Goal: Task Accomplishment & Management: Complete application form

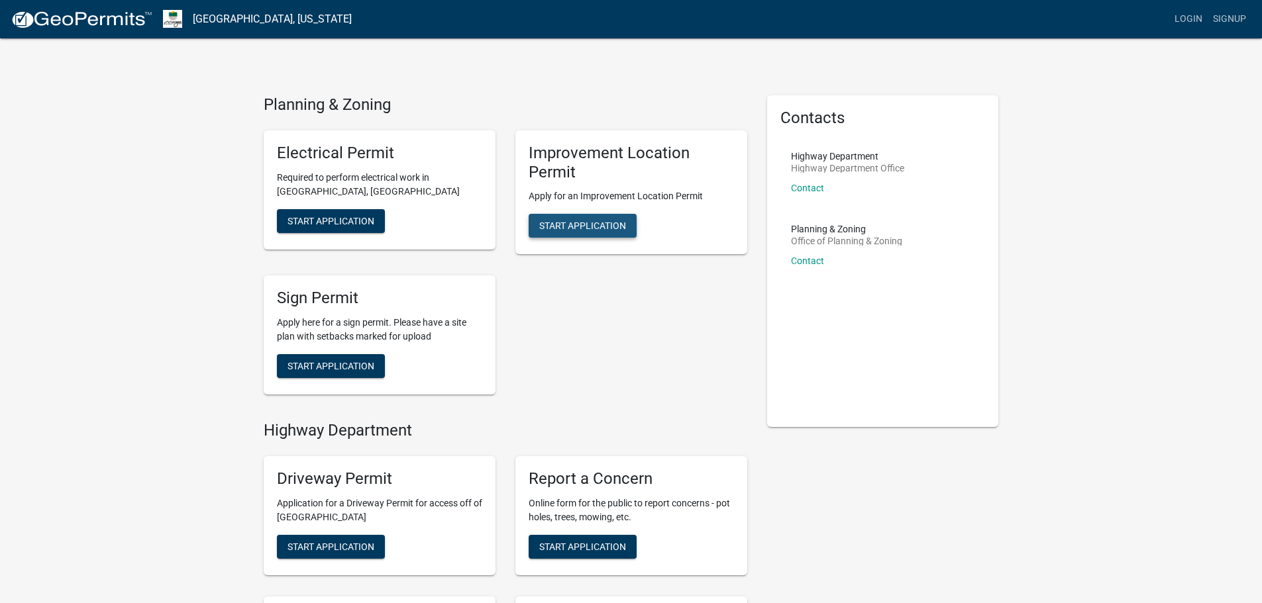
click at [582, 228] on span "Start Application" at bounding box center [582, 226] width 87 height 11
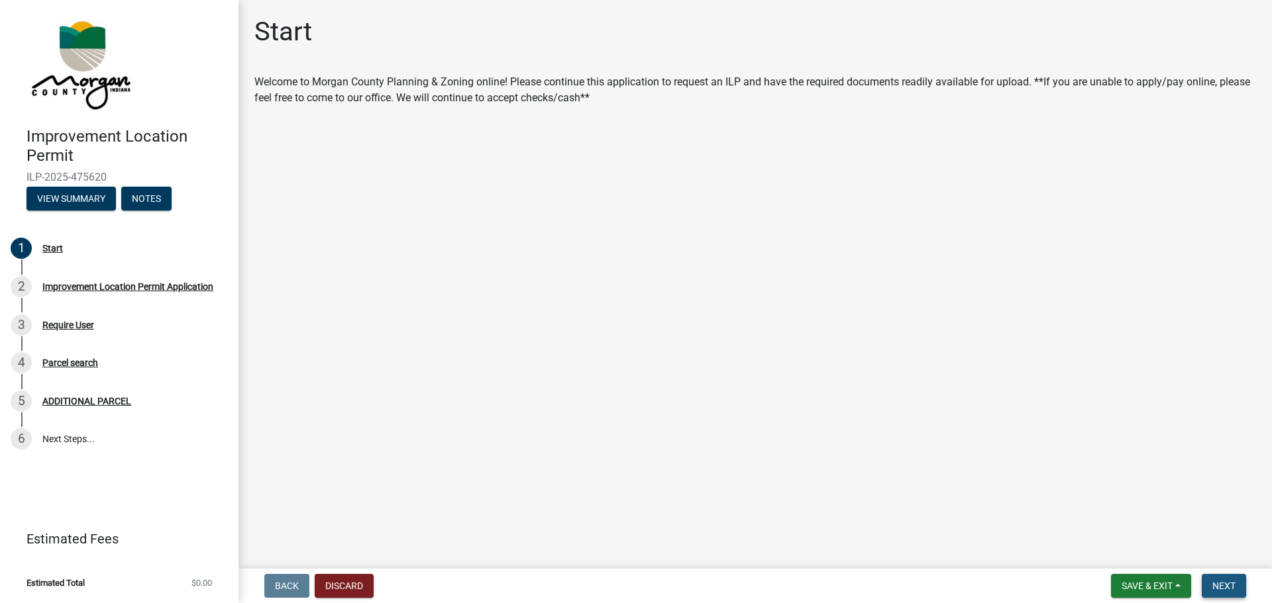
click at [1224, 590] on span "Next" at bounding box center [1223, 586] width 23 height 11
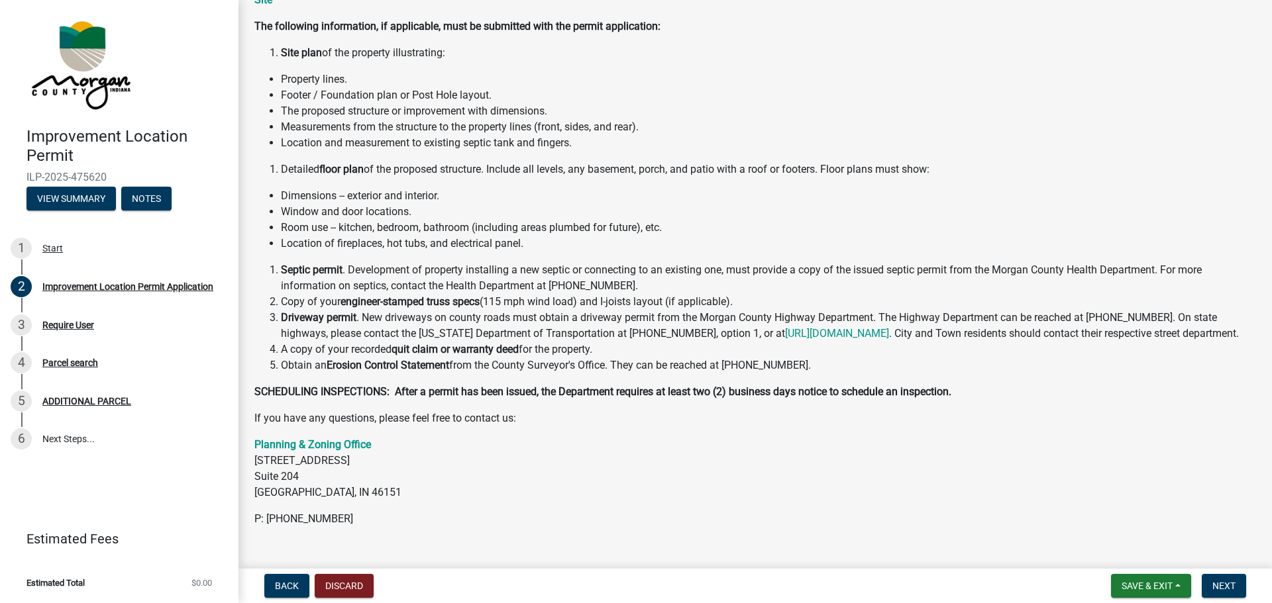
scroll to position [148, 0]
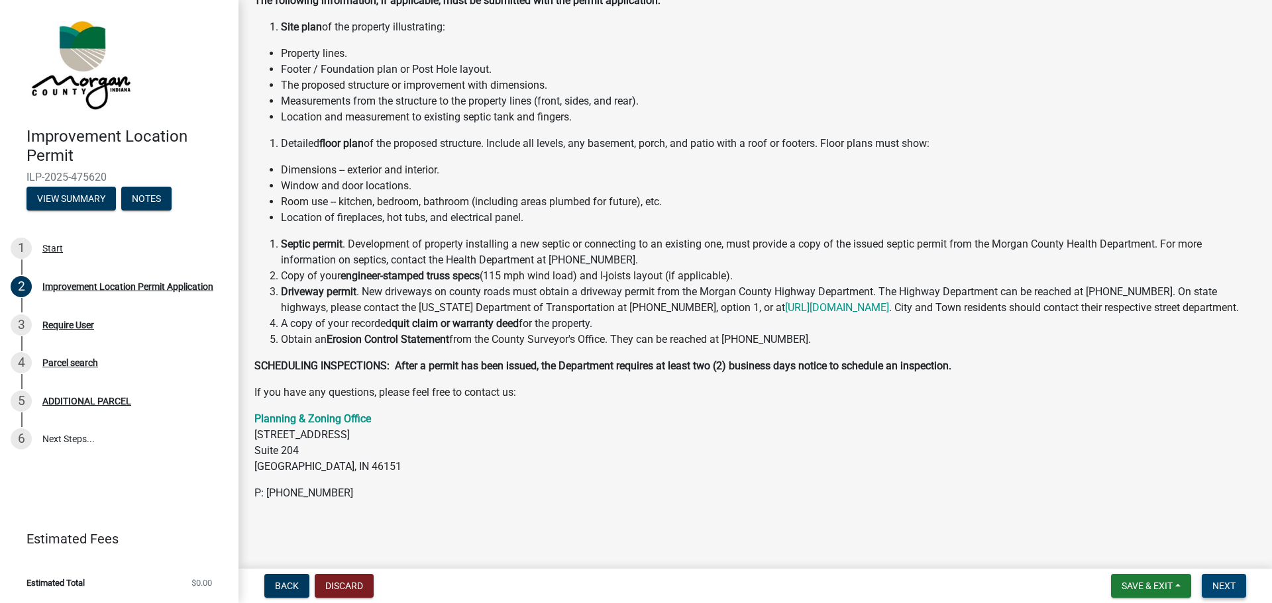
click at [1221, 585] on span "Next" at bounding box center [1223, 586] width 23 height 11
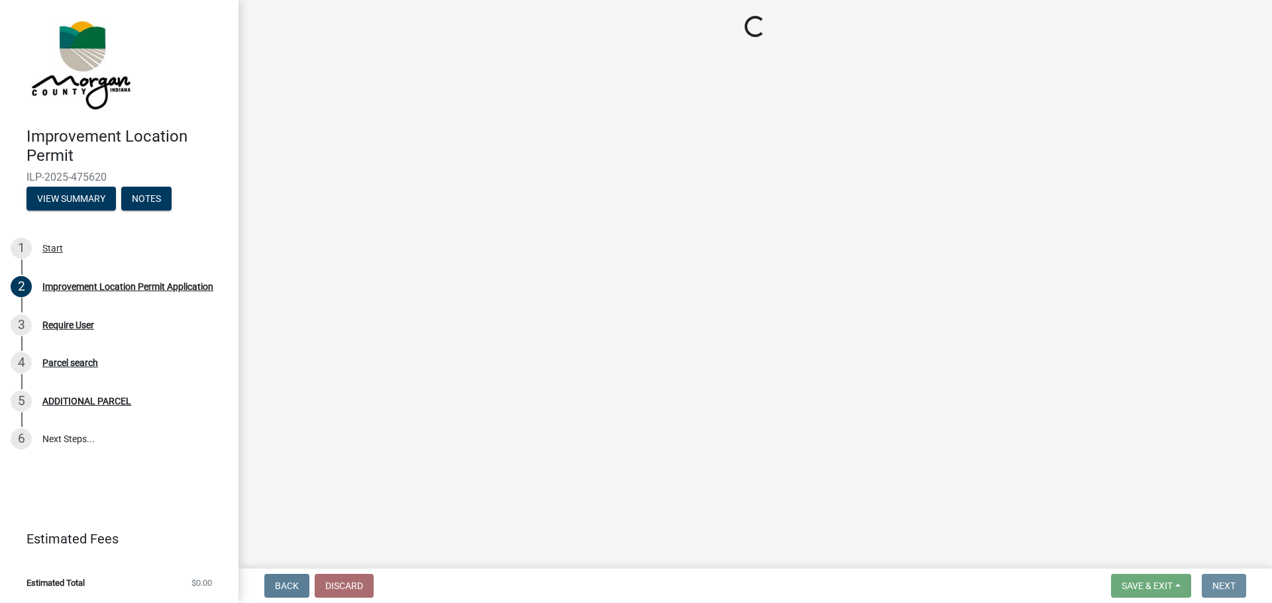
scroll to position [0, 0]
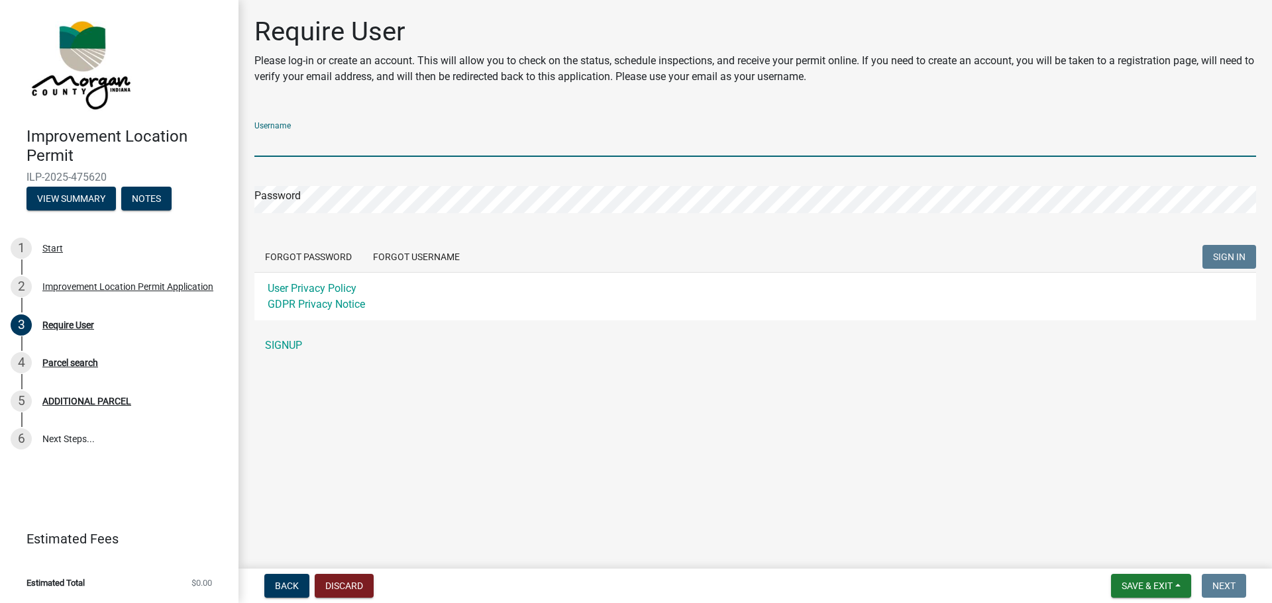
click at [281, 144] on input "Username" at bounding box center [754, 143] width 1001 height 27
type input "[PERSON_NAME][EMAIL_ADDRESS][DOMAIN_NAME]"
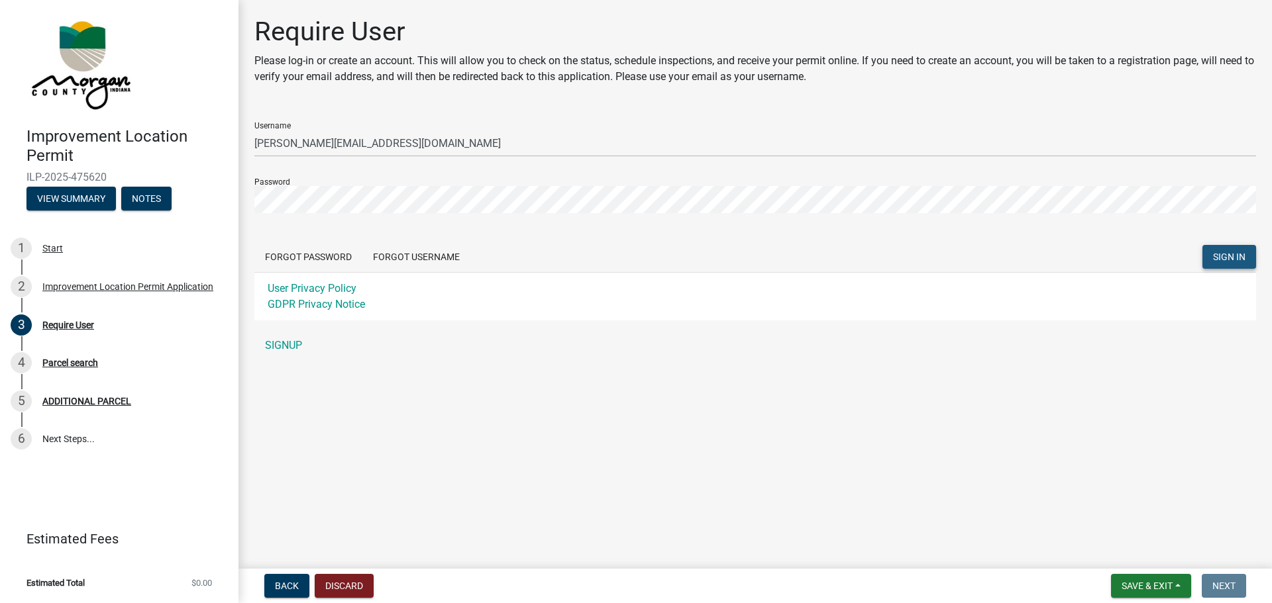
click at [1223, 261] on span "SIGN IN" at bounding box center [1229, 257] width 32 height 11
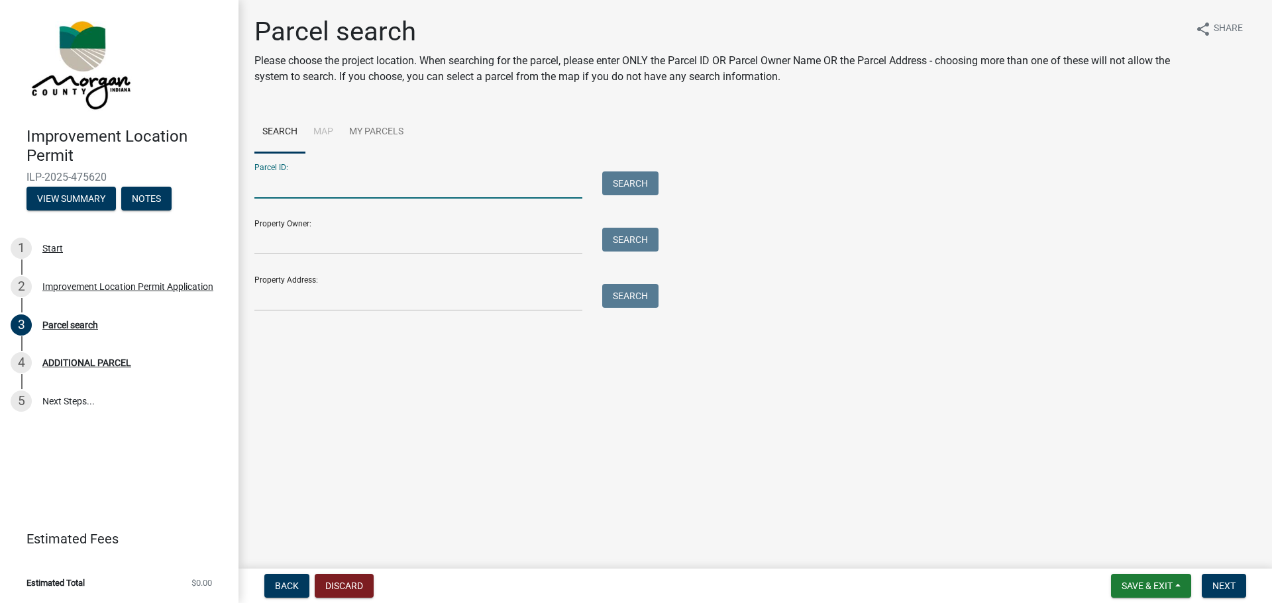
click at [291, 190] on input "Parcel ID:" at bounding box center [418, 185] width 328 height 27
click at [275, 246] on input "Property Owner:" at bounding box center [418, 241] width 328 height 27
type input "[PERSON_NAME] & [PERSON_NAME] S"
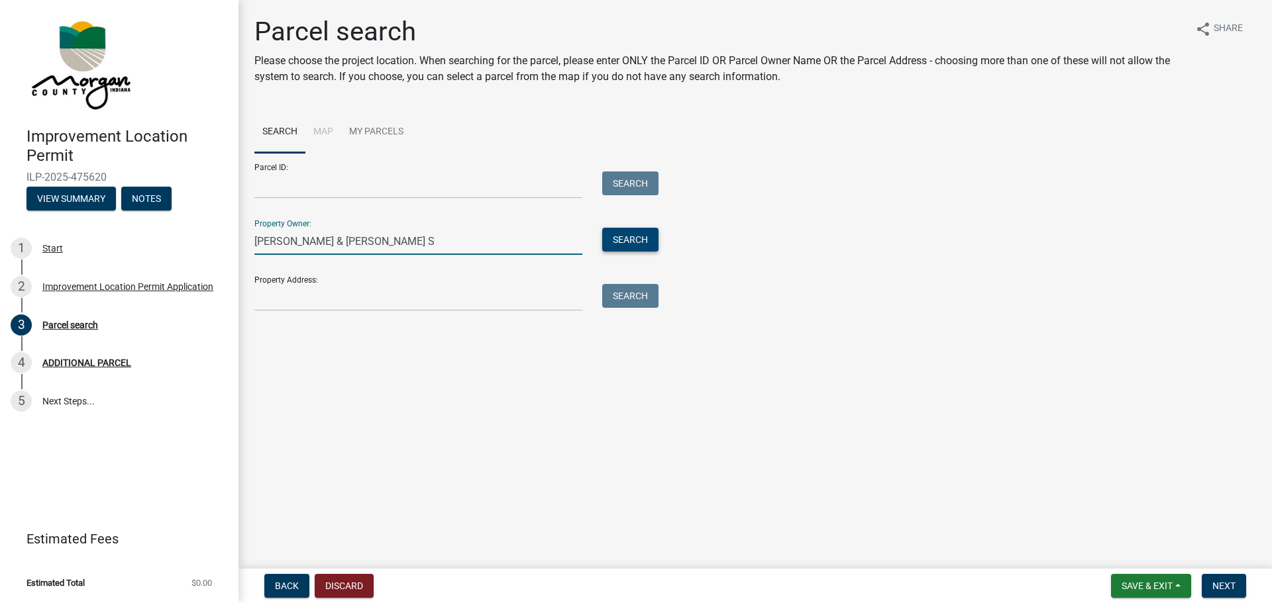
click at [632, 240] on button "Search" at bounding box center [630, 240] width 56 height 24
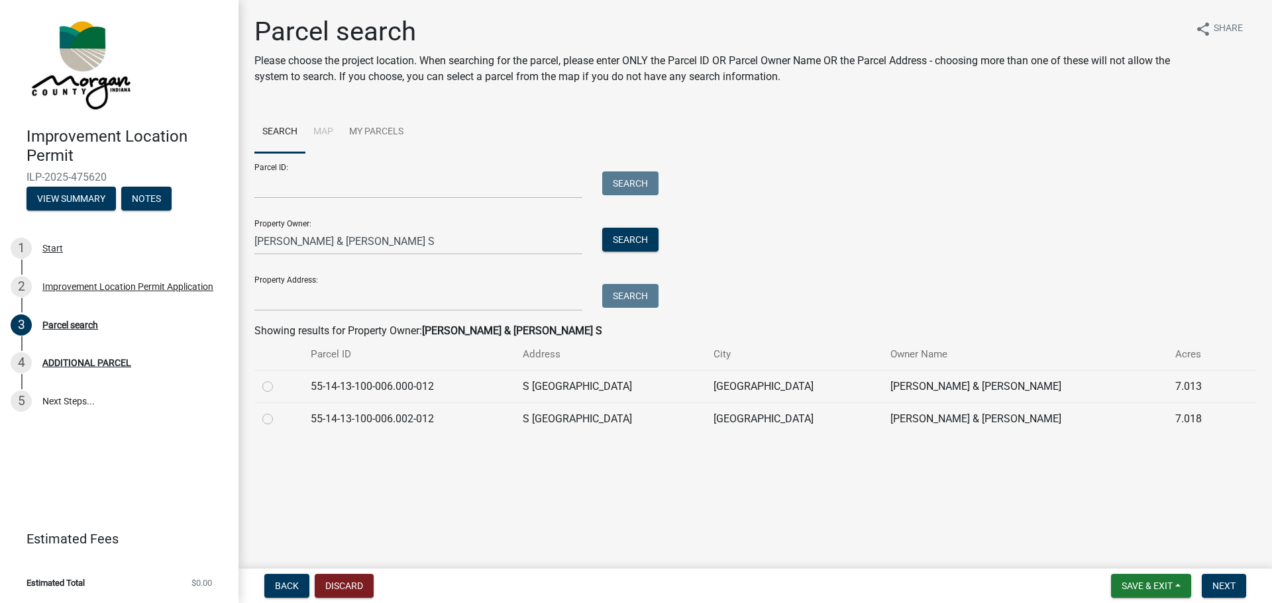
click at [278, 379] on label at bounding box center [278, 379] width 0 height 0
click at [278, 385] on input "radio" at bounding box center [282, 383] width 9 height 9
radio input "true"
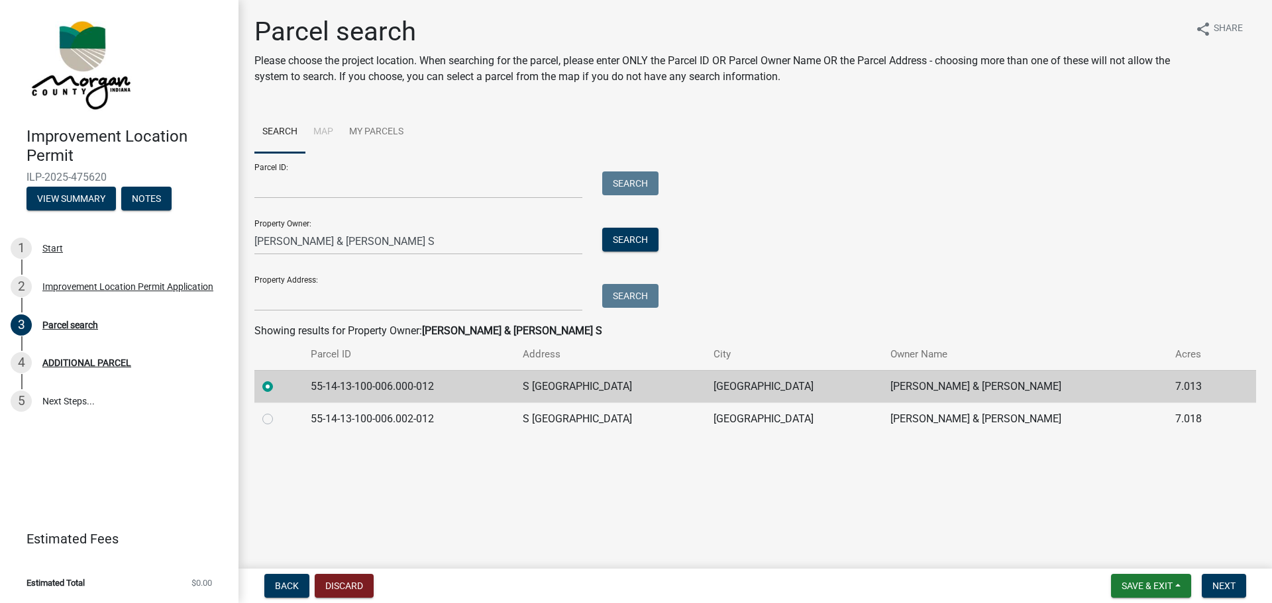
click at [278, 411] on label at bounding box center [278, 411] width 0 height 0
click at [278, 420] on input "radio" at bounding box center [282, 415] width 9 height 9
radio input "true"
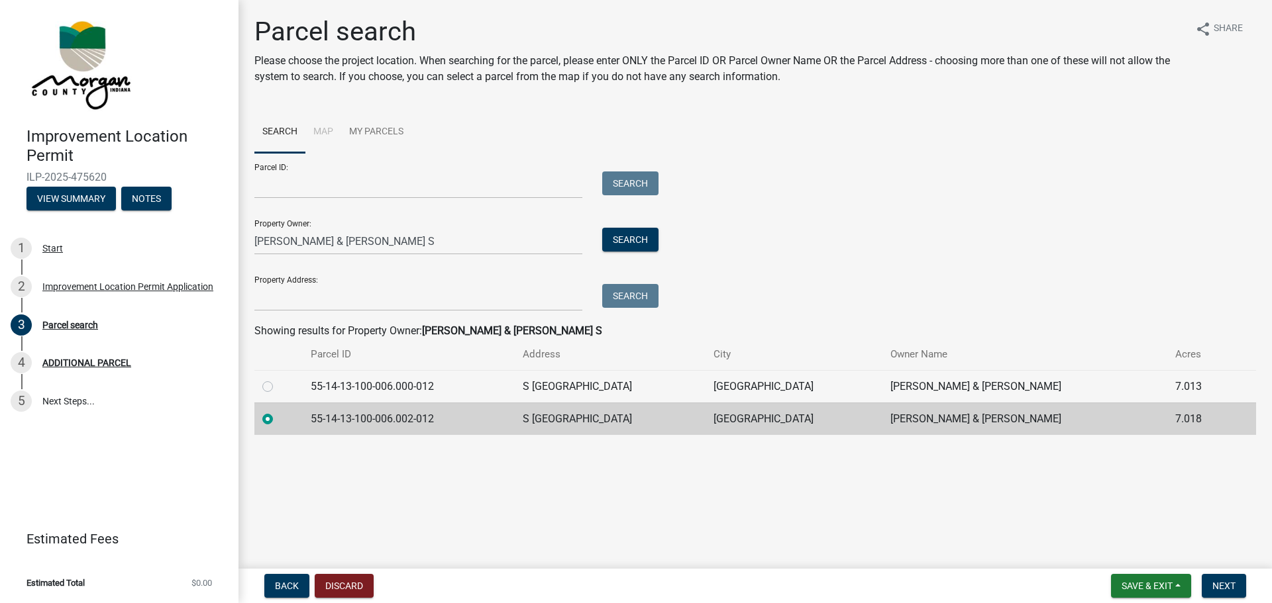
click at [278, 379] on label at bounding box center [278, 379] width 0 height 0
click at [278, 386] on input "radio" at bounding box center [282, 383] width 9 height 9
radio input "true"
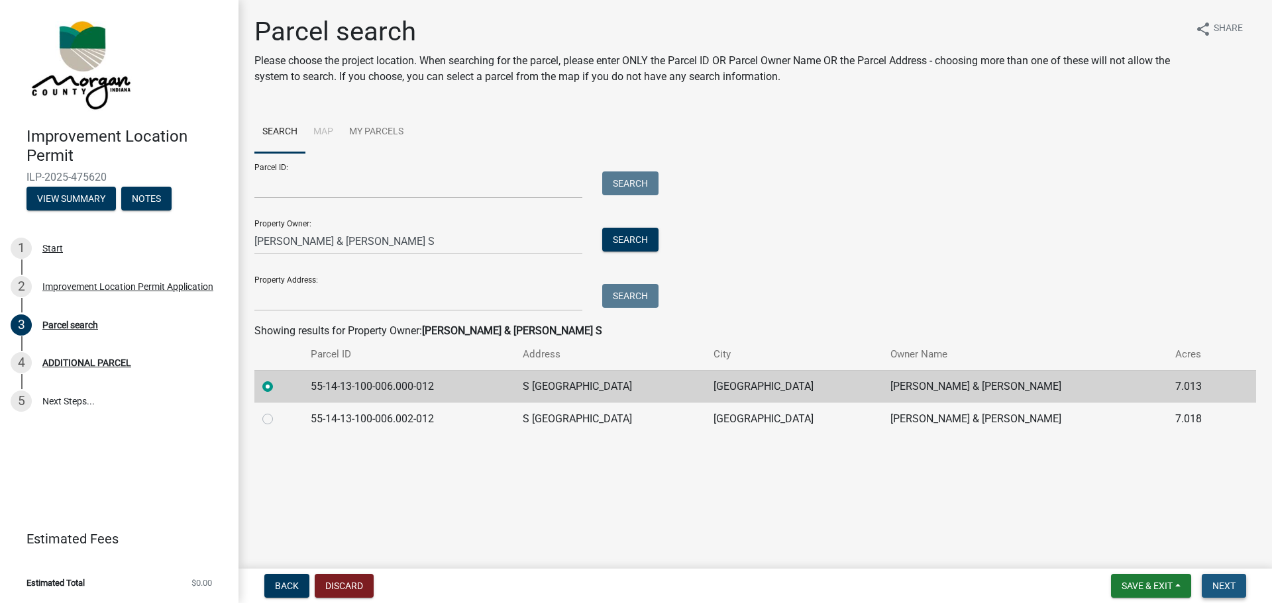
click at [1231, 587] on span "Next" at bounding box center [1223, 586] width 23 height 11
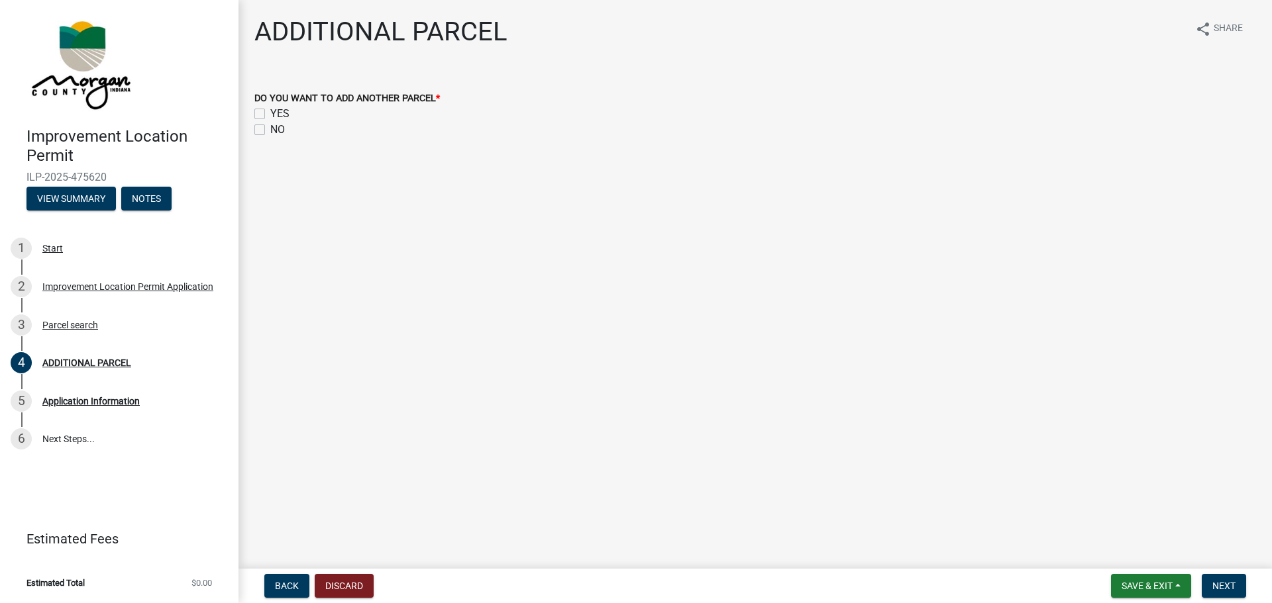
click at [270, 130] on label "NO" at bounding box center [277, 130] width 15 height 16
click at [270, 130] on input "NO" at bounding box center [274, 126] width 9 height 9
checkbox input "true"
checkbox input "false"
checkbox input "true"
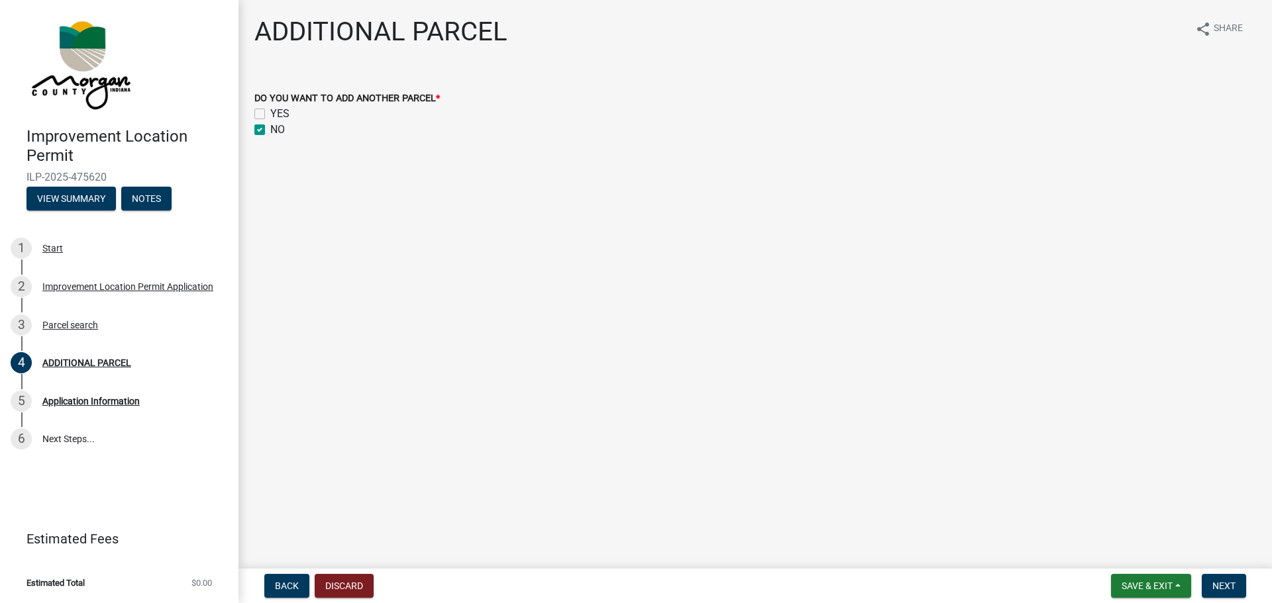
click at [270, 109] on label "YES" at bounding box center [279, 114] width 19 height 16
click at [270, 109] on input "YES" at bounding box center [274, 110] width 9 height 9
checkbox input "true"
click at [270, 131] on label "NO" at bounding box center [277, 130] width 15 height 16
click at [270, 130] on input "NO" at bounding box center [274, 126] width 9 height 9
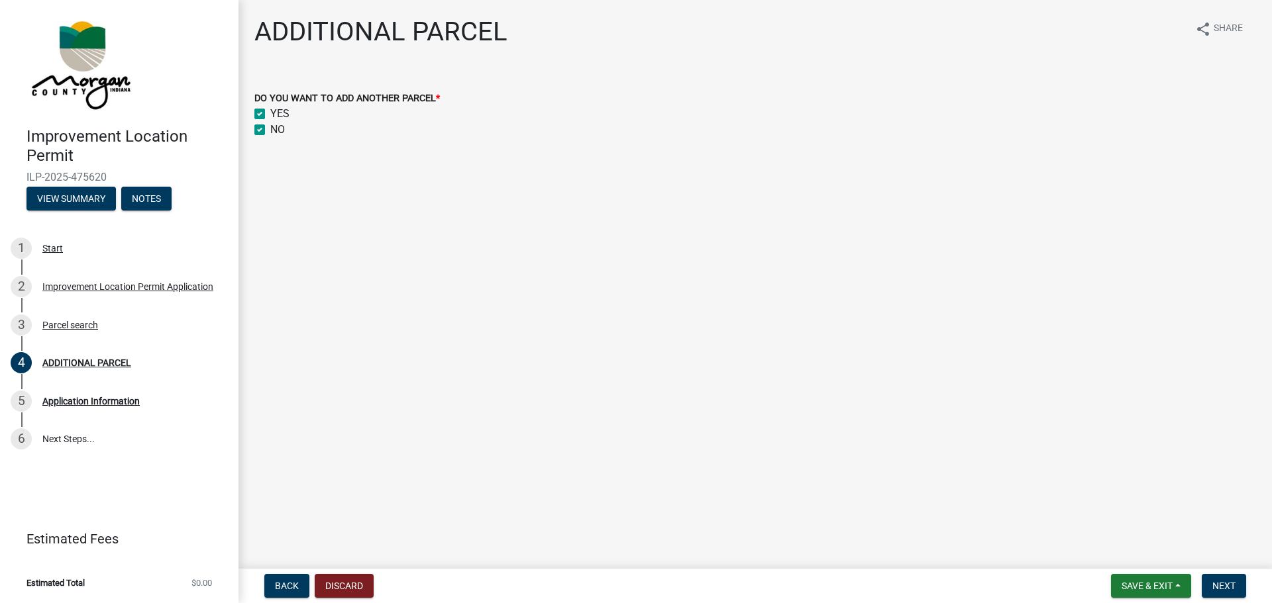
checkbox input "false"
checkbox input "true"
checkbox input "false"
click at [1220, 585] on span "Next" at bounding box center [1223, 586] width 23 height 11
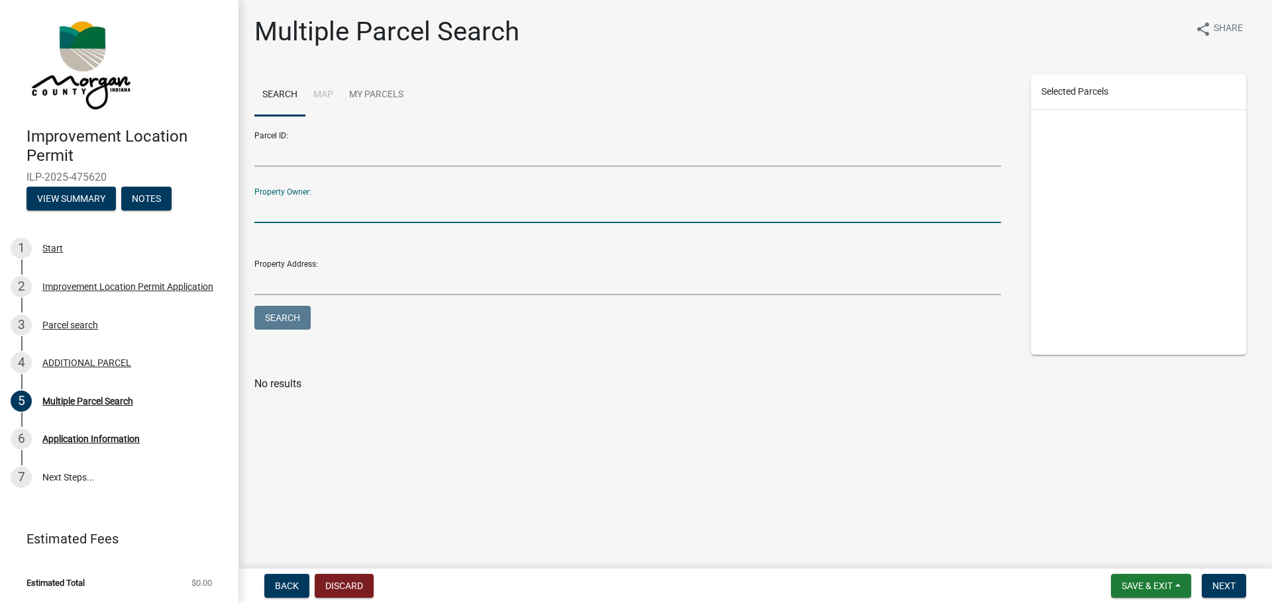
click at [309, 212] on input "Property Owner:" at bounding box center [627, 209] width 746 height 27
type input "[PERSON_NAME] & [PERSON_NAME] S"
click at [274, 319] on button "Search" at bounding box center [282, 318] width 56 height 24
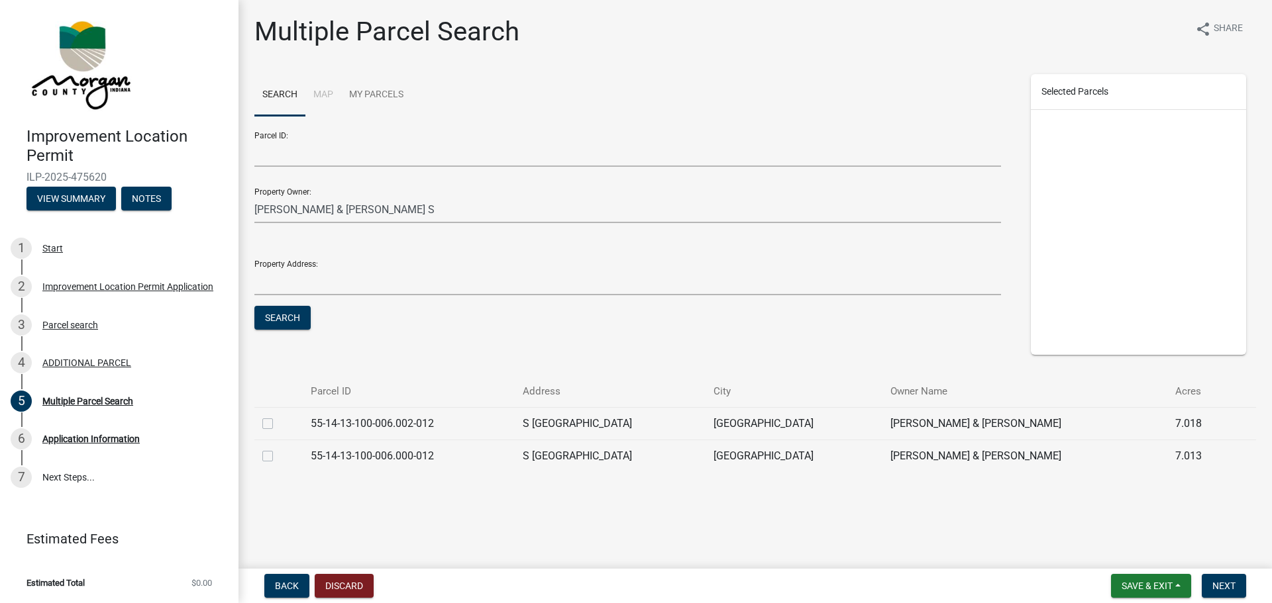
click at [278, 416] on label at bounding box center [278, 416] width 0 height 0
click at [278, 424] on input "checkbox" at bounding box center [282, 420] width 9 height 9
checkbox input "true"
click at [1232, 587] on span "Next" at bounding box center [1223, 586] width 23 height 11
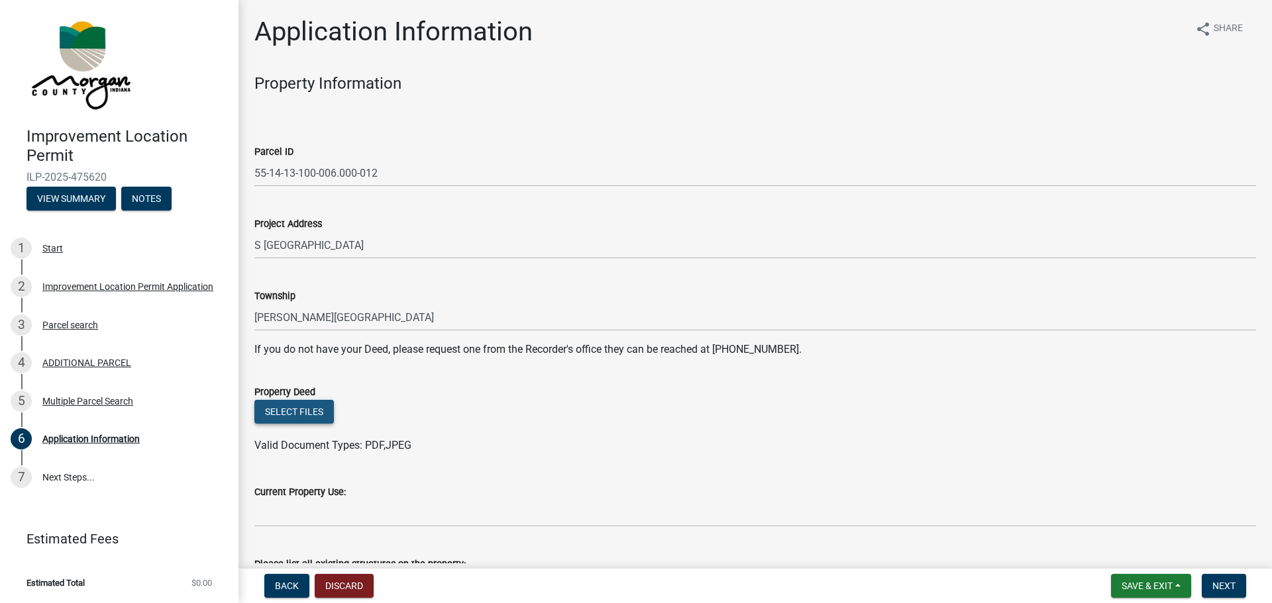
click at [291, 411] on button "Select files" at bounding box center [293, 412] width 79 height 24
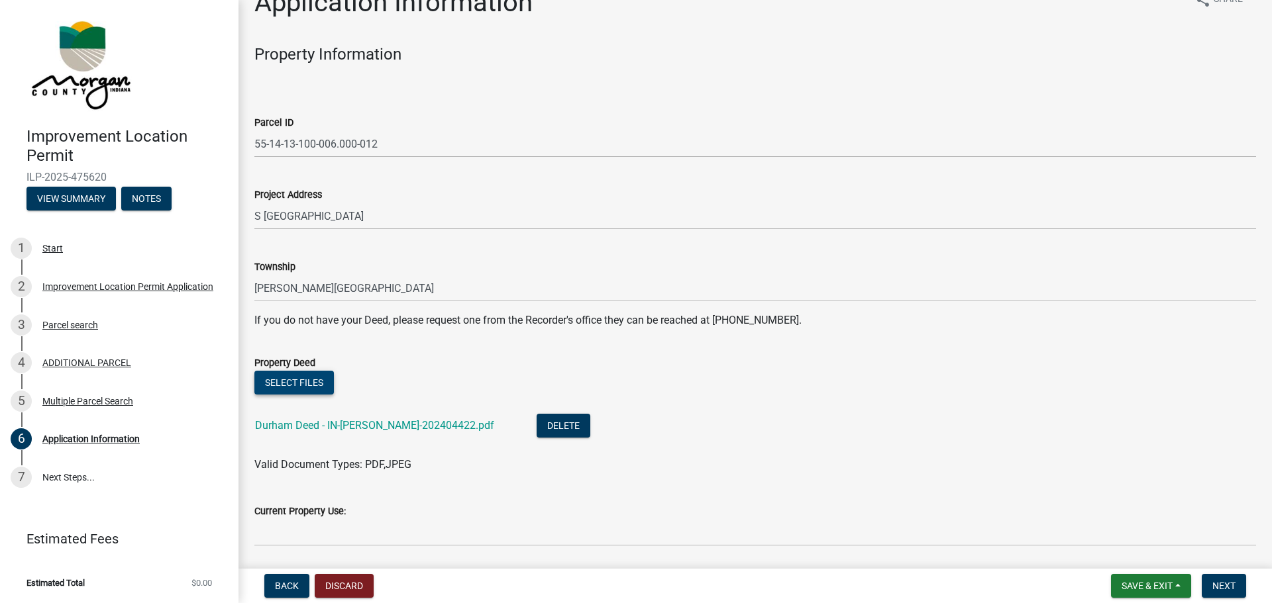
scroll to position [32, 0]
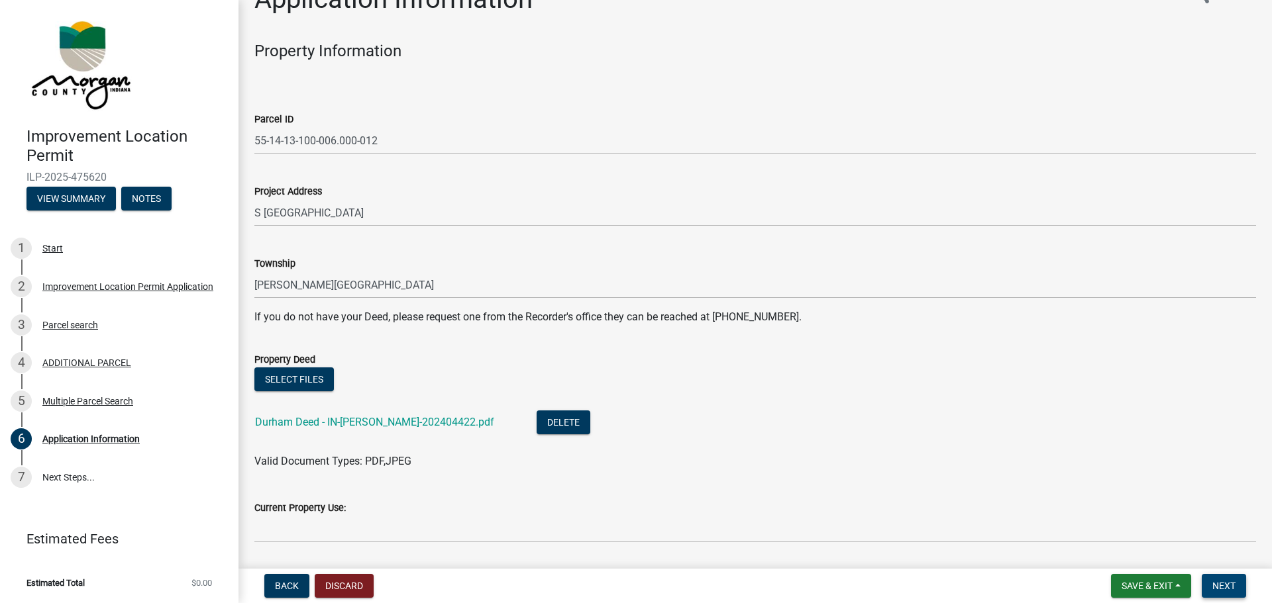
click at [1223, 587] on span "Next" at bounding box center [1223, 586] width 23 height 11
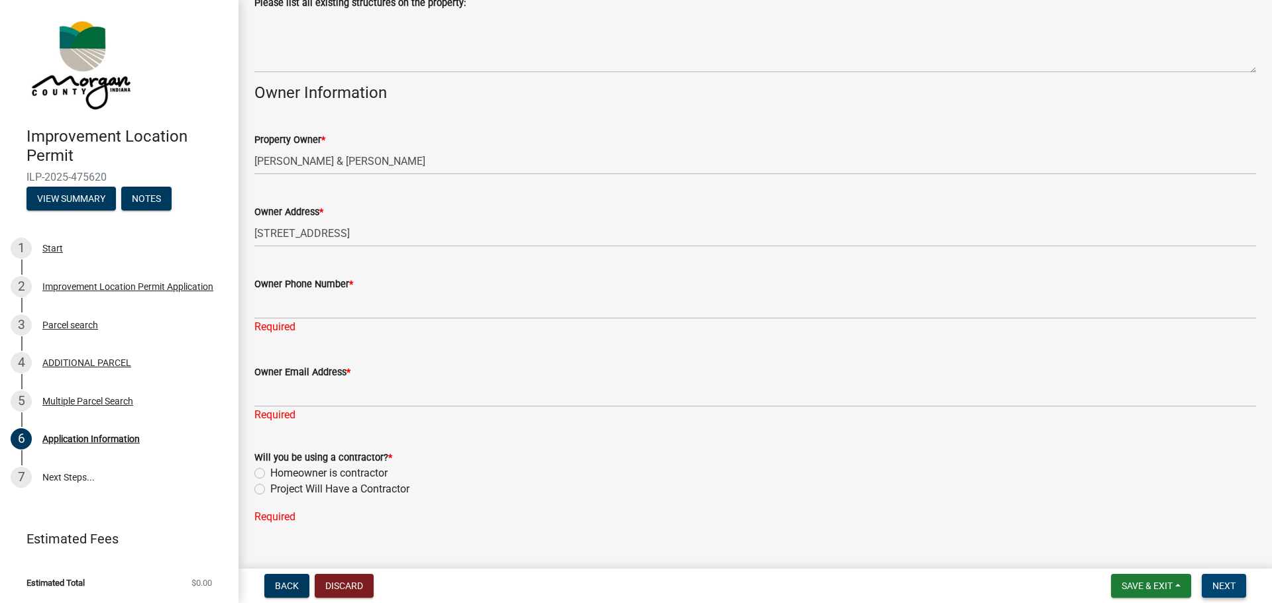
scroll to position [634, 0]
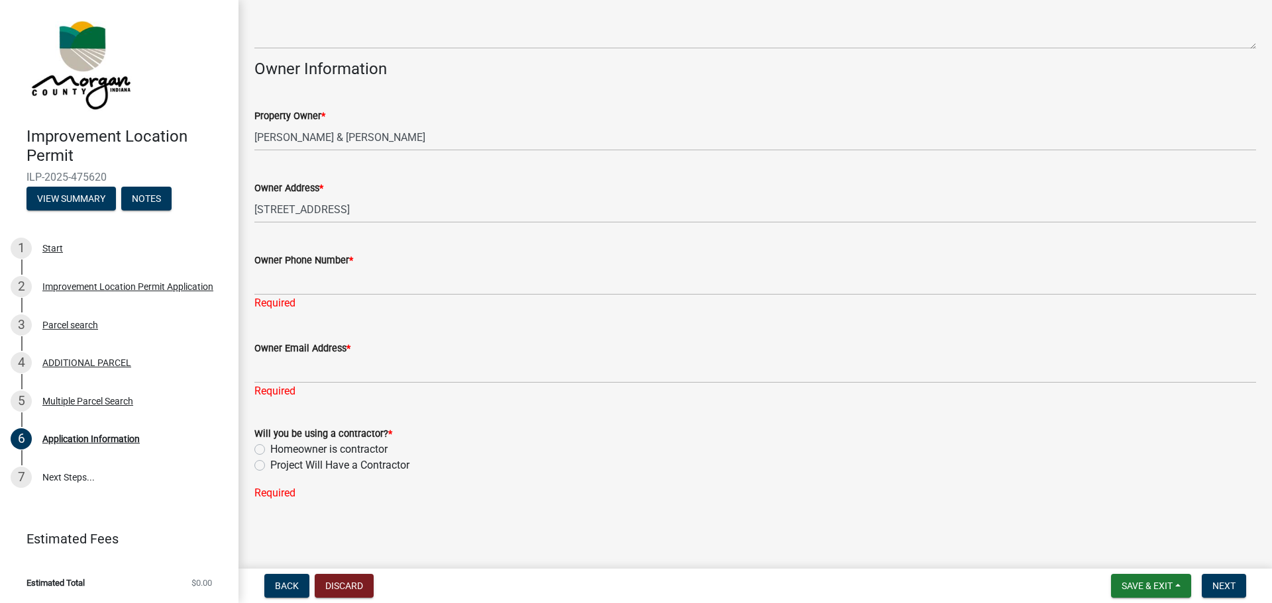
click at [288, 234] on div "Owner Phone Number * Required" at bounding box center [754, 272] width 1001 height 77
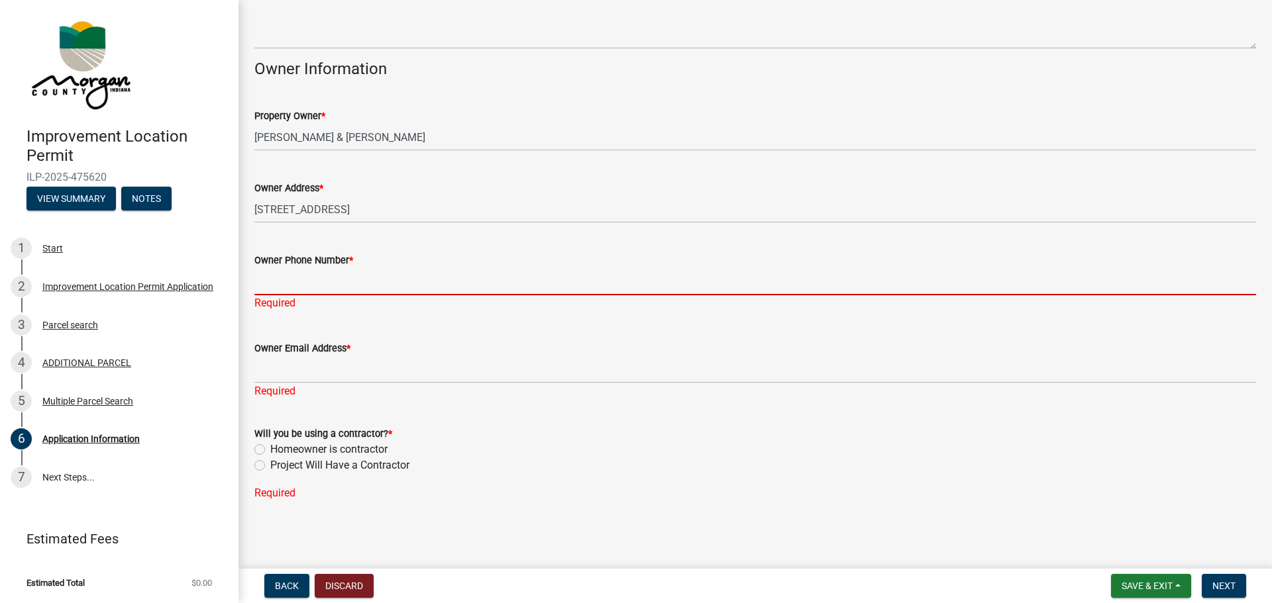
click at [294, 274] on input "Owner Phone Number *" at bounding box center [754, 281] width 1001 height 27
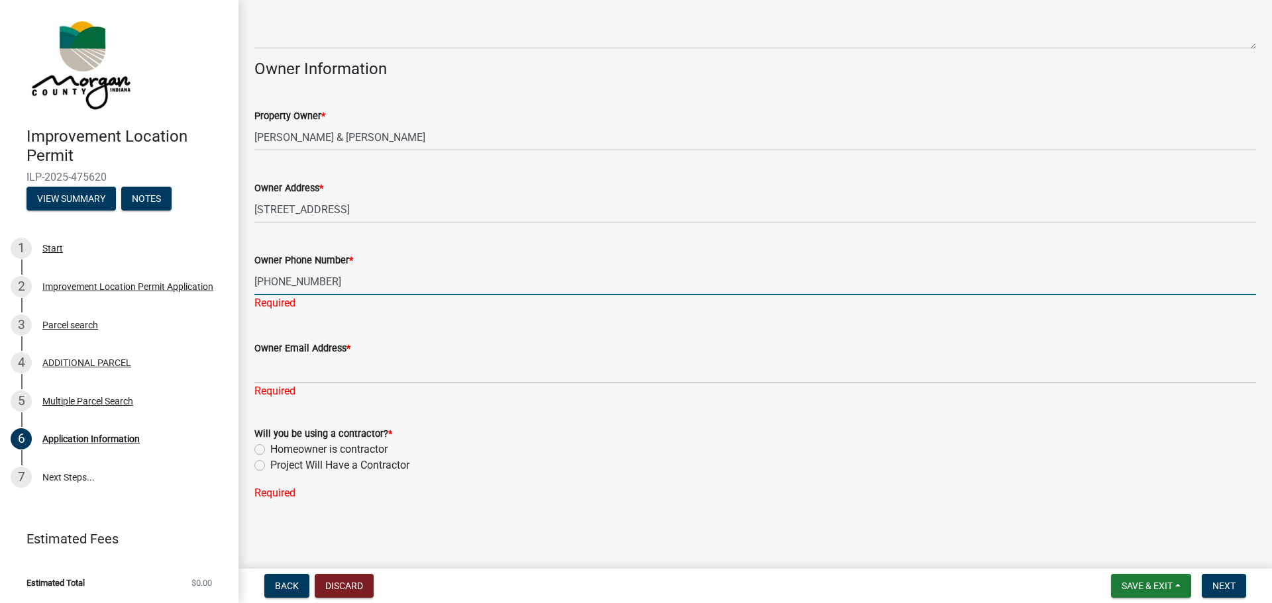
type input "[PHONE_NUMBER]"
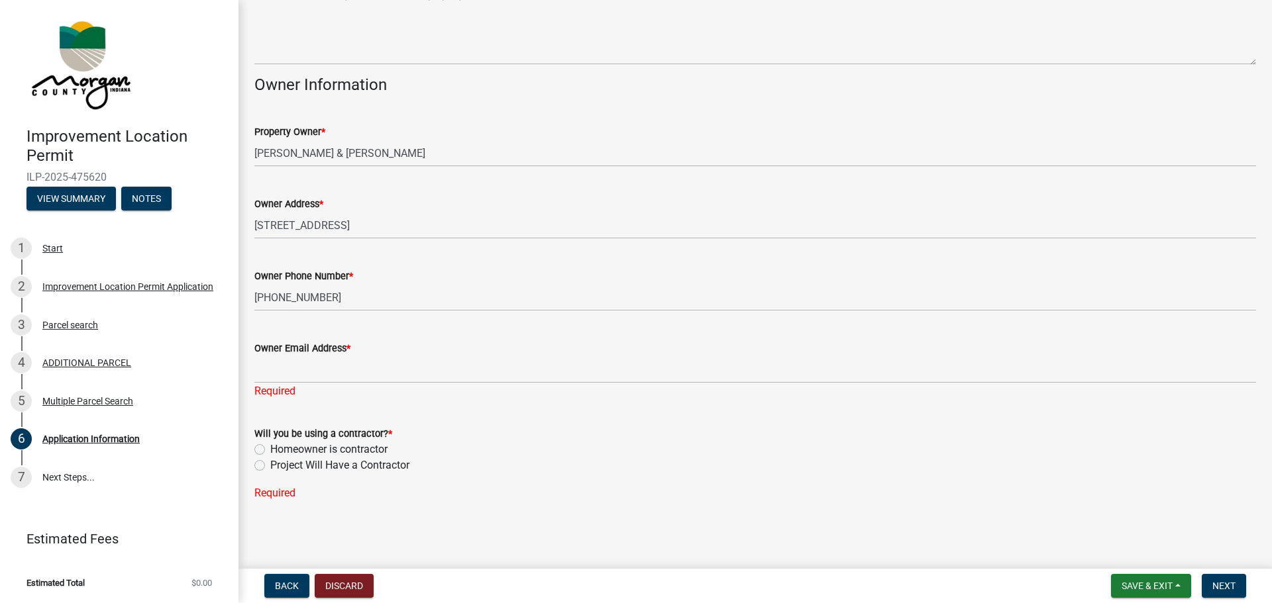
scroll to position [618, 0]
click at [273, 339] on div "Owner Email Address * Required" at bounding box center [754, 360] width 1001 height 77
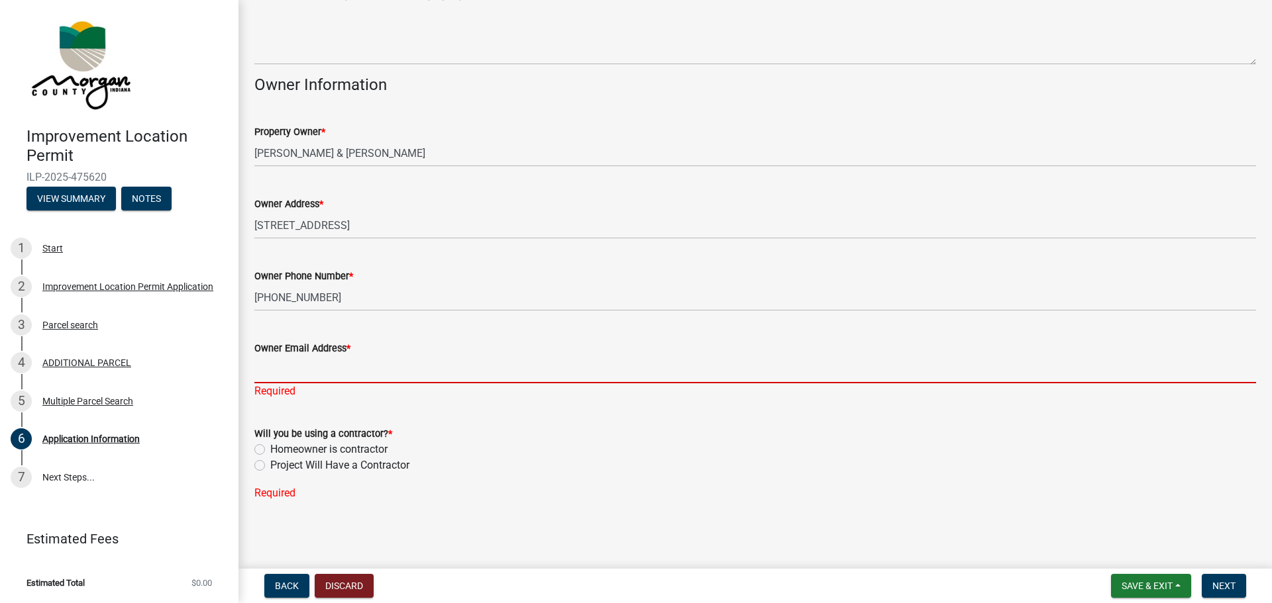
click at [289, 364] on input "Owner Email Address *" at bounding box center [754, 369] width 1001 height 27
click at [265, 368] on input "Owner Email Address *" at bounding box center [754, 369] width 1001 height 27
paste input "[EMAIL_ADDRESS][DOMAIN_NAME]"
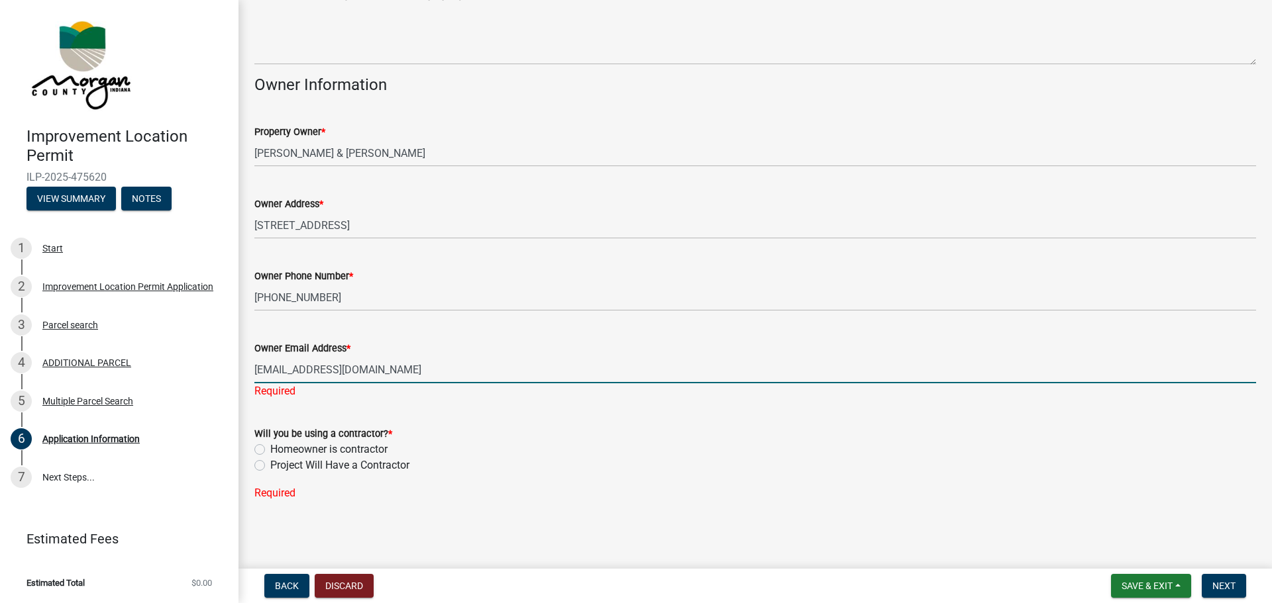
type input "[EMAIL_ADDRESS][DOMAIN_NAME]"
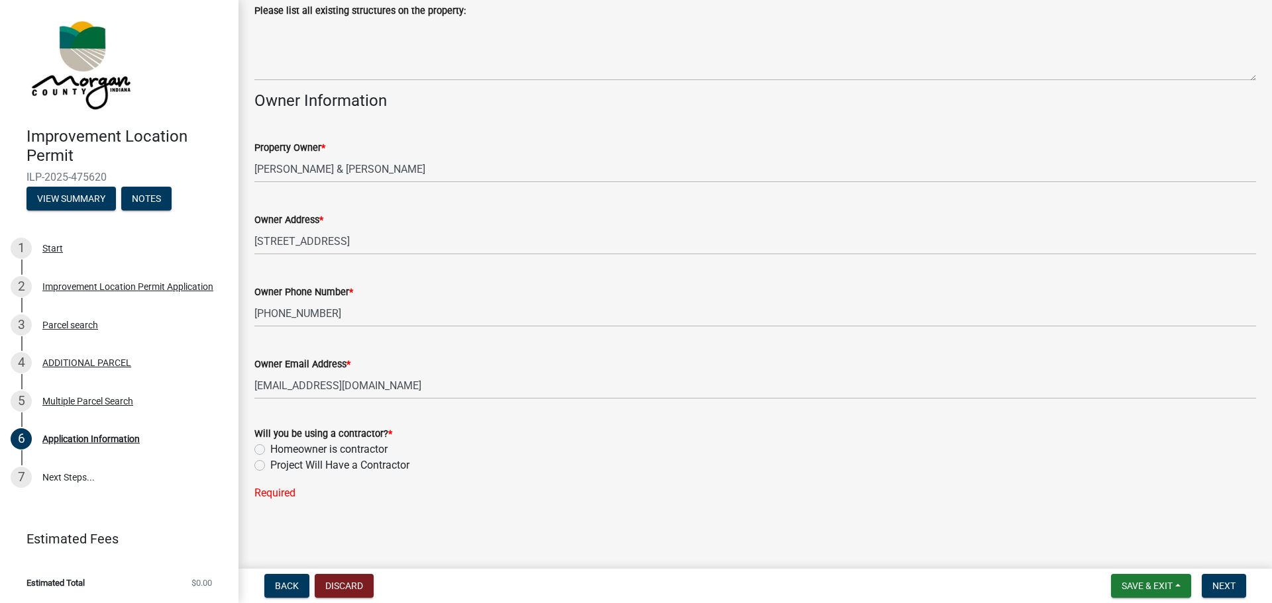
click at [270, 468] on label "Project Will Have a Contractor" at bounding box center [339, 466] width 139 height 16
click at [270, 466] on input "Project Will Have a Contractor" at bounding box center [274, 462] width 9 height 9
radio input "true"
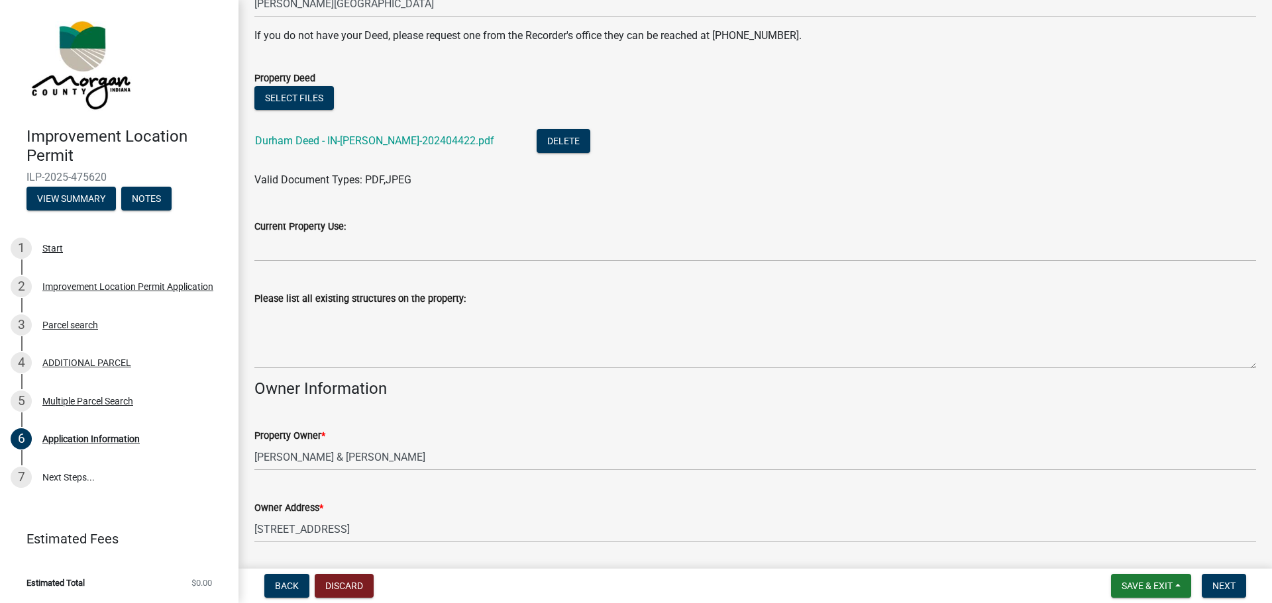
scroll to position [311, 0]
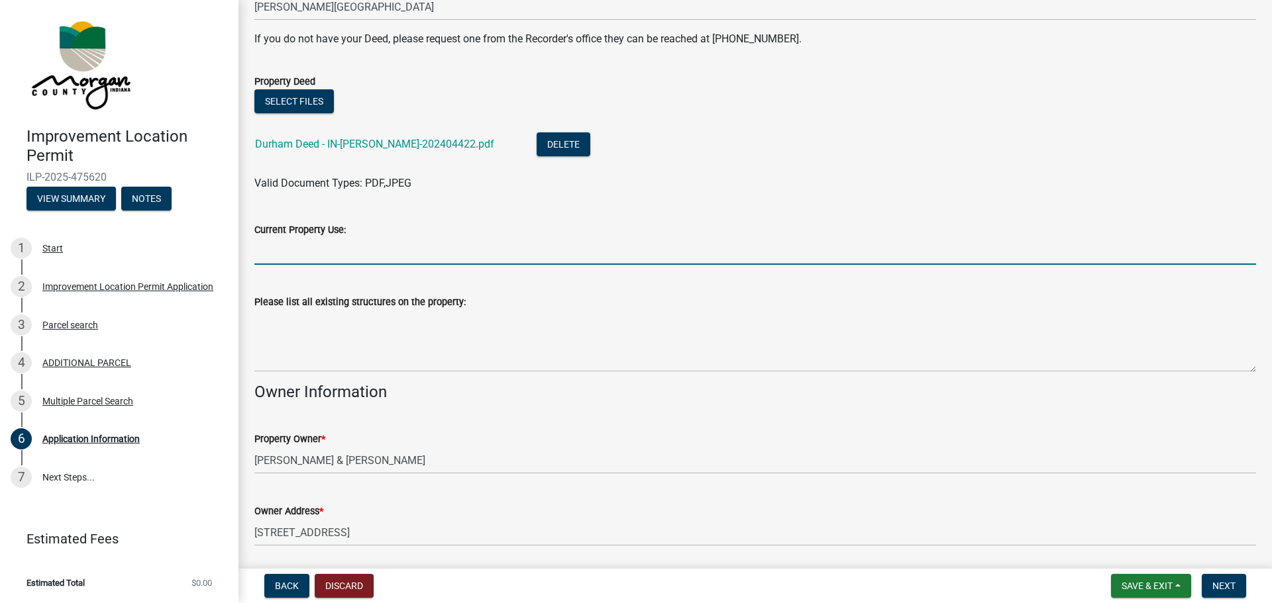
click at [300, 246] on input "Current Property Use:" at bounding box center [754, 251] width 1001 height 27
type input "Vacant Lot for Residential Construction"
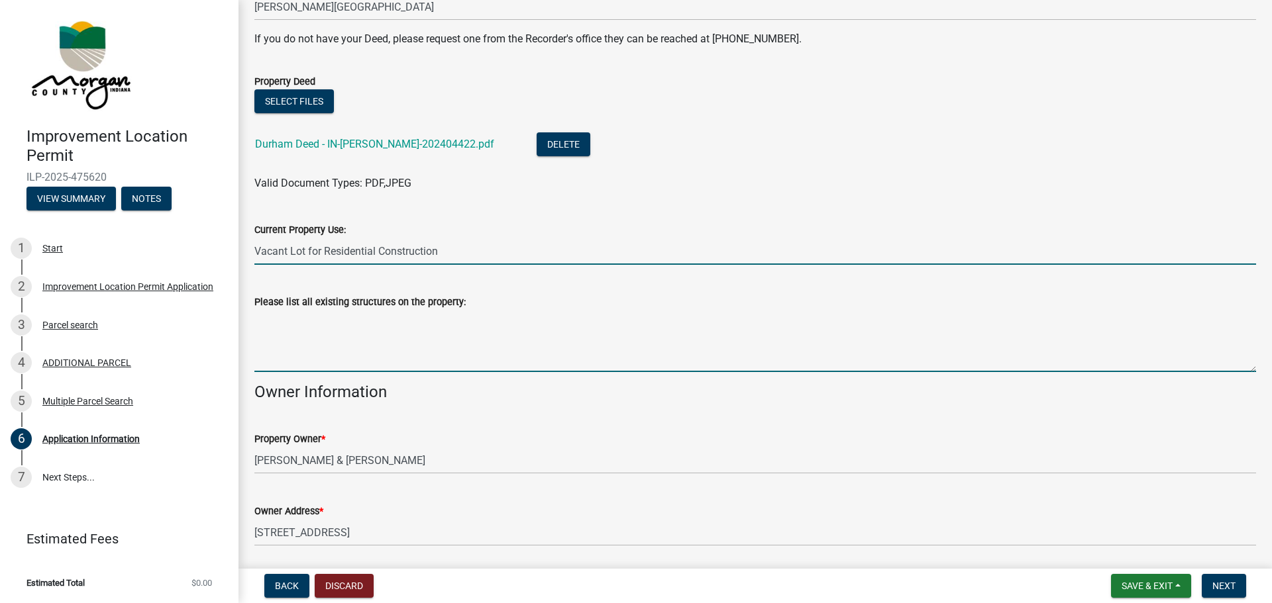
click at [317, 356] on textarea "Please list all existing structures on the property:" at bounding box center [754, 341] width 1001 height 62
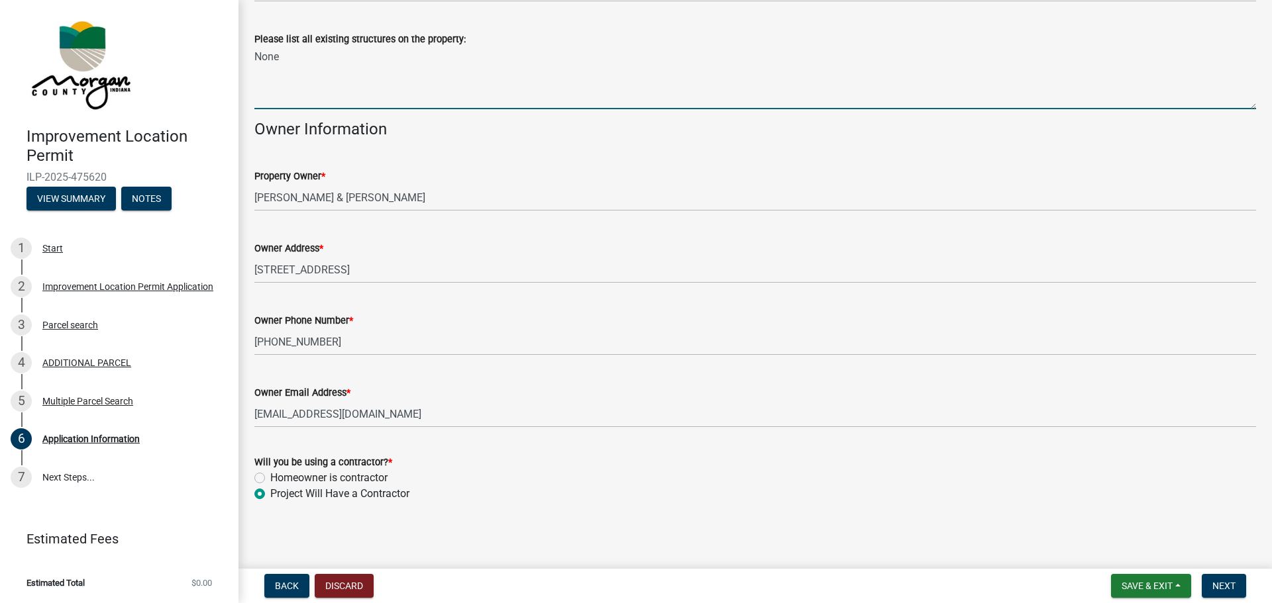
scroll to position [576, 0]
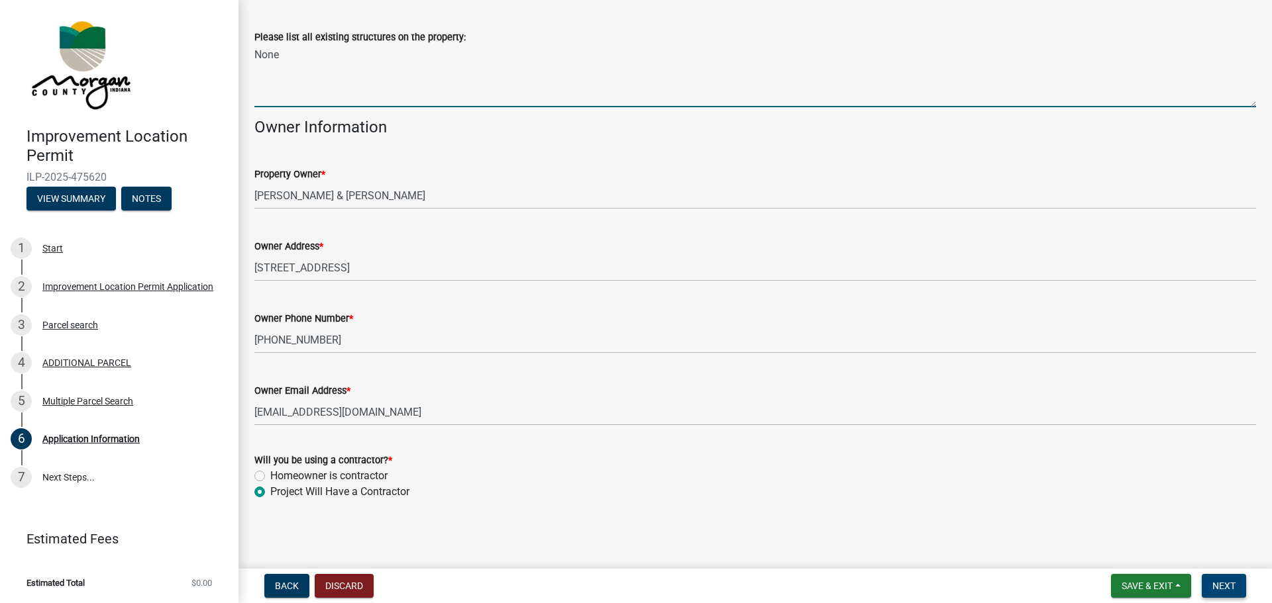
type textarea "None"
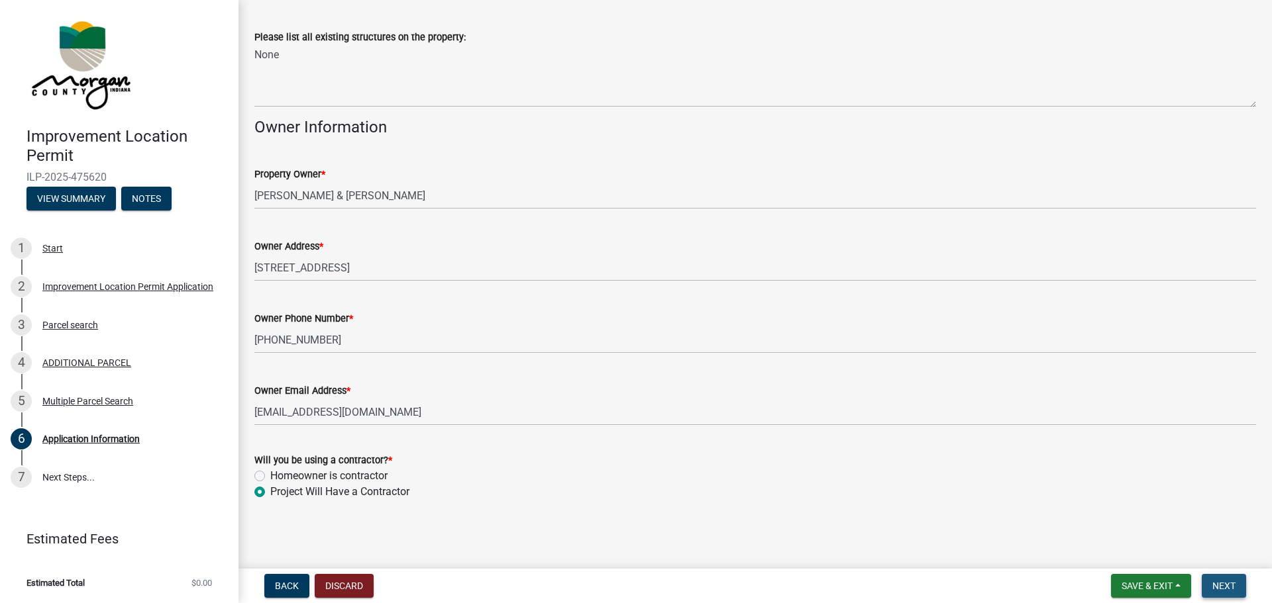
click at [1221, 587] on span "Next" at bounding box center [1223, 586] width 23 height 11
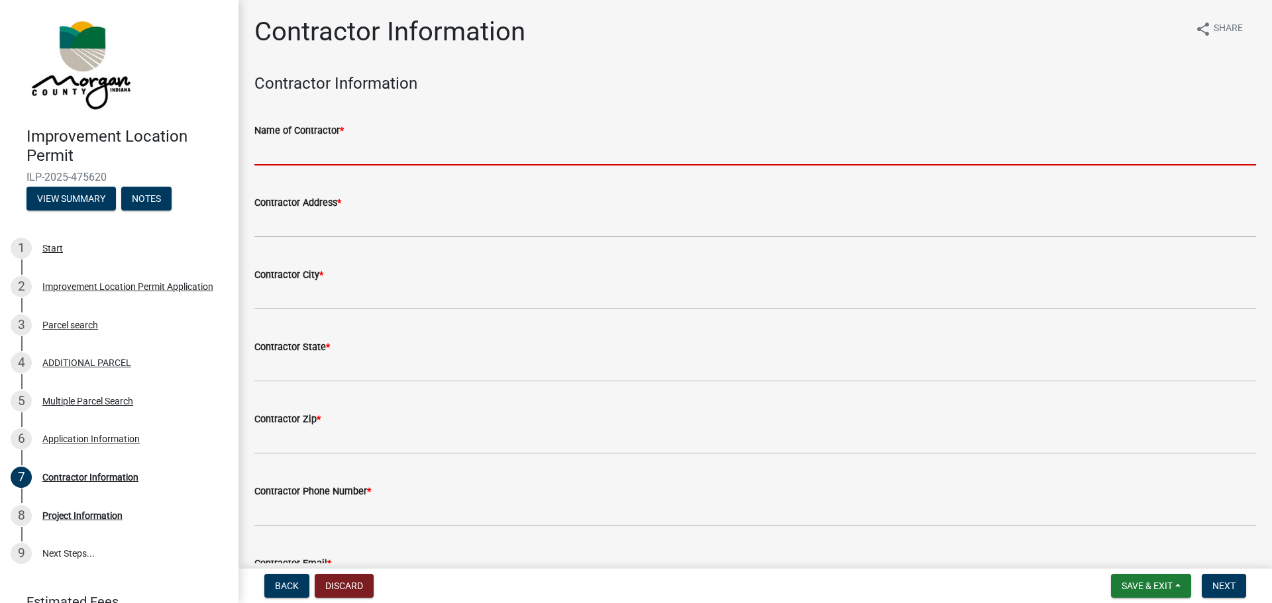
click at [320, 152] on input "Name of Contractor *" at bounding box center [754, 151] width 1001 height 27
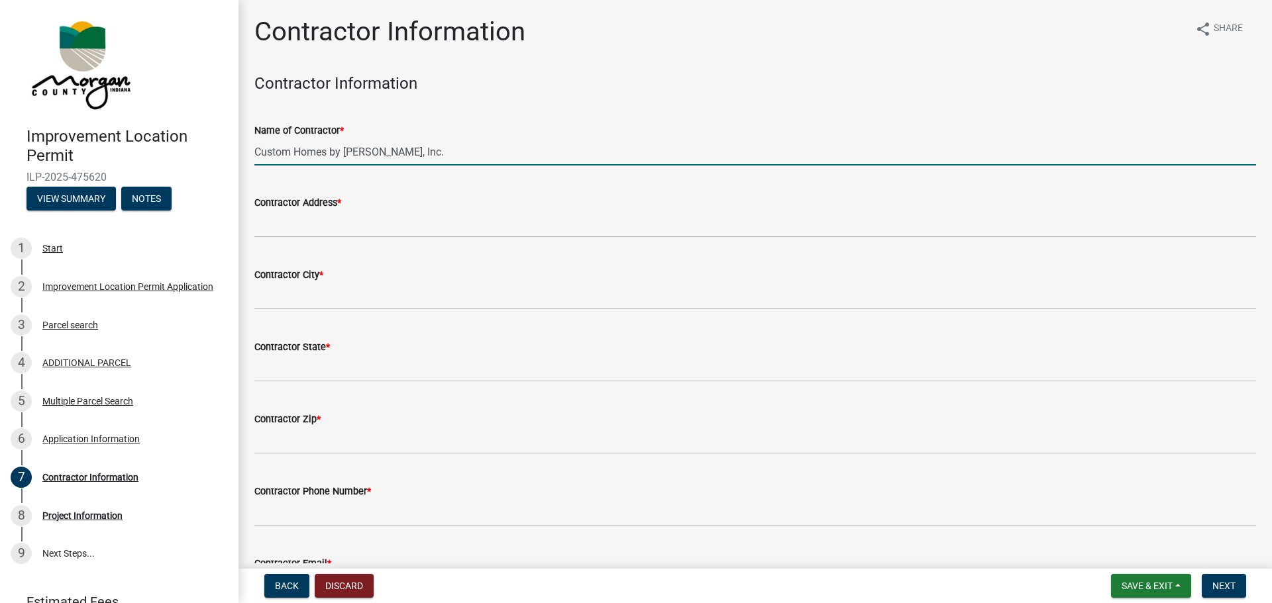
type input "Custom Homes by [PERSON_NAME], Inc."
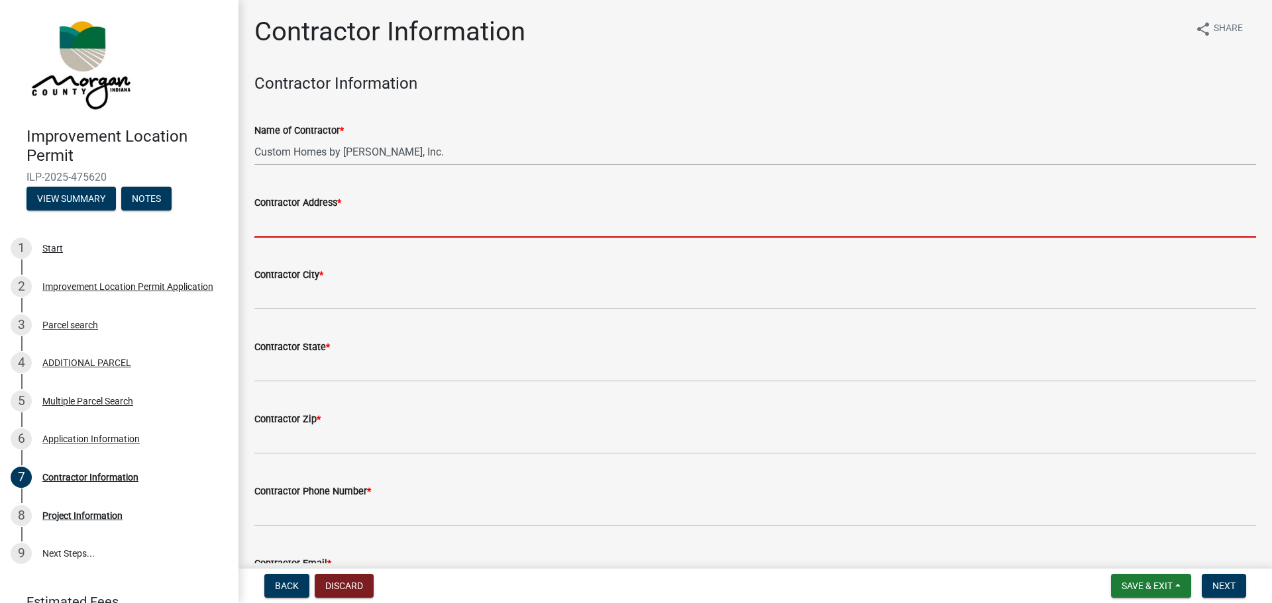
click at [307, 226] on input "Contractor Address *" at bounding box center [754, 224] width 1001 height 27
type input "[STREET_ADDRESS][PERSON_NAME]"
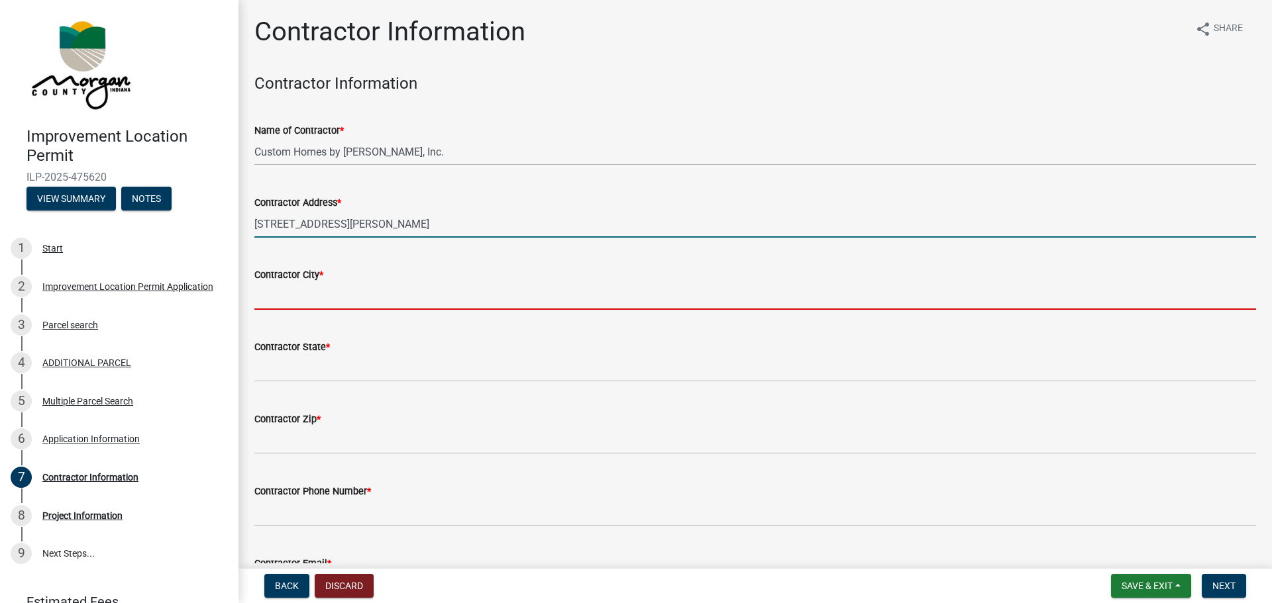
type input "Greenwood"
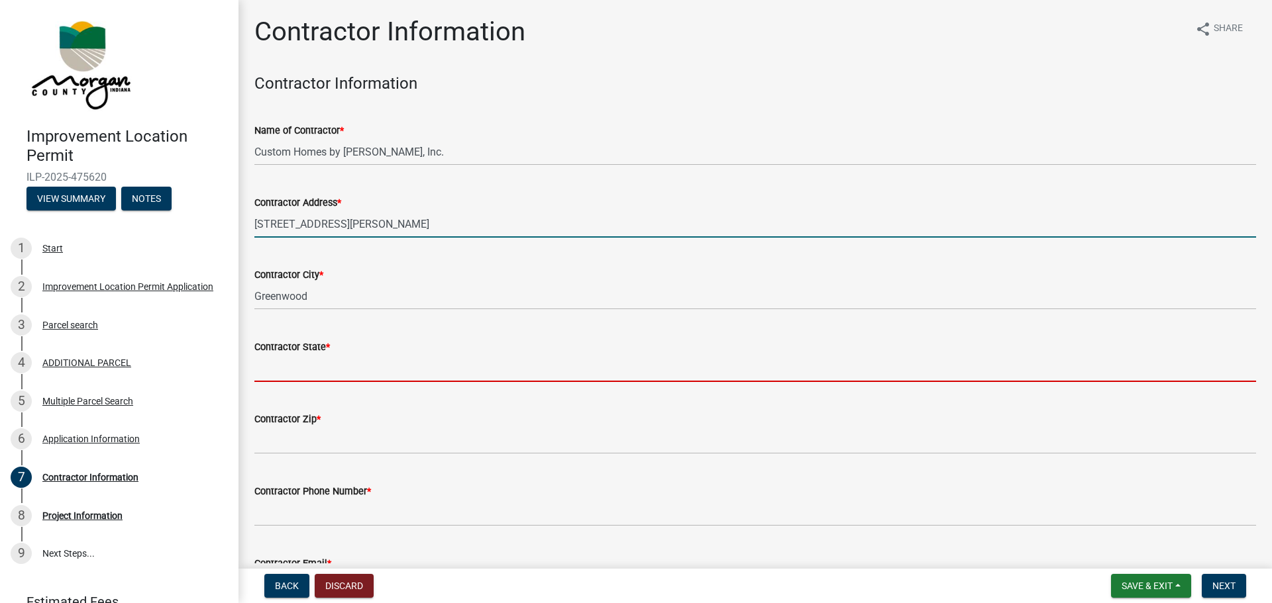
type input "IN"
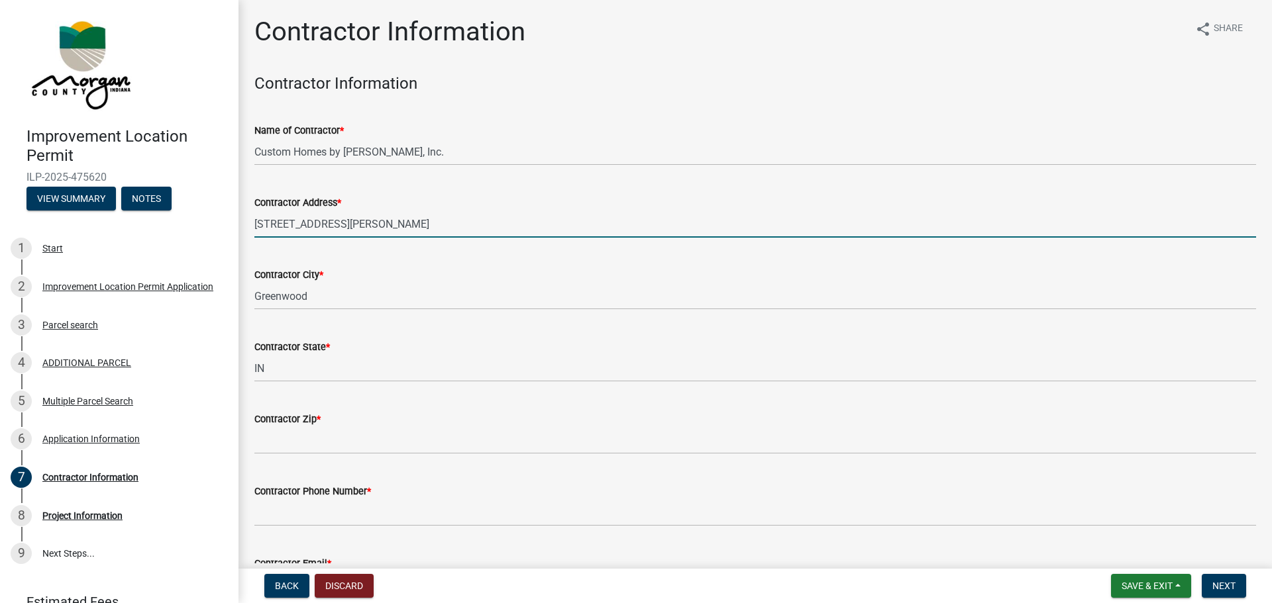
type input "46142"
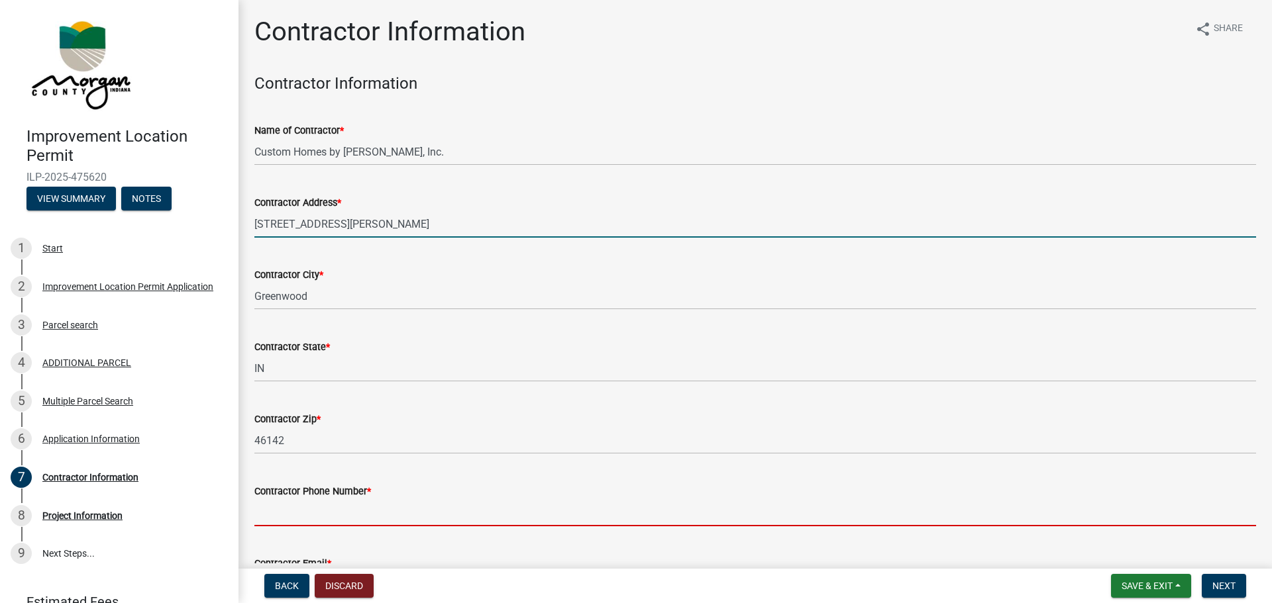
type input "3178598309"
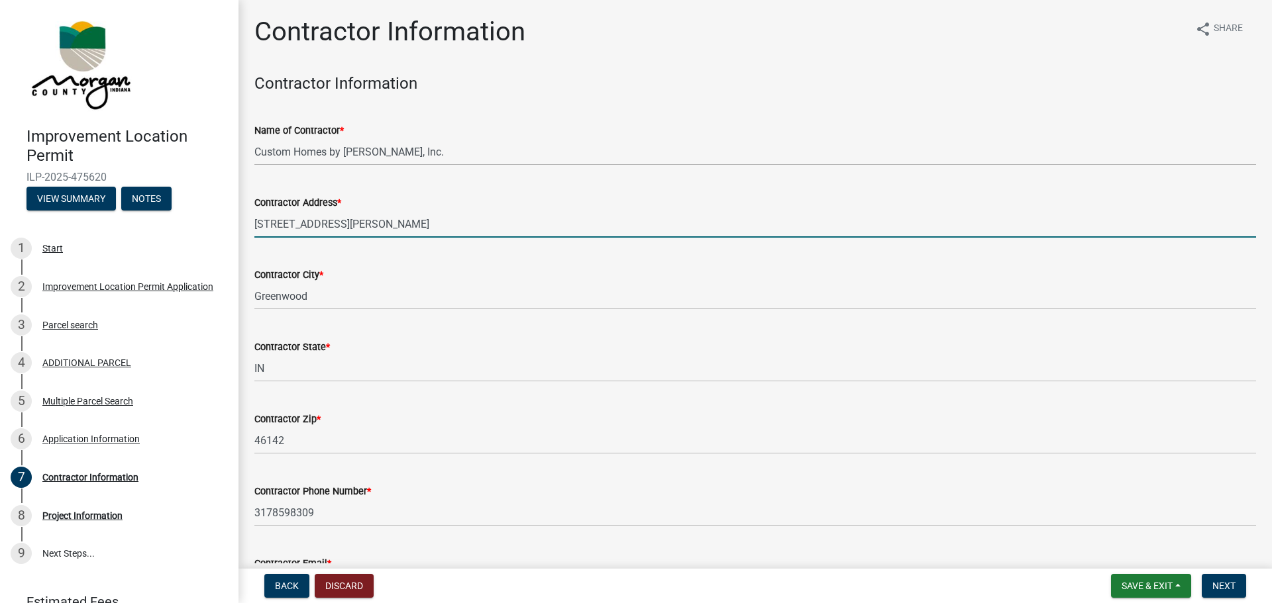
type input "[PERSON_NAME][EMAIL_ADDRESS][DOMAIN_NAME]"
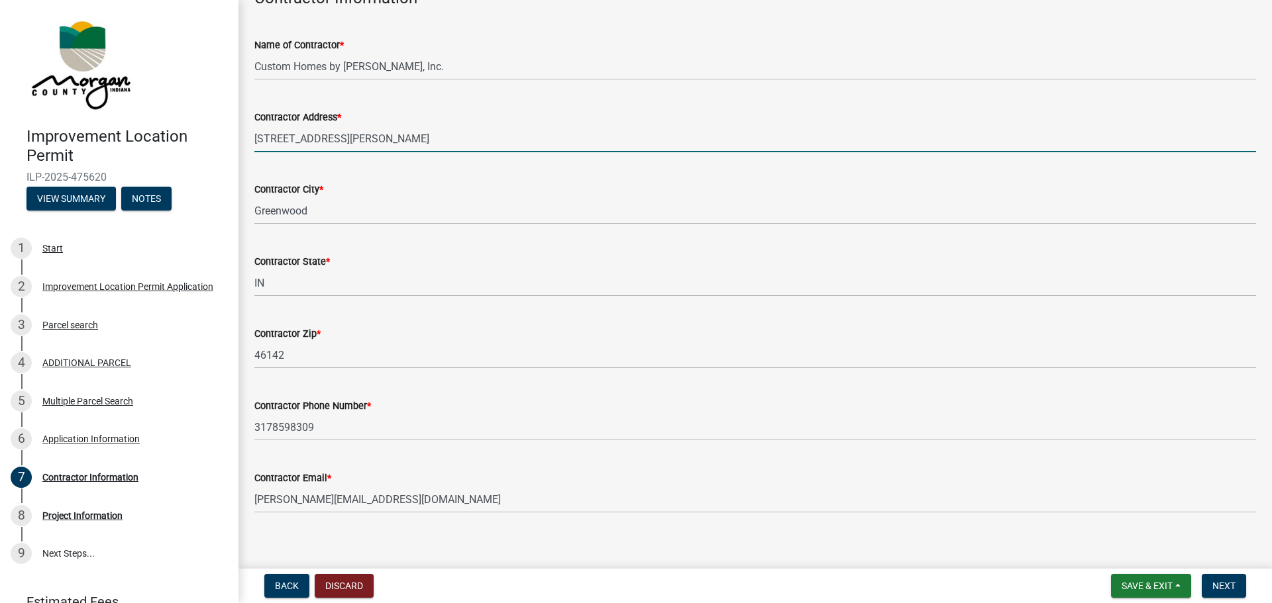
scroll to position [97, 0]
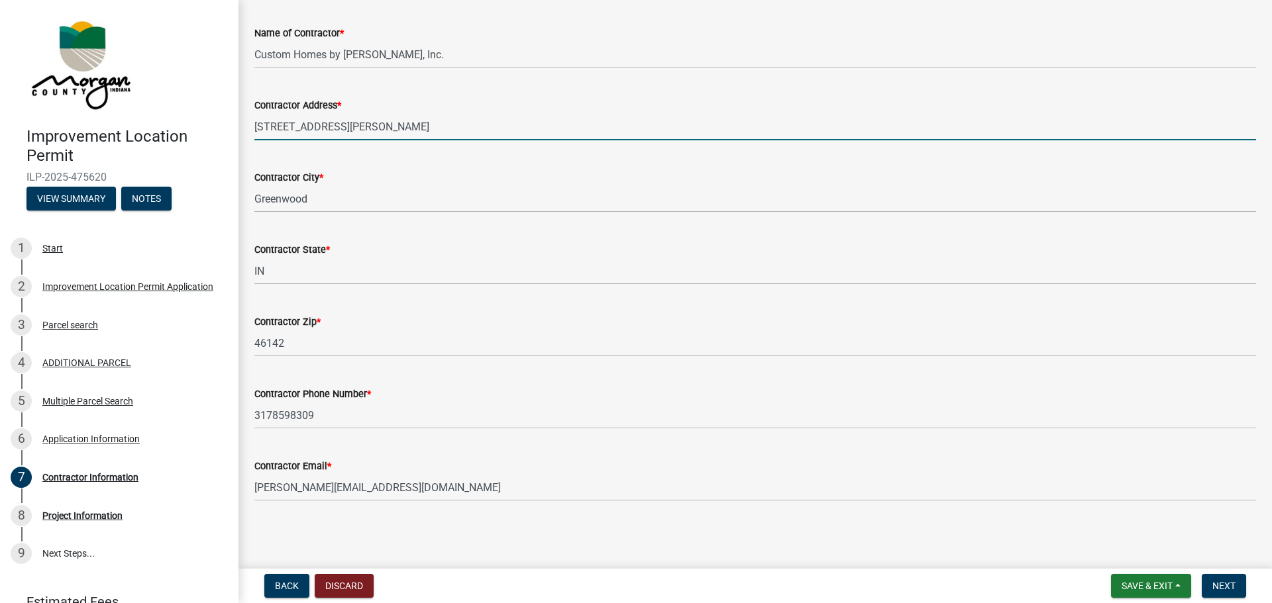
type input "[STREET_ADDRESS][PERSON_NAME]"
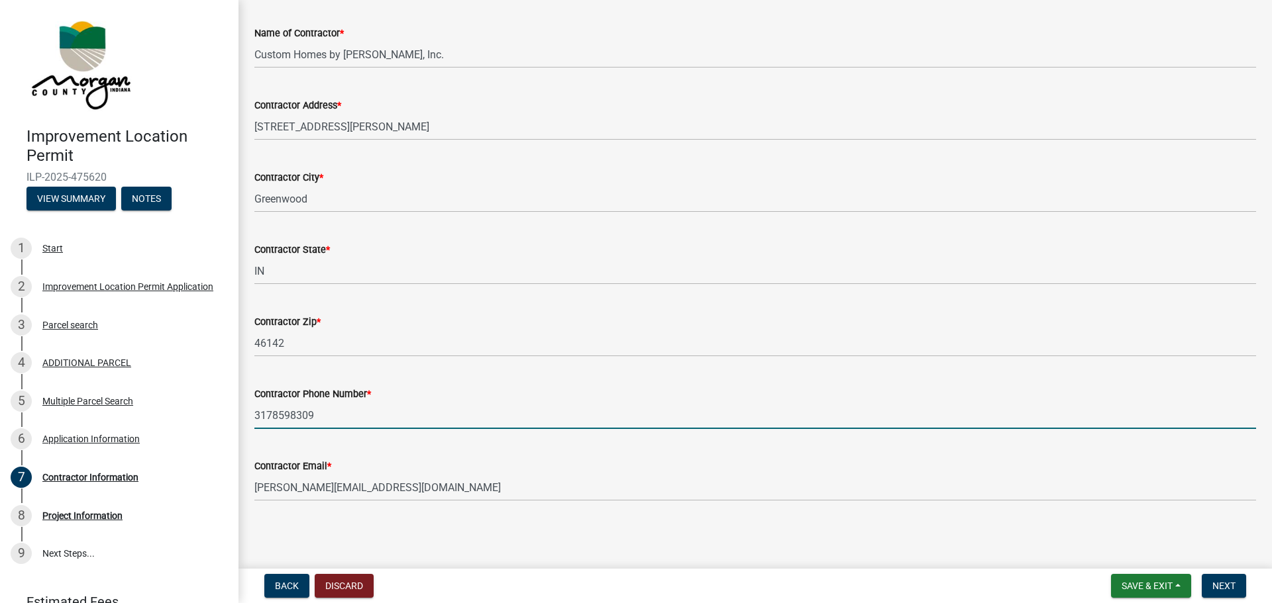
click at [338, 416] on input "3178598309" at bounding box center [754, 415] width 1001 height 27
type input "3172813913"
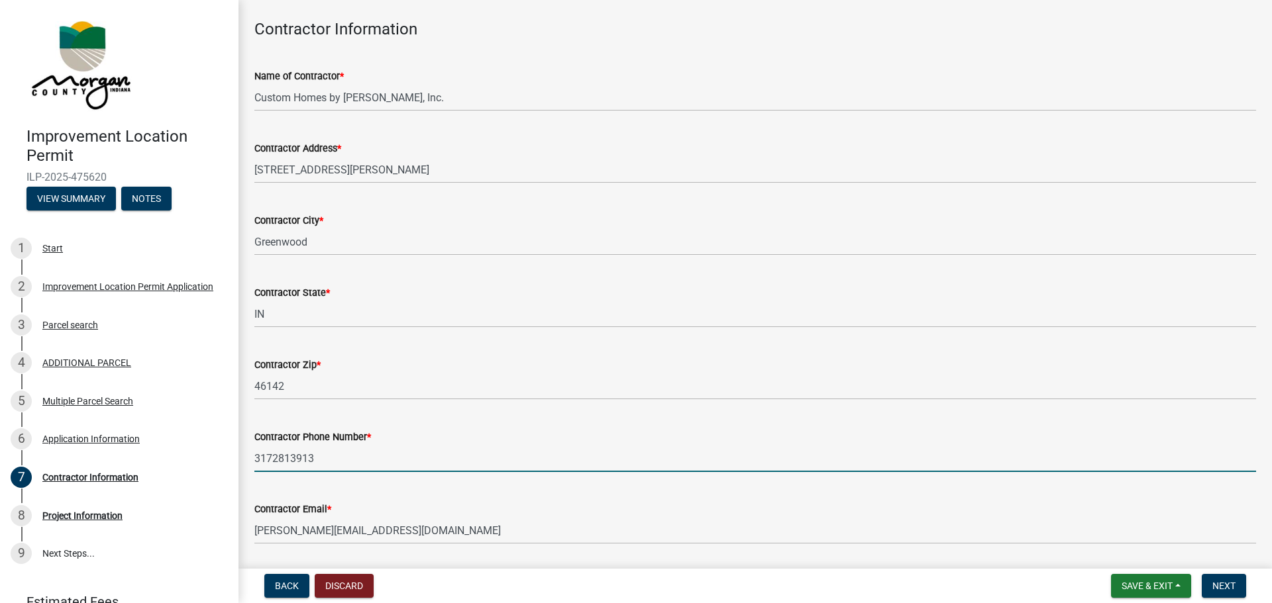
scroll to position [0, 0]
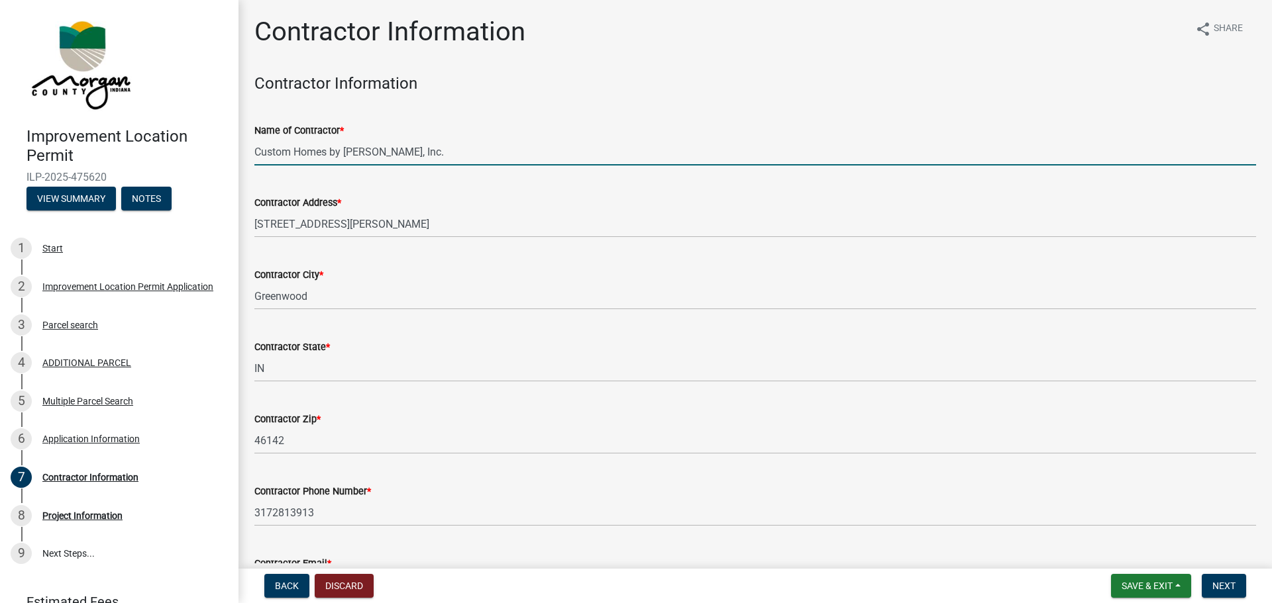
click at [407, 150] on input "Custom Homes by [PERSON_NAME], Inc." at bounding box center [754, 151] width 1001 height 27
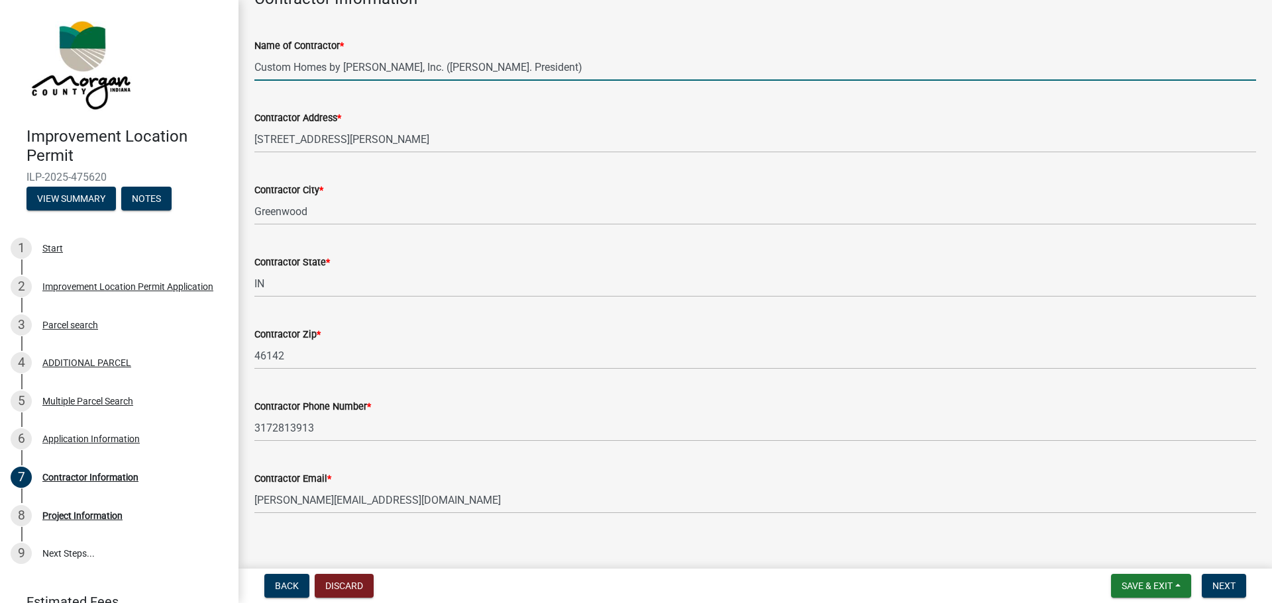
scroll to position [97, 0]
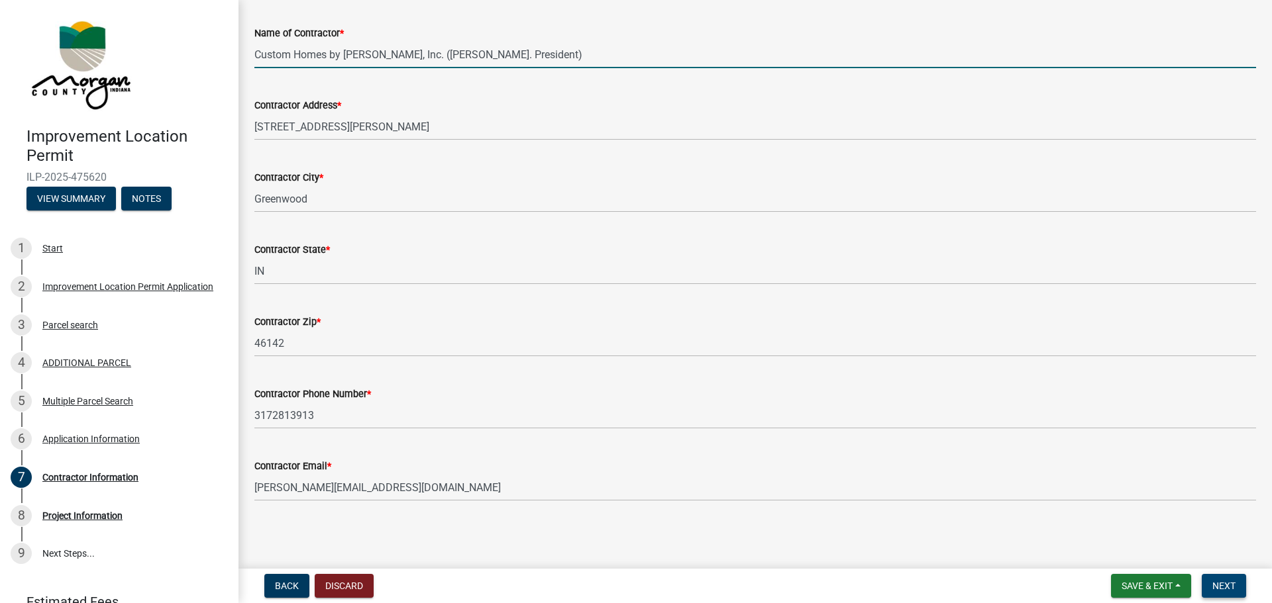
type input "Custom Homes by [PERSON_NAME], Inc. ([PERSON_NAME]. President)"
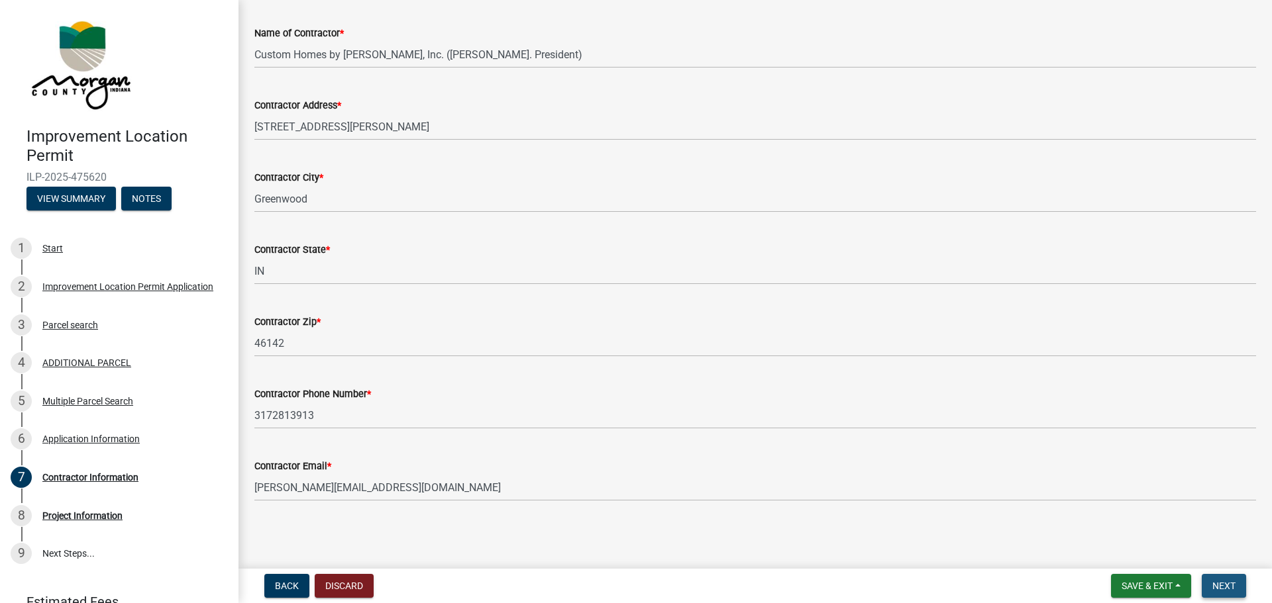
click at [1231, 583] on span "Next" at bounding box center [1223, 586] width 23 height 11
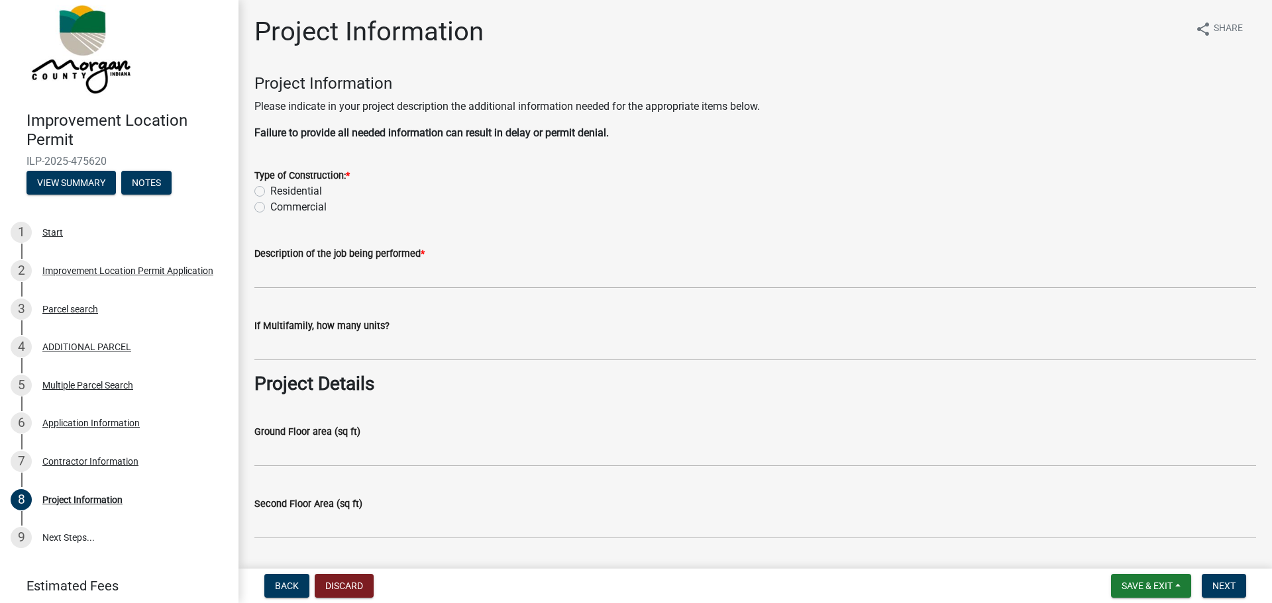
scroll to position [63, 0]
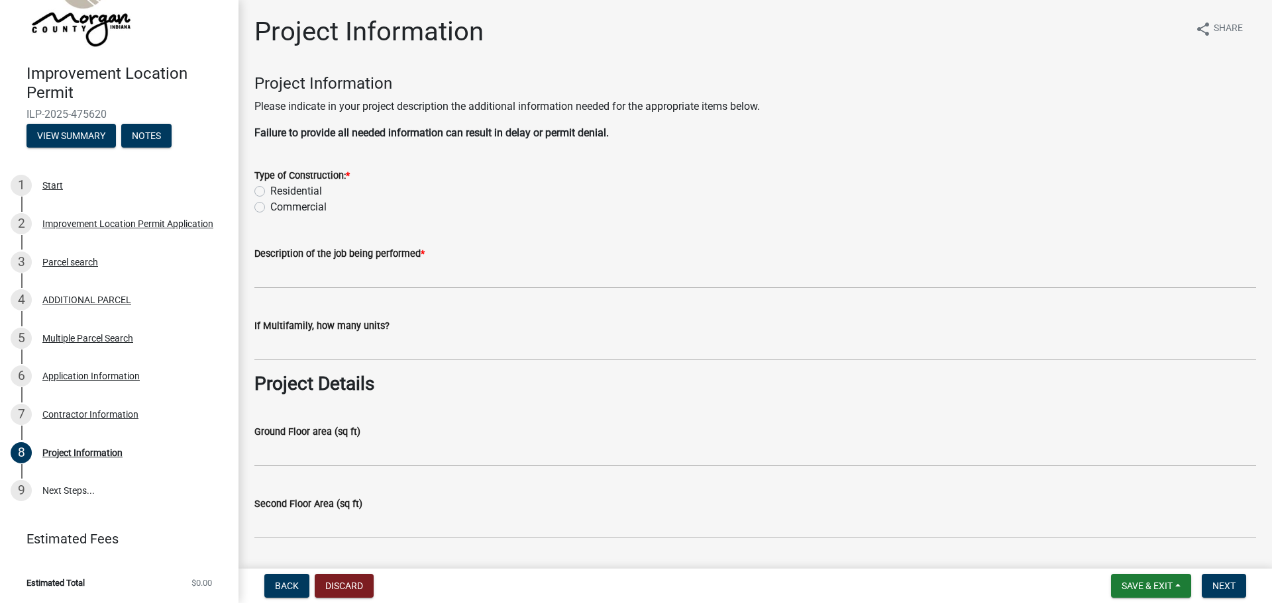
click at [270, 191] on label "Residential" at bounding box center [296, 191] width 52 height 16
click at [270, 191] on input "Residential" at bounding box center [274, 187] width 9 height 9
radio input "true"
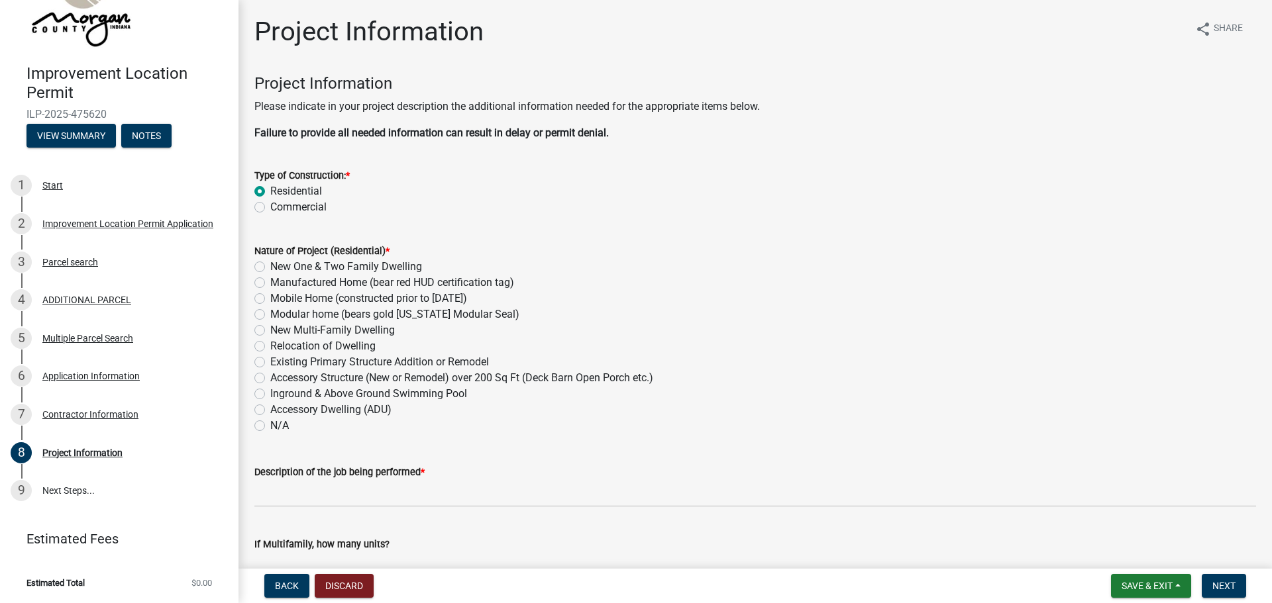
click at [270, 265] on label "New One & Two Family Dwelling" at bounding box center [346, 267] width 152 height 16
click at [270, 265] on input "New One & Two Family Dwelling" at bounding box center [274, 263] width 9 height 9
radio input "true"
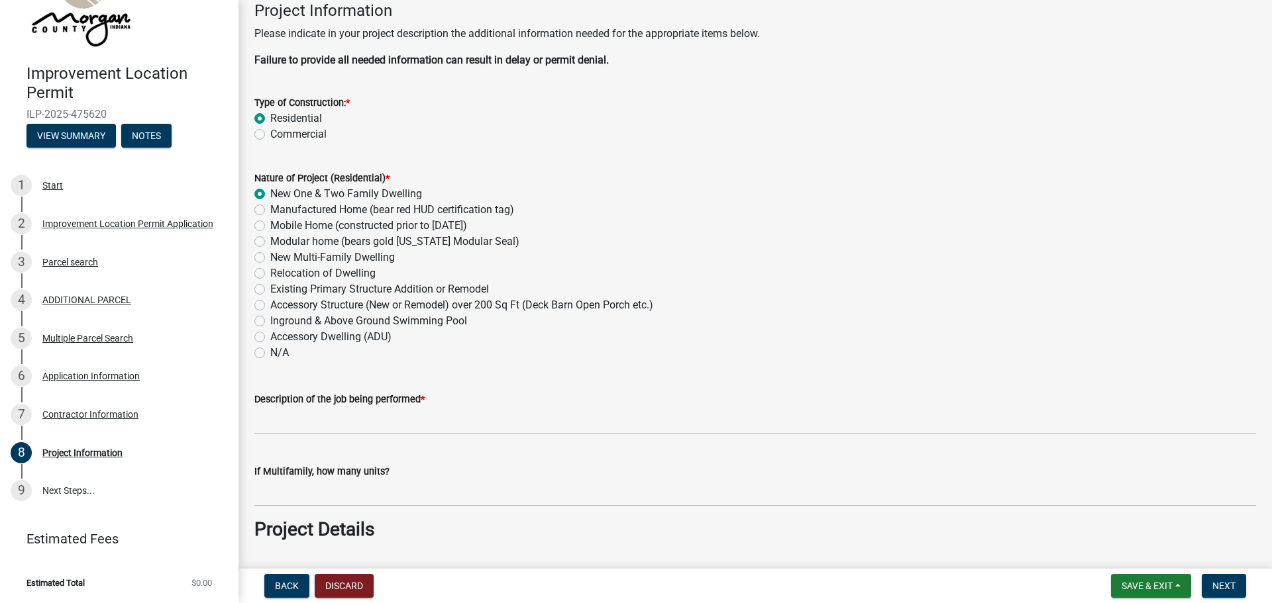
scroll to position [132, 0]
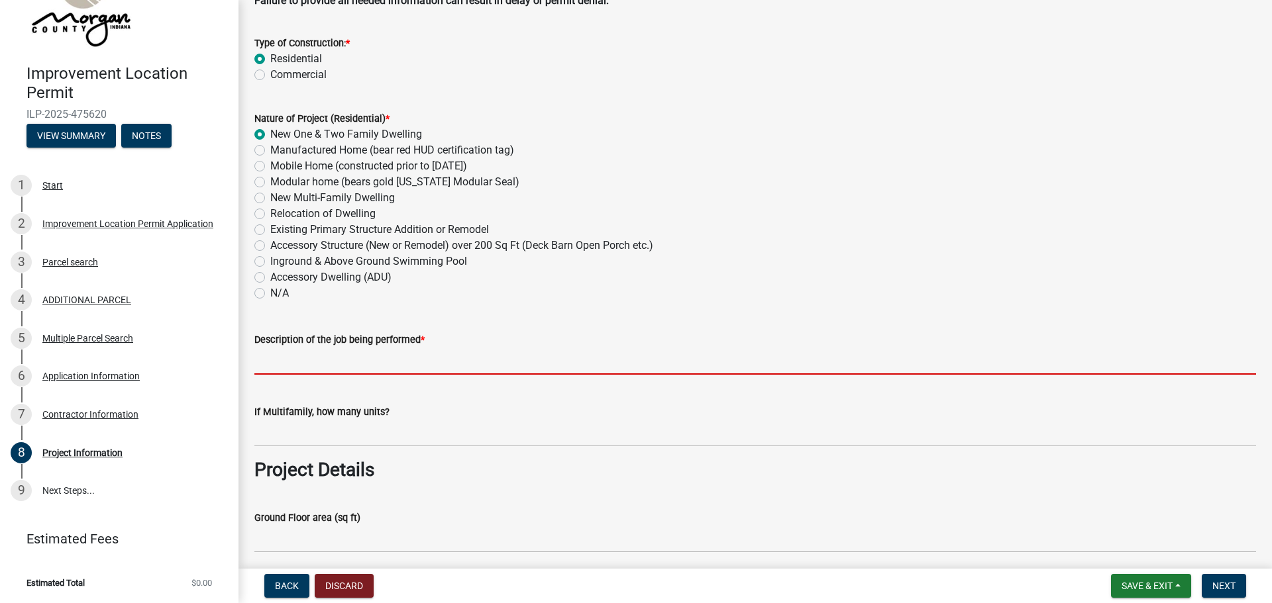
click at [277, 360] on input "Description of the job being performed *" at bounding box center [754, 361] width 1001 height 27
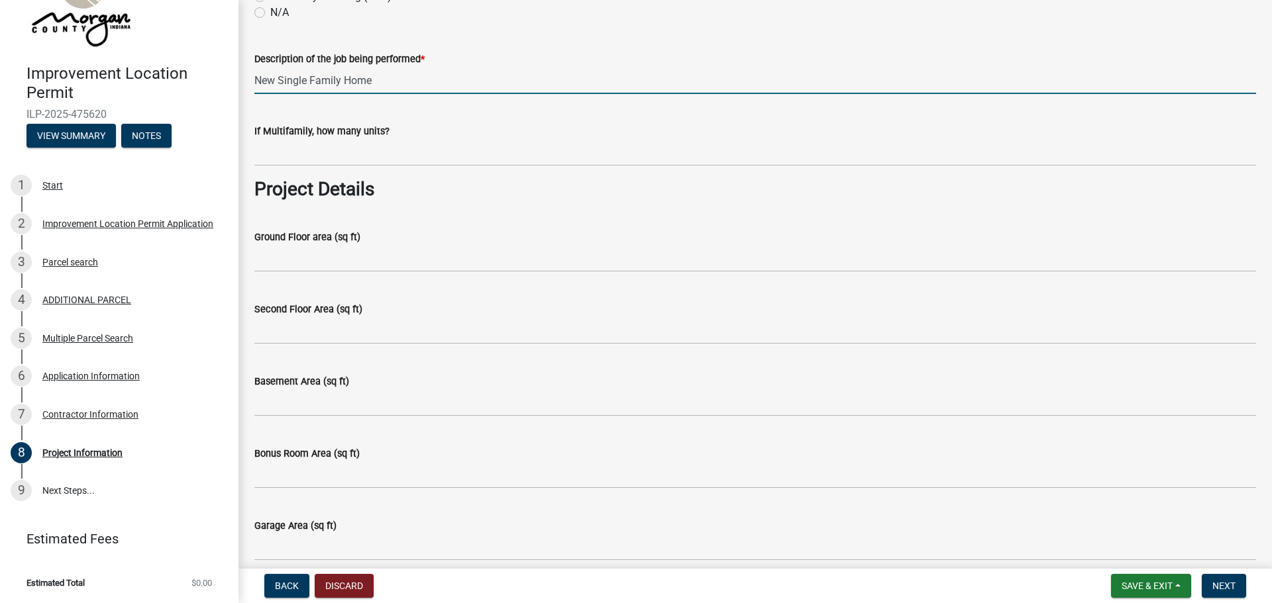
scroll to position [397, 0]
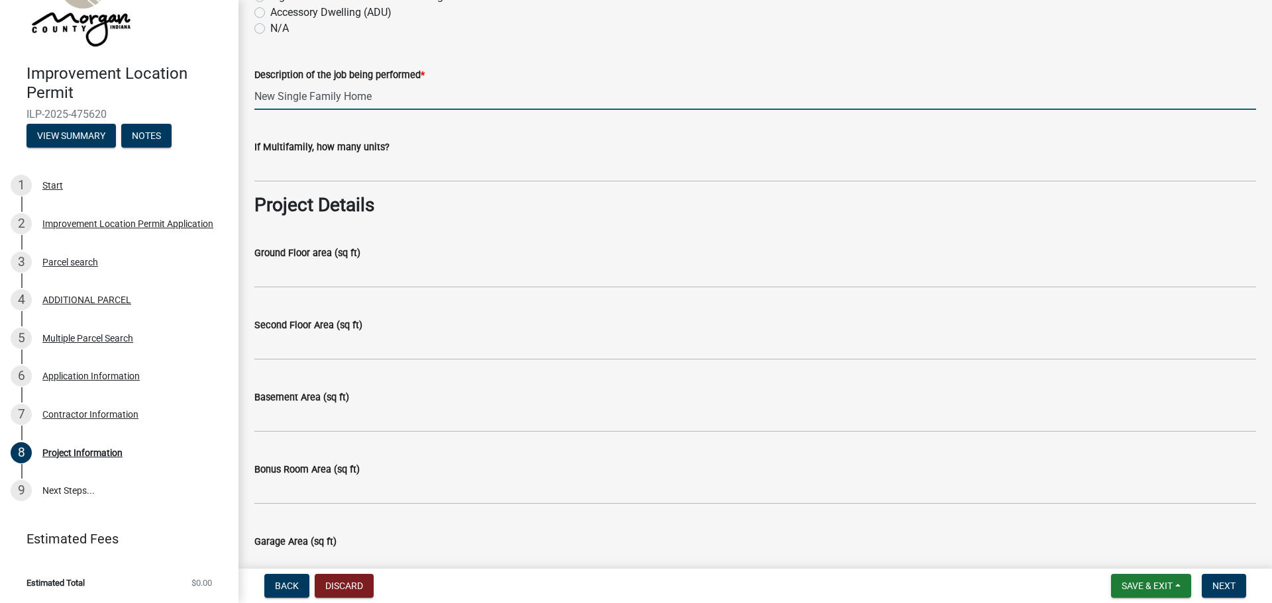
type input "New Single Family Home"
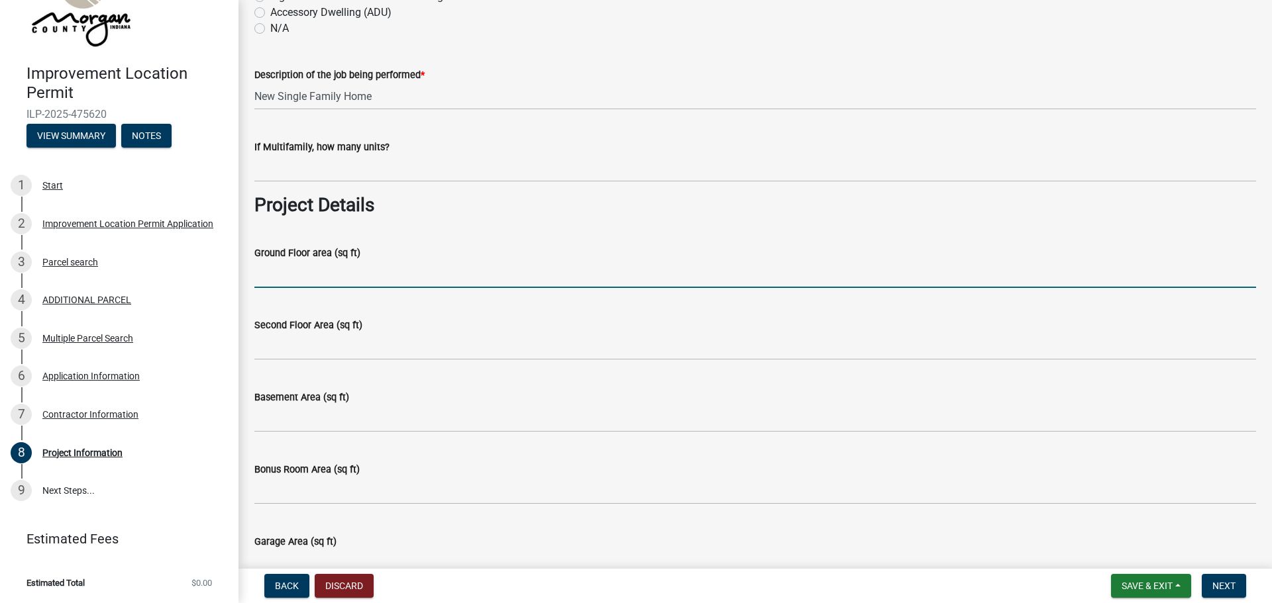
click at [283, 283] on input "Ground Floor area (sq ft)" at bounding box center [754, 274] width 1001 height 27
type input "3,364"
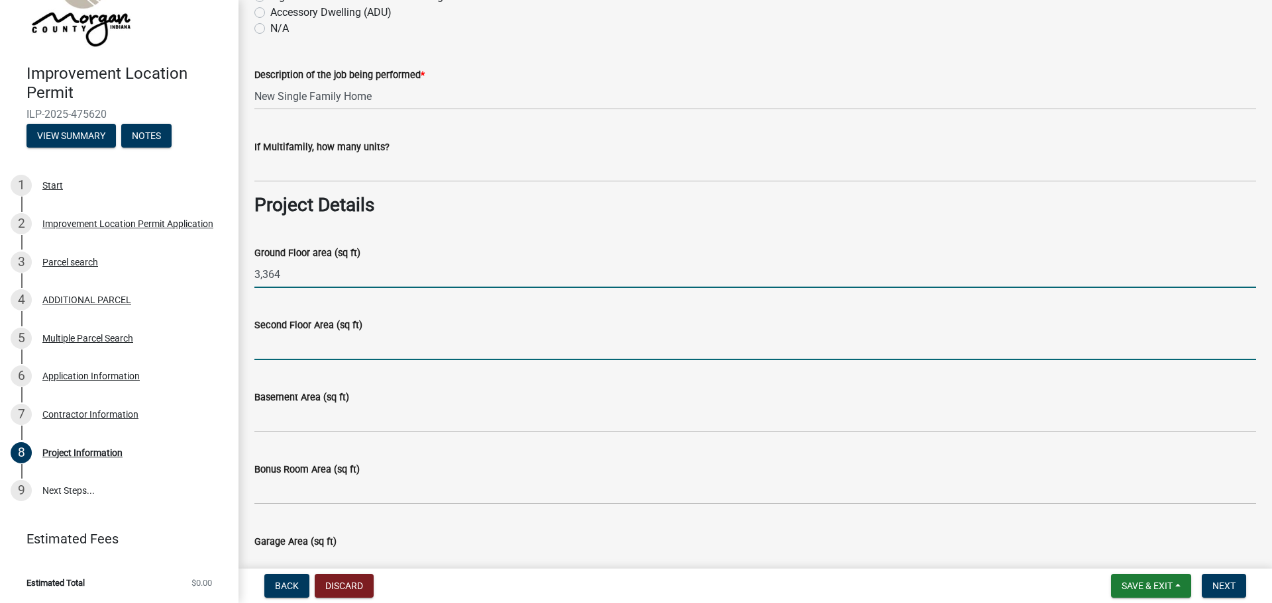
click at [281, 353] on input "Second Floor Area (sq ft)" at bounding box center [754, 346] width 1001 height 27
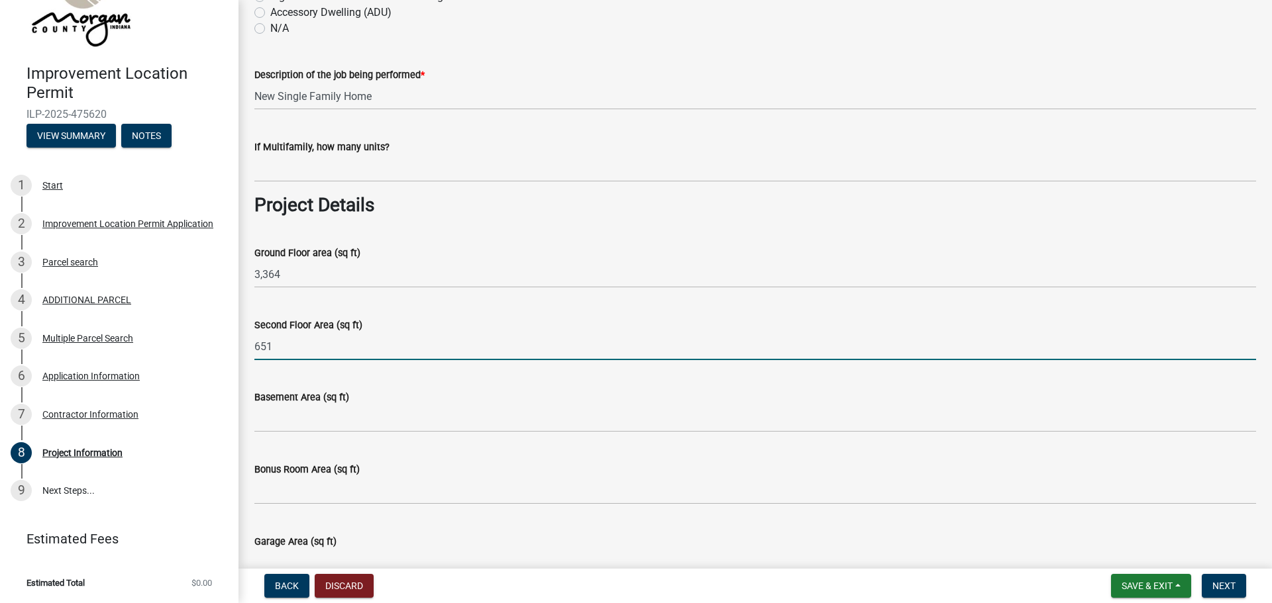
type input "651"
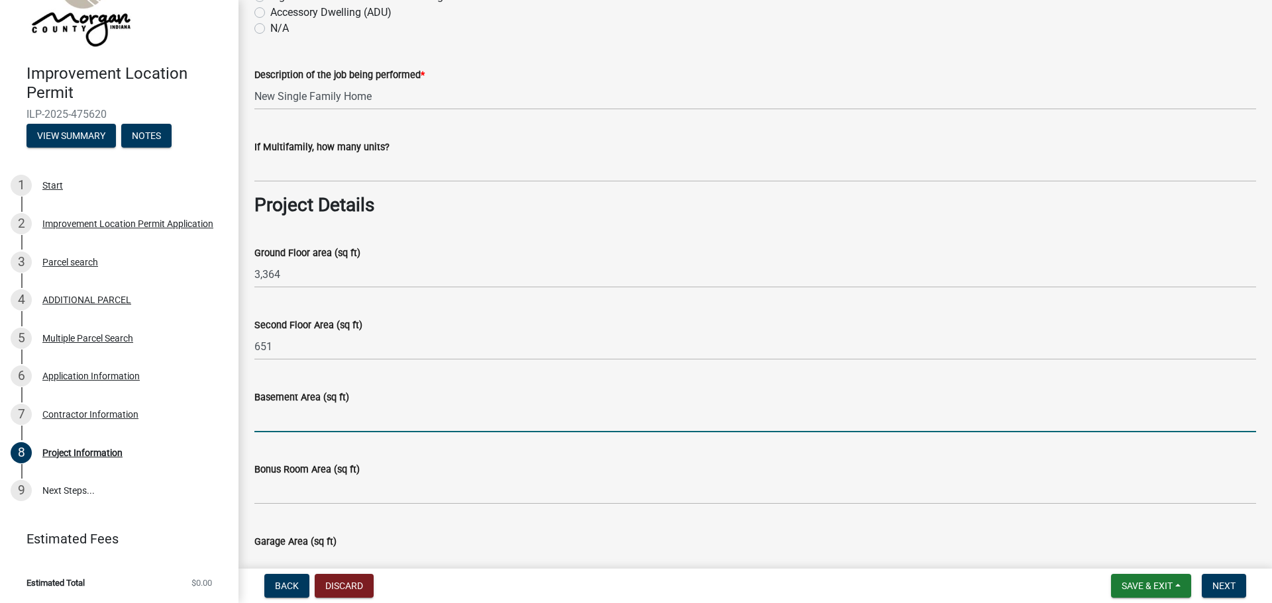
click at [298, 417] on input "Basement Area (sq ft)" at bounding box center [754, 418] width 1001 height 27
type input "0"
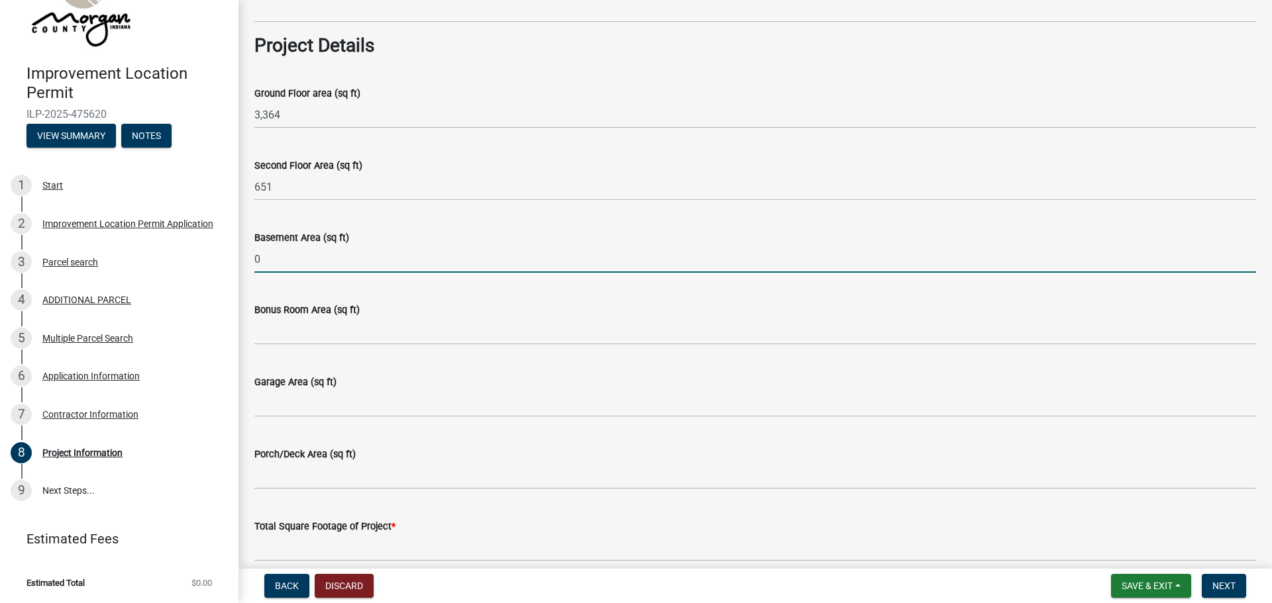
scroll to position [596, 0]
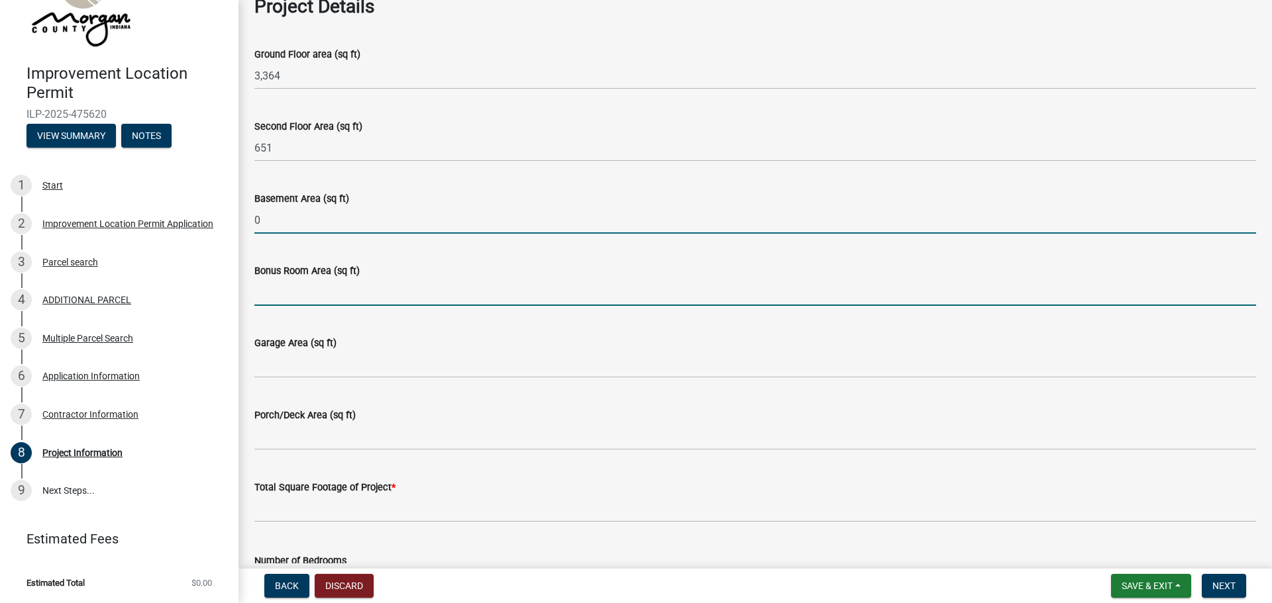
click at [292, 289] on input "Bonus Room Area (sq ft)" at bounding box center [754, 292] width 1001 height 27
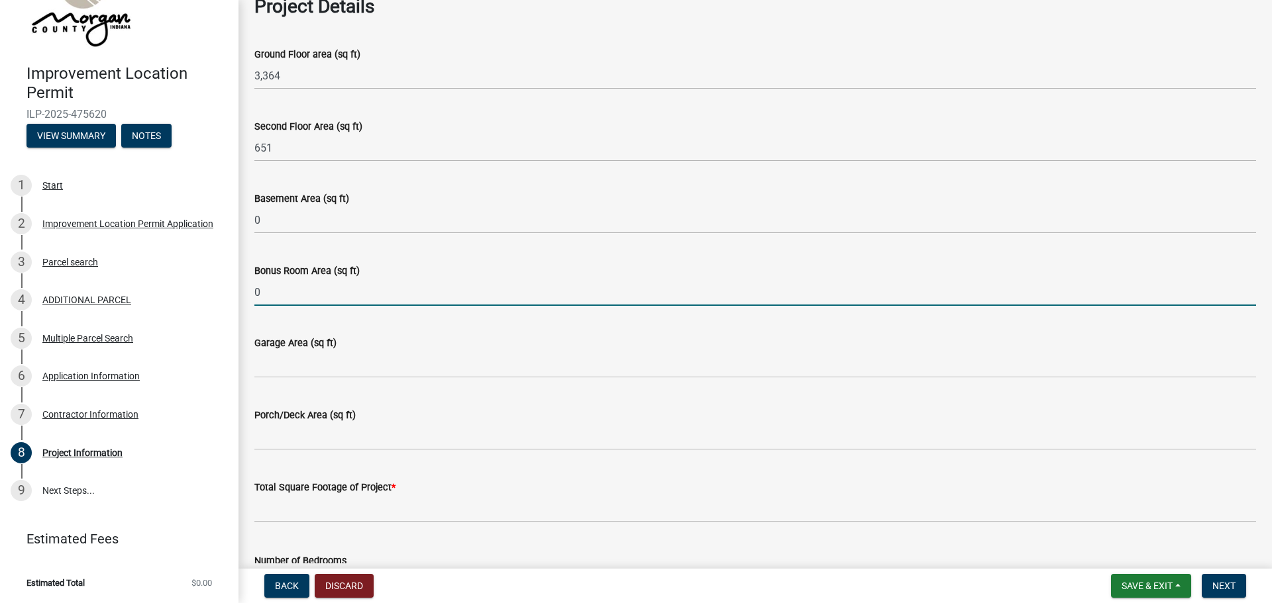
type input "0"
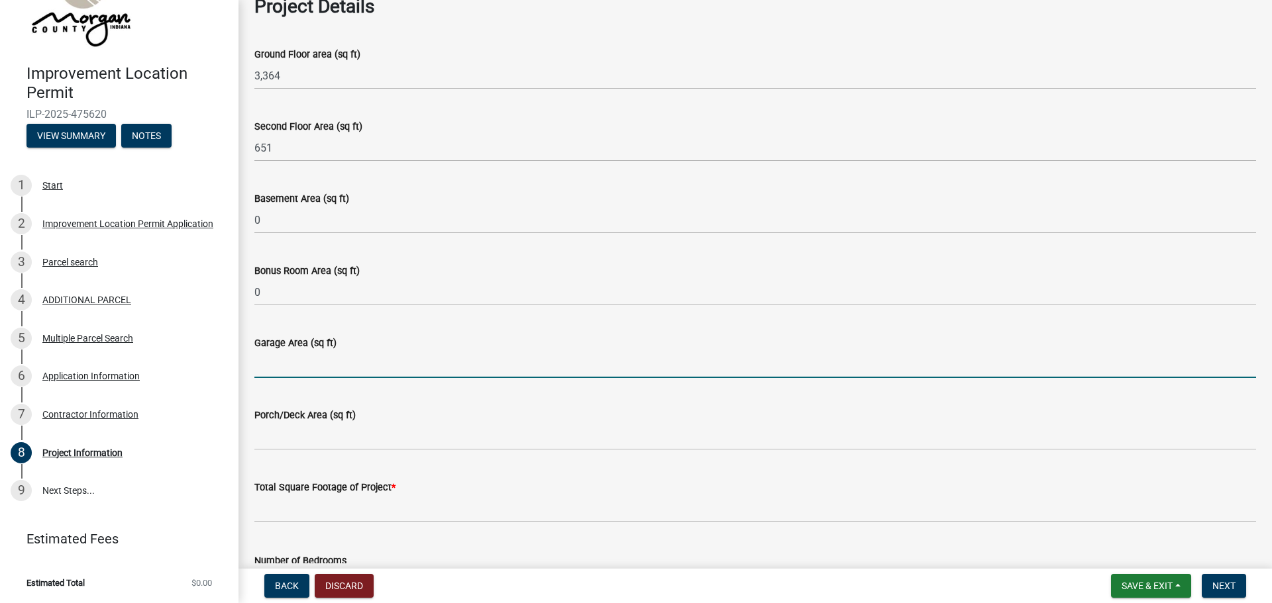
click at [272, 368] on input "Garage Area (sq ft)" at bounding box center [754, 364] width 1001 height 27
type input "1,088"
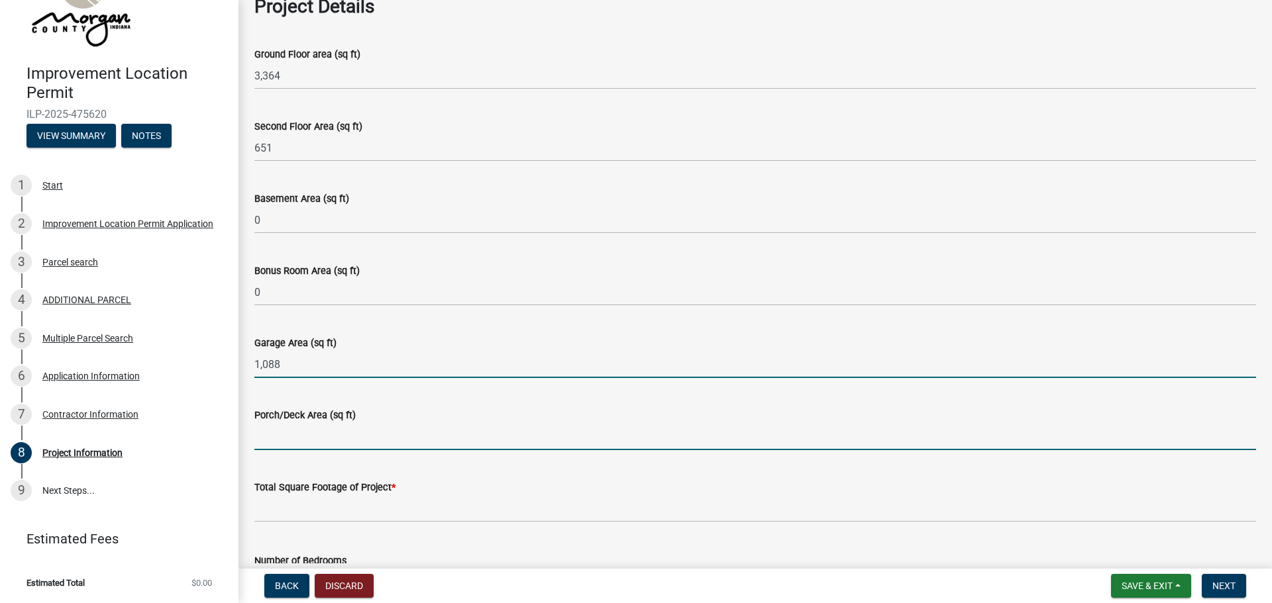
click at [289, 438] on input "Porch/Deck Area (sq ft)" at bounding box center [754, 436] width 1001 height 27
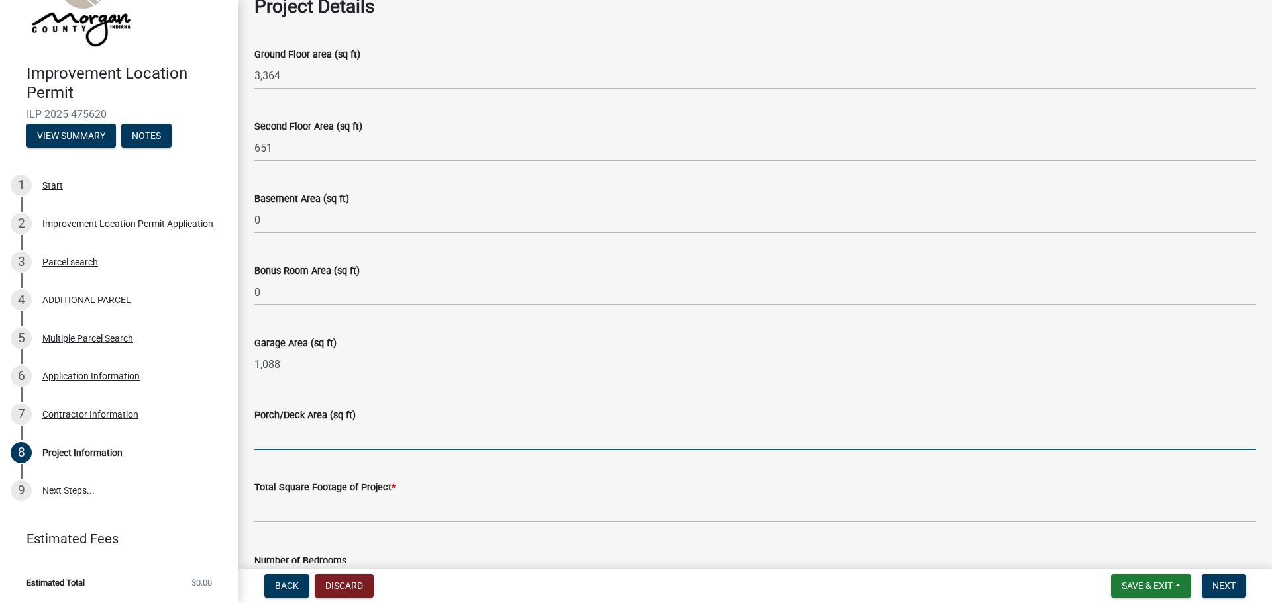
click at [295, 432] on input "Porch/Deck Area (sq ft)" at bounding box center [754, 436] width 1001 height 27
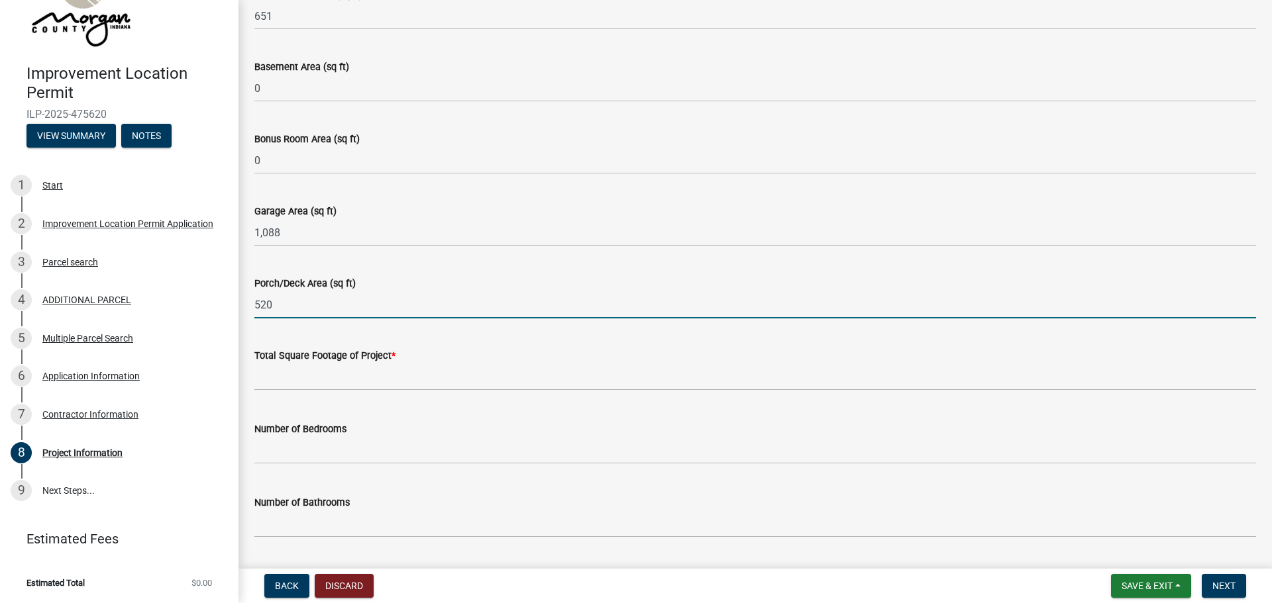
scroll to position [728, 0]
type input "520"
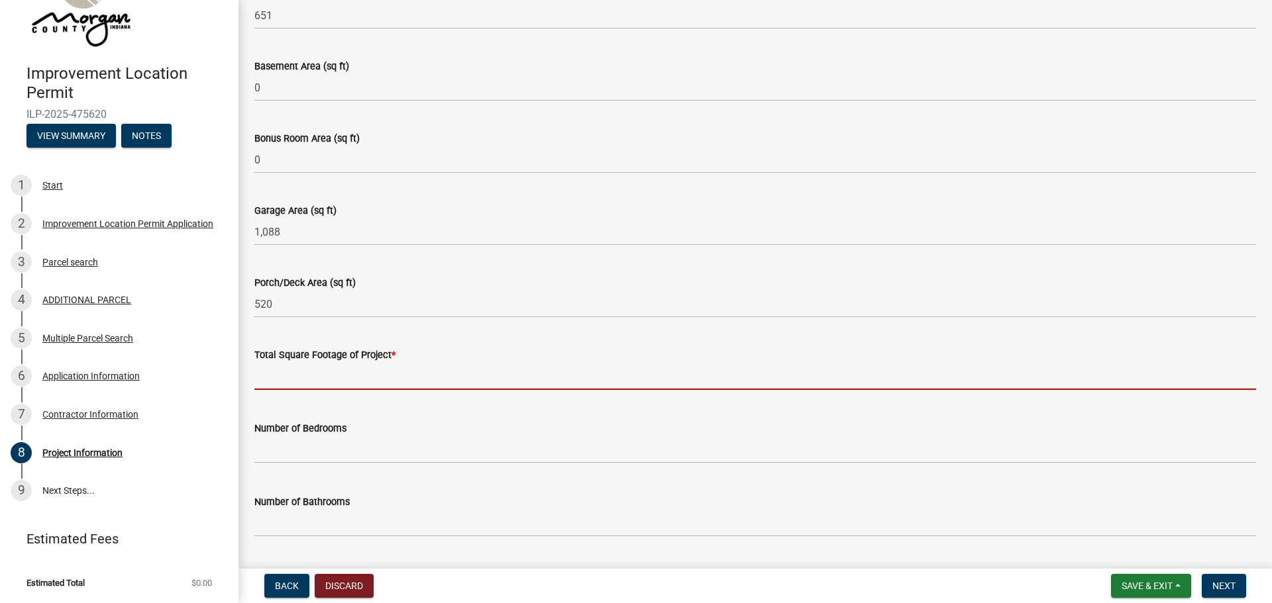
click at [309, 380] on input "text" at bounding box center [754, 376] width 1001 height 27
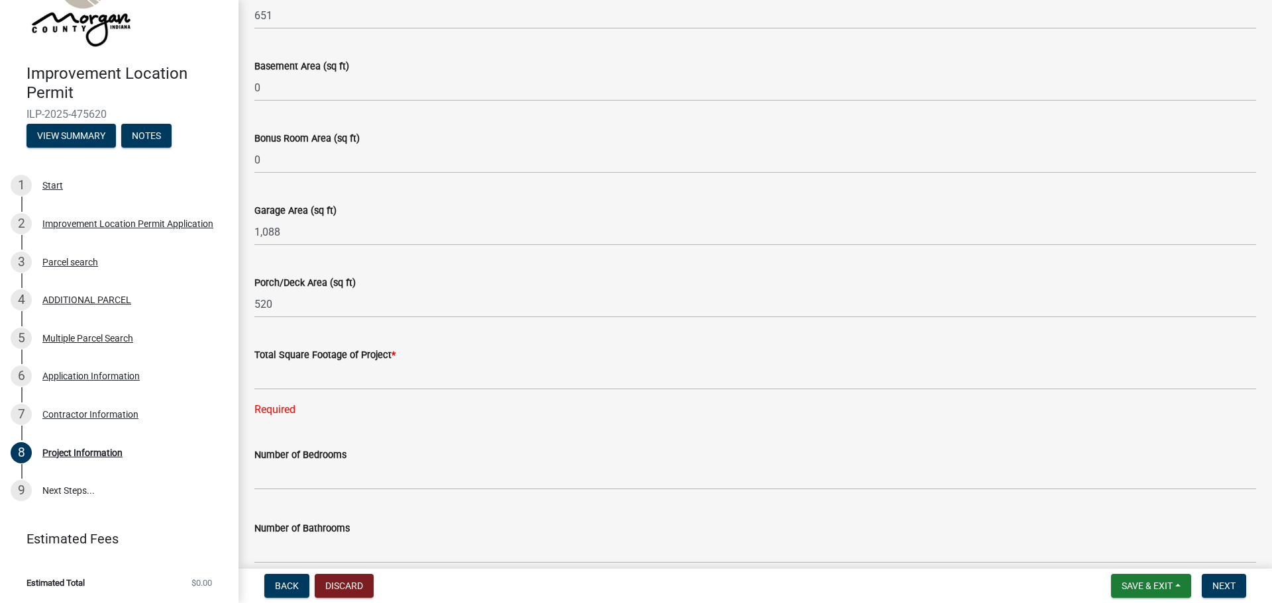
click at [390, 353] on label "Total Square Footage of Project *" at bounding box center [324, 355] width 141 height 9
click at [391, 354] on span "*" at bounding box center [393, 355] width 4 height 11
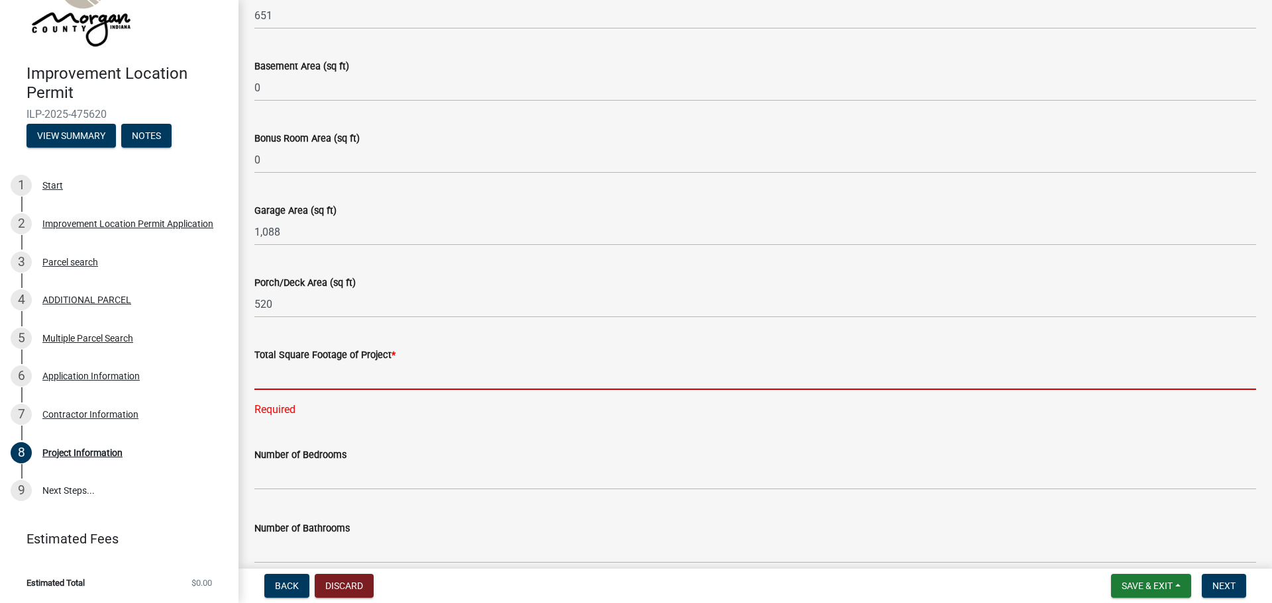
click at [291, 377] on input "text" at bounding box center [754, 376] width 1001 height 27
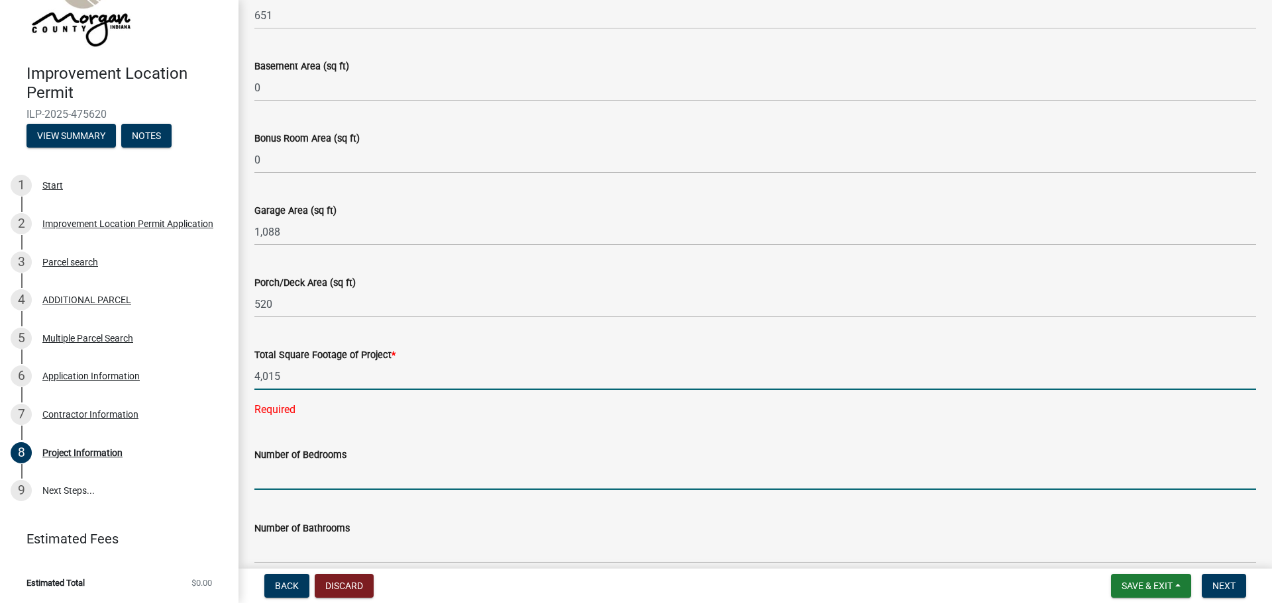
type input "4015"
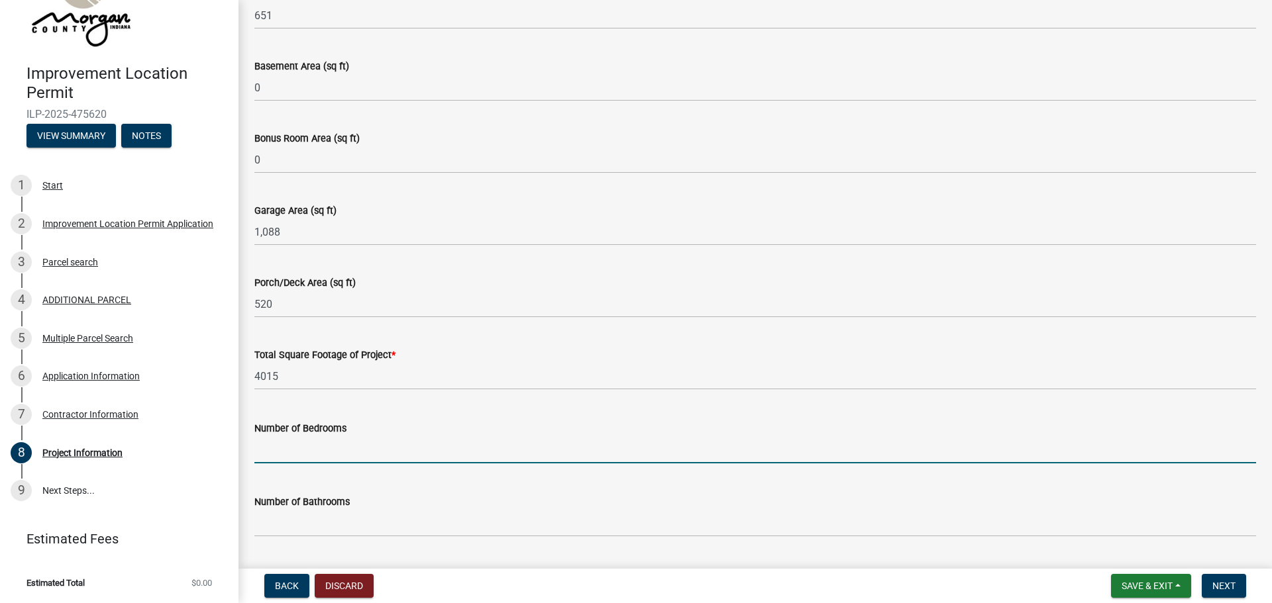
click at [279, 454] on input "text" at bounding box center [754, 449] width 1001 height 27
type input "3"
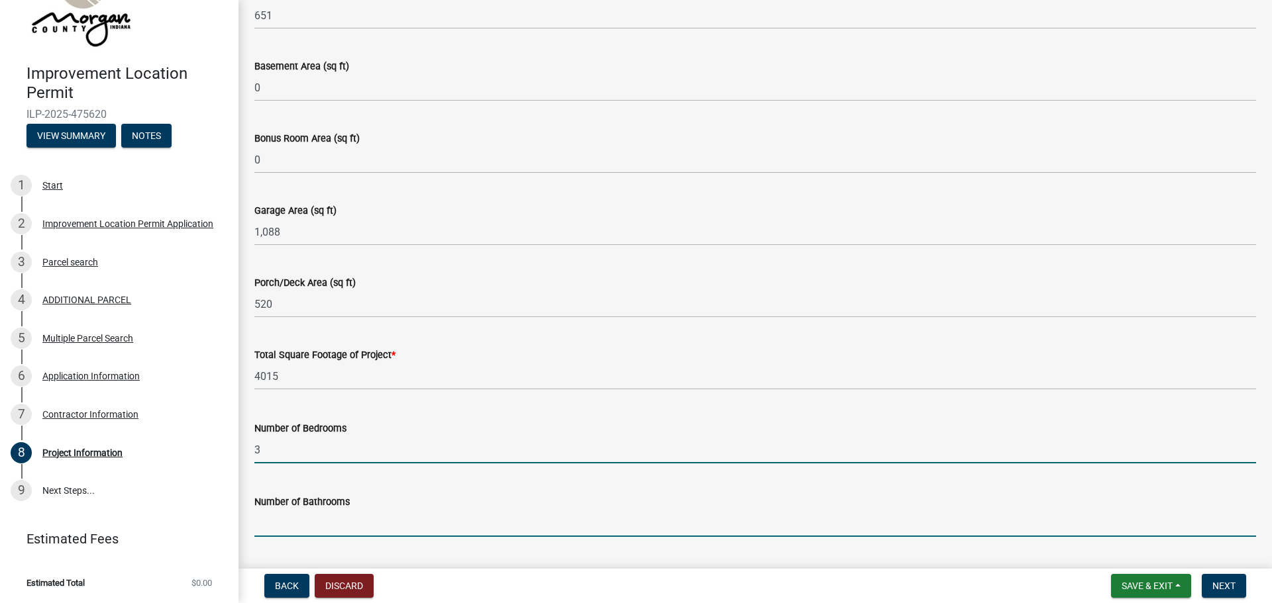
click at [291, 521] on input "text" at bounding box center [754, 523] width 1001 height 27
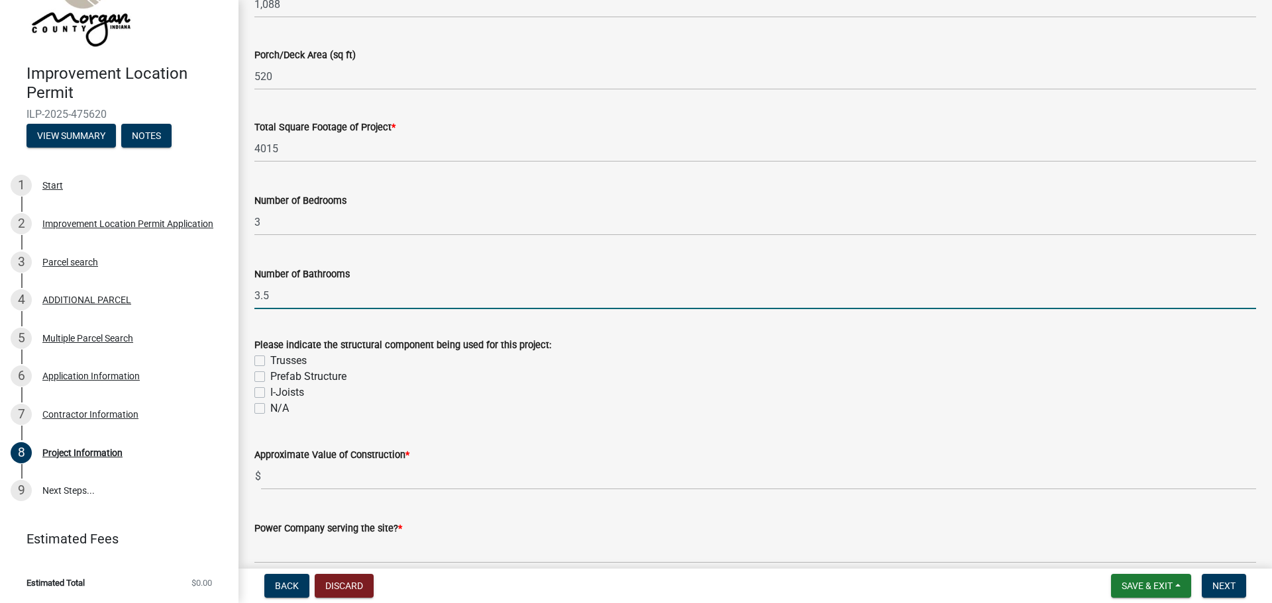
scroll to position [993, 0]
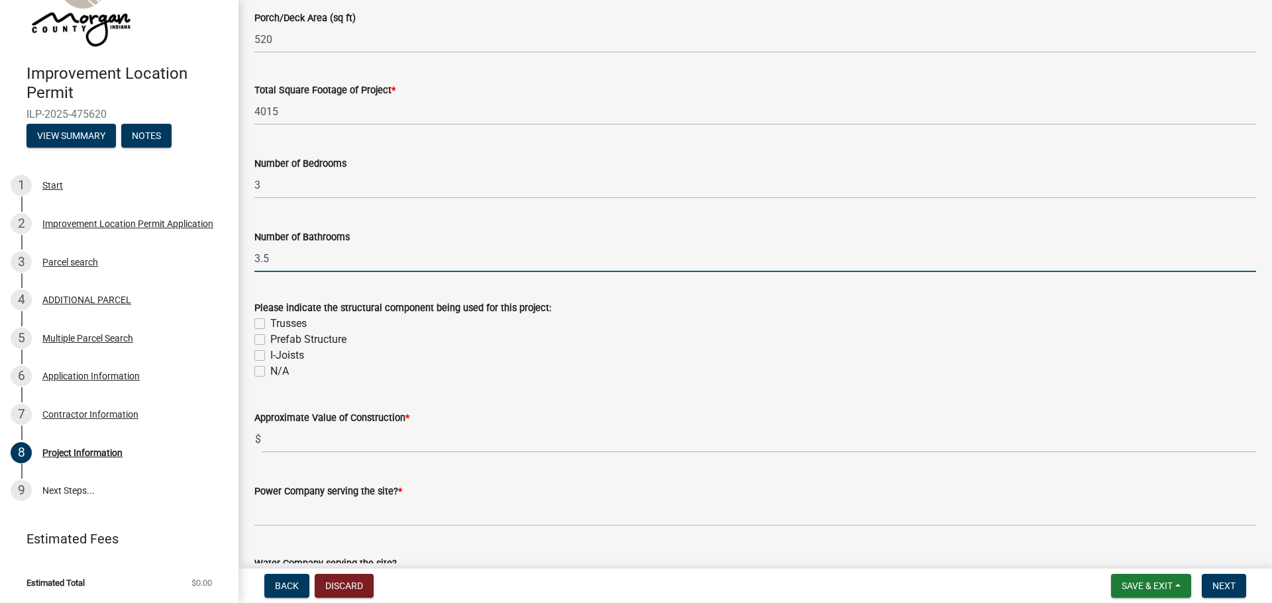
type input "3.5"
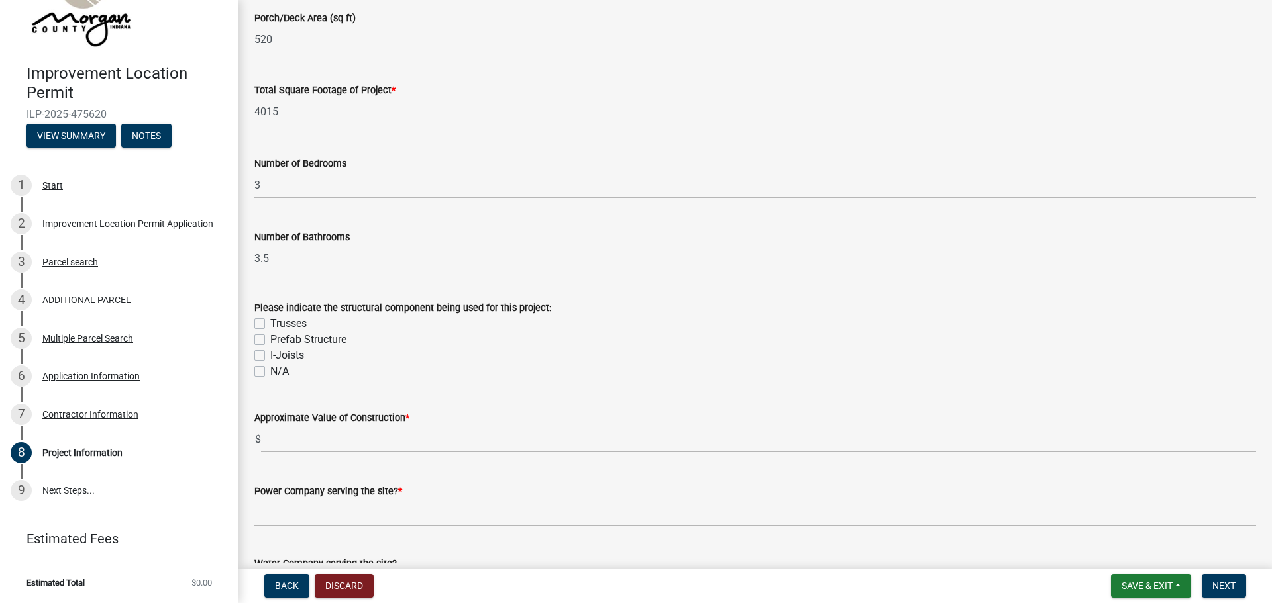
click at [270, 354] on label "I-Joists" at bounding box center [287, 356] width 34 height 16
click at [270, 354] on input "I-Joists" at bounding box center [274, 352] width 9 height 9
checkbox input "true"
checkbox input "false"
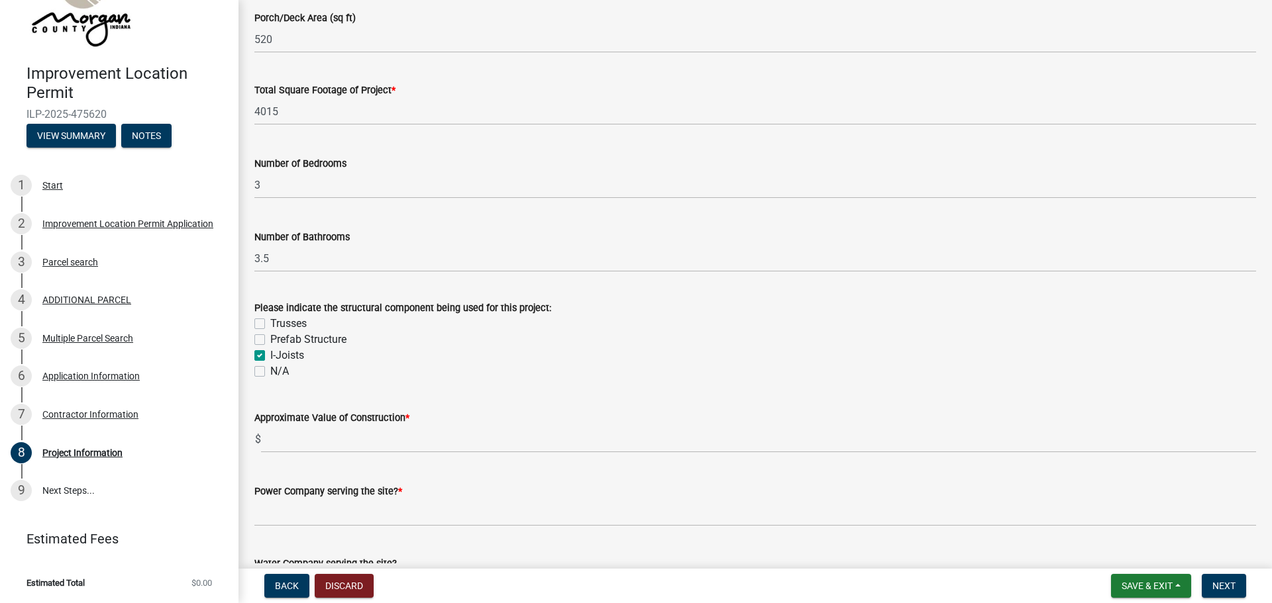
checkbox input "true"
checkbox input "false"
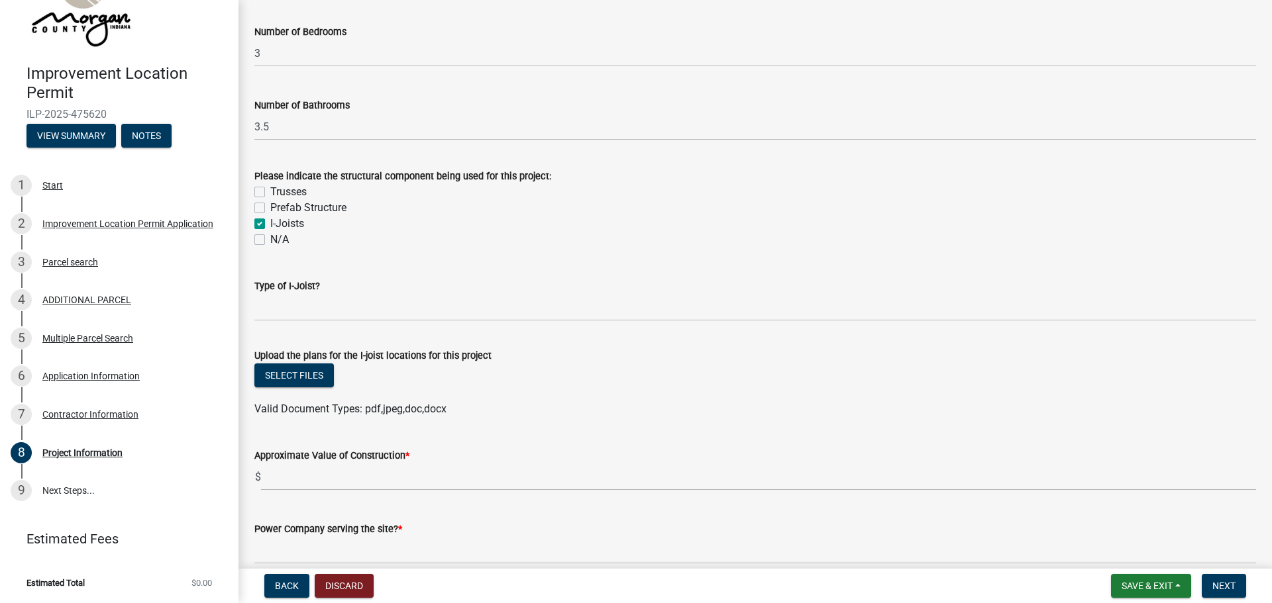
scroll to position [1126, 0]
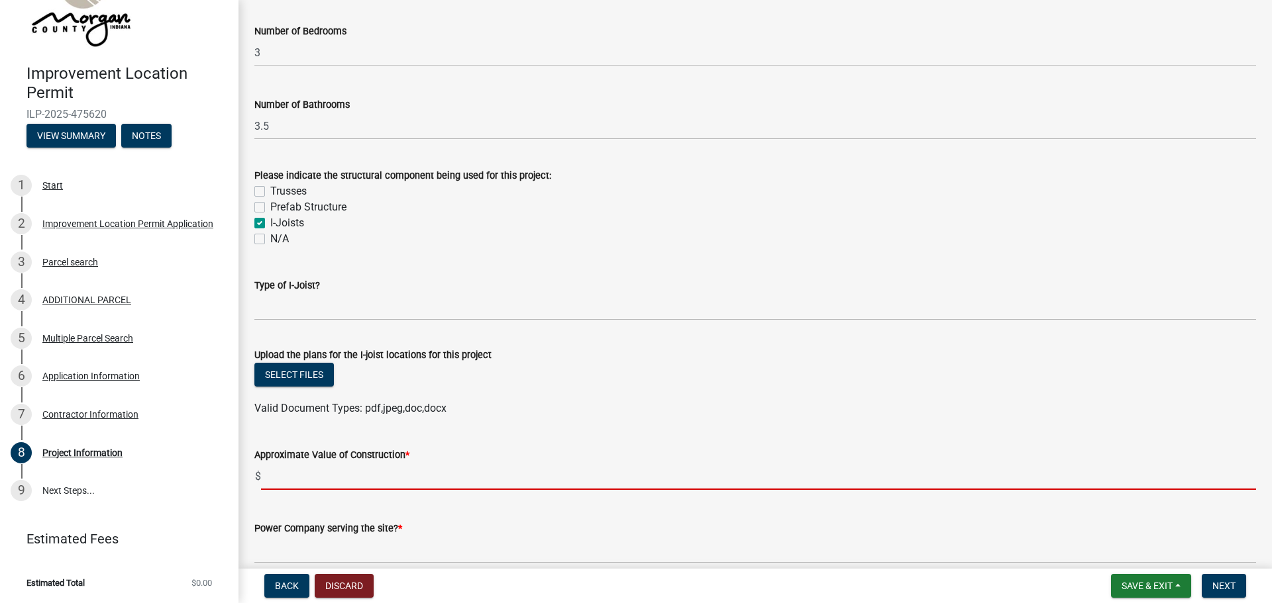
click at [275, 476] on input "text" at bounding box center [758, 476] width 995 height 27
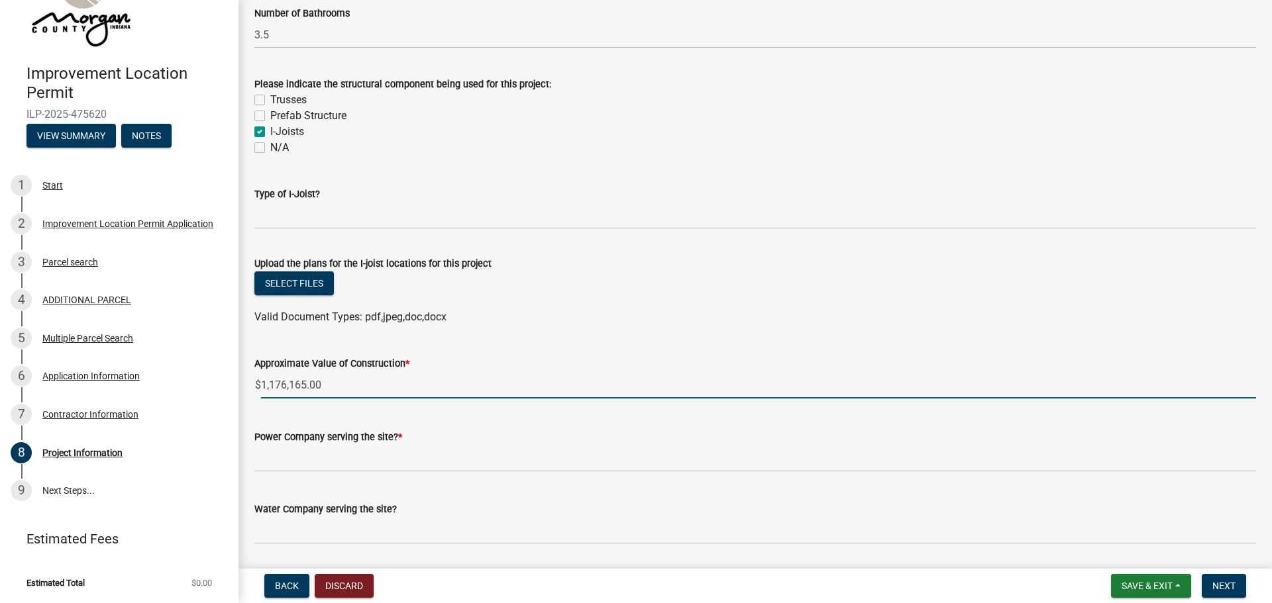
scroll to position [1258, 0]
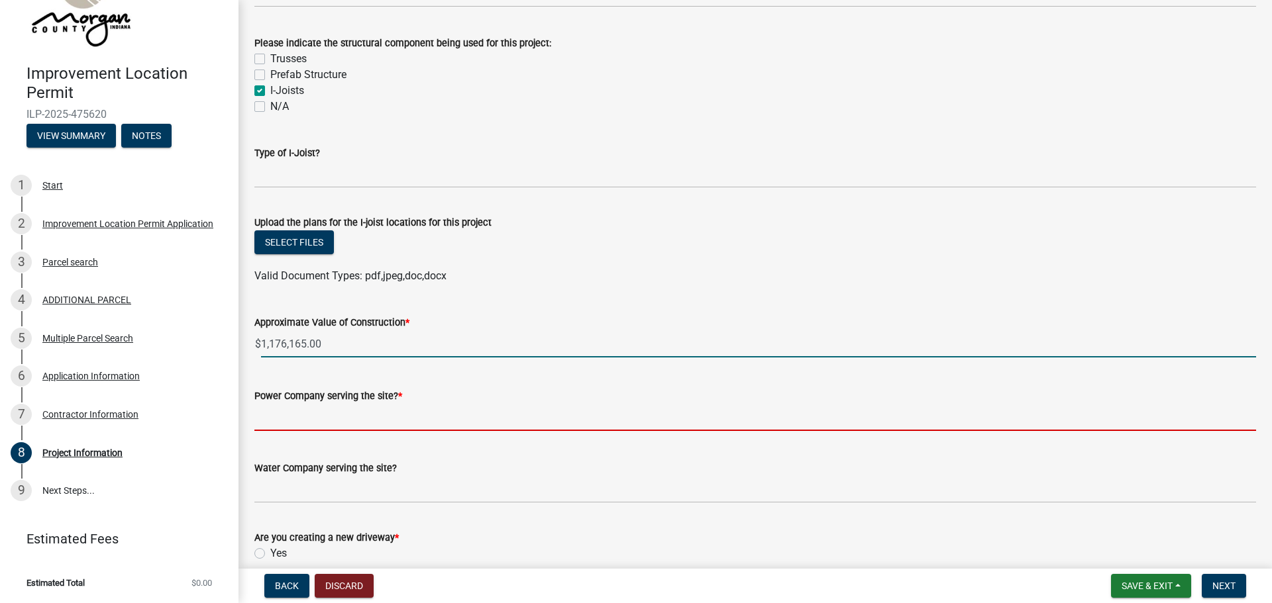
type input "1176165"
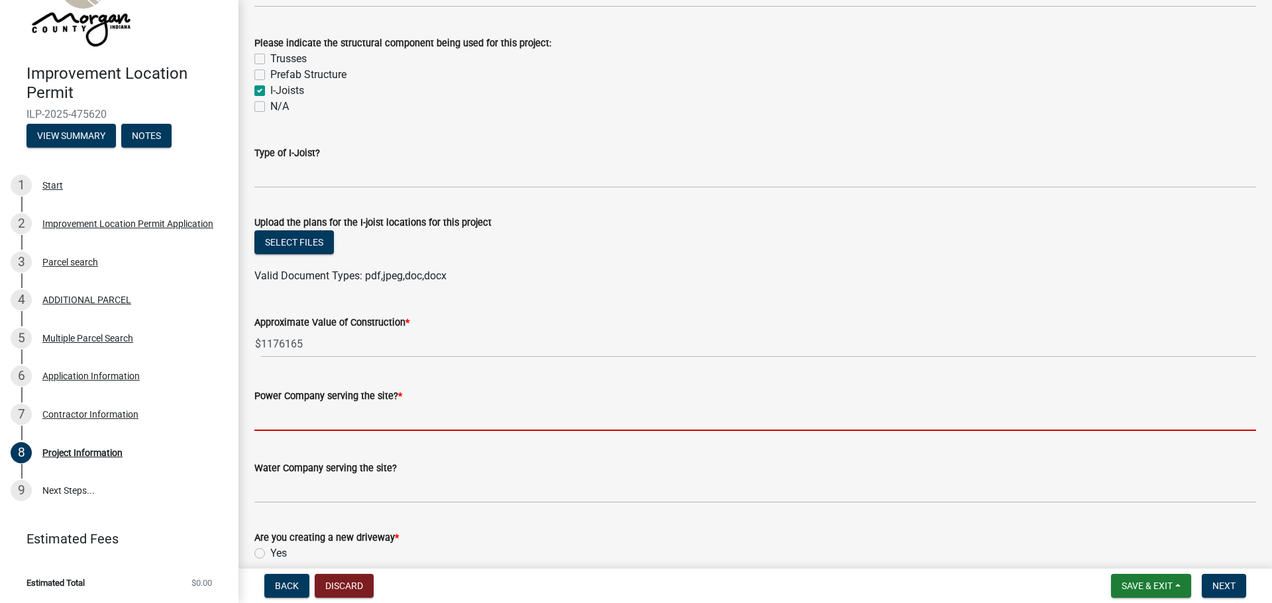
click at [287, 417] on input "Power Company serving the site? *" at bounding box center [754, 417] width 1001 height 27
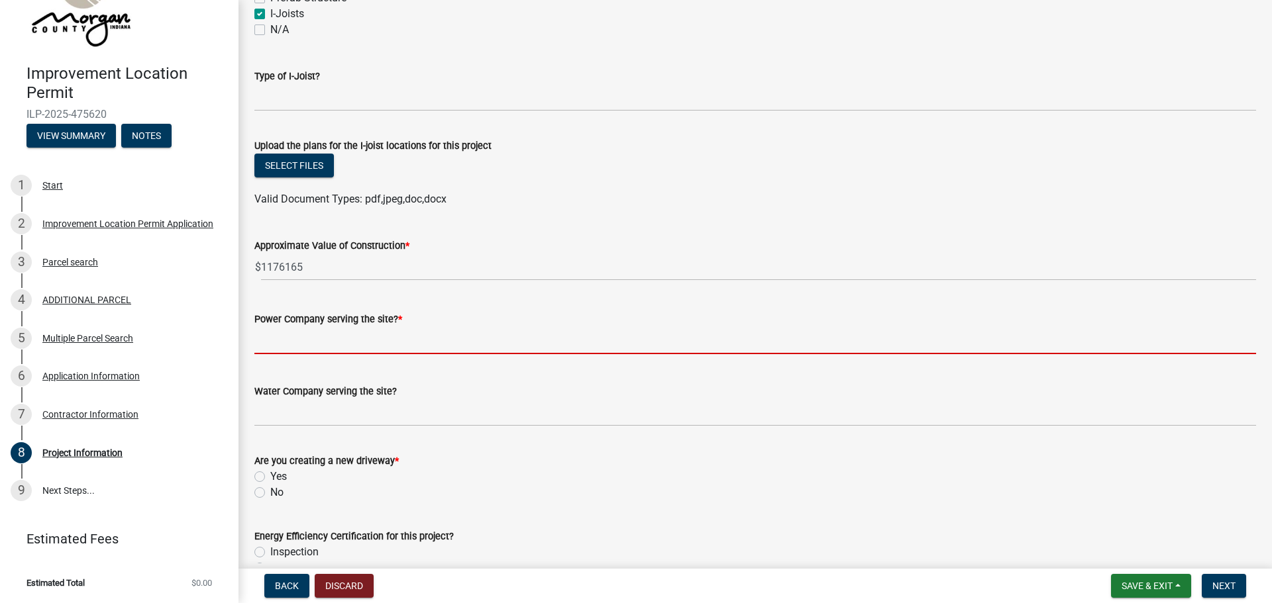
scroll to position [1391, 0]
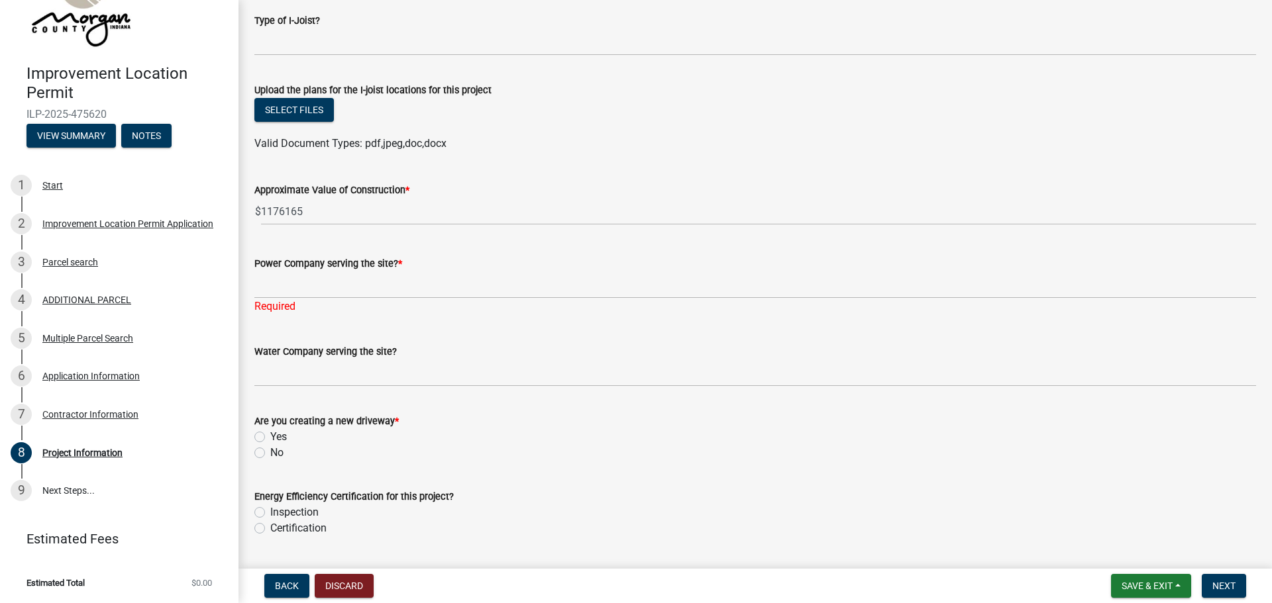
click at [258, 419] on div "Are you creating a new driveway * Yes No" at bounding box center [754, 437] width 1001 height 48
click at [270, 439] on label "Yes" at bounding box center [278, 437] width 17 height 16
click at [270, 438] on input "Yes" at bounding box center [274, 433] width 9 height 9
radio input "true"
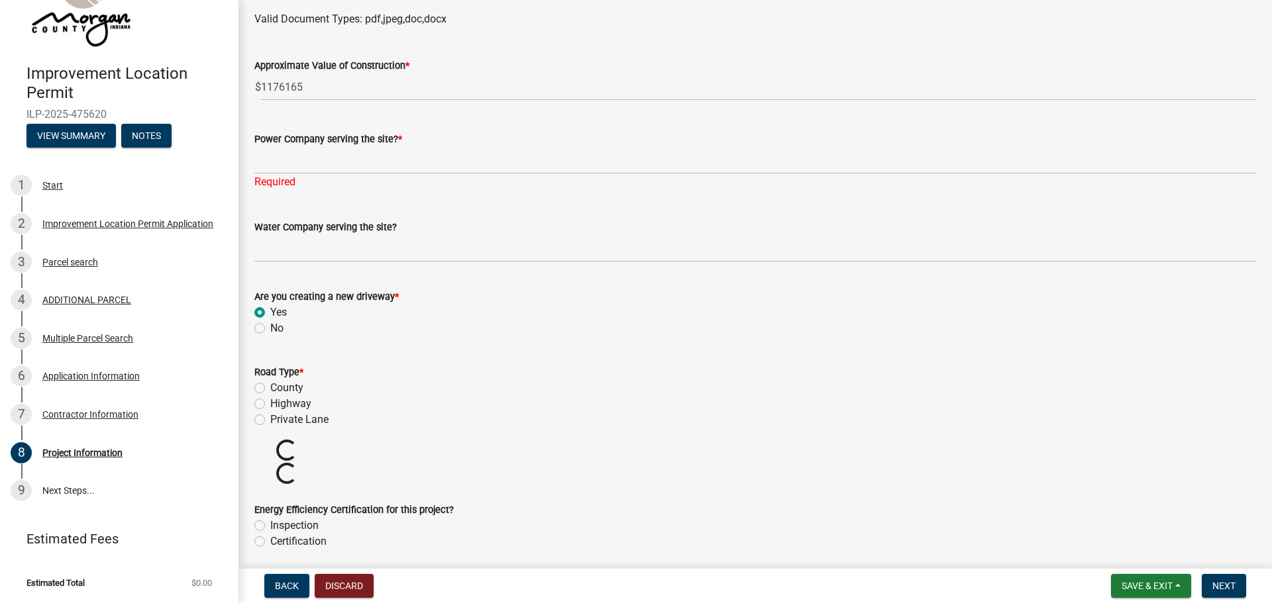
scroll to position [1523, 0]
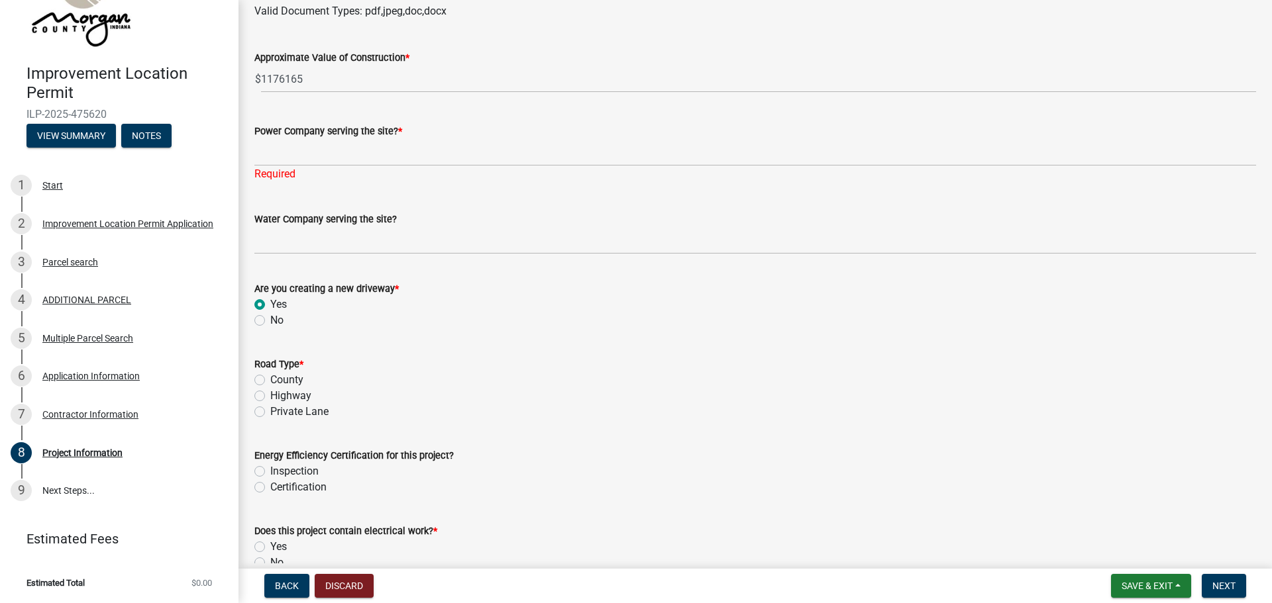
click at [270, 412] on label "Private Lane" at bounding box center [299, 412] width 58 height 16
click at [270, 412] on input "Private Lane" at bounding box center [274, 408] width 9 height 9
radio input "true"
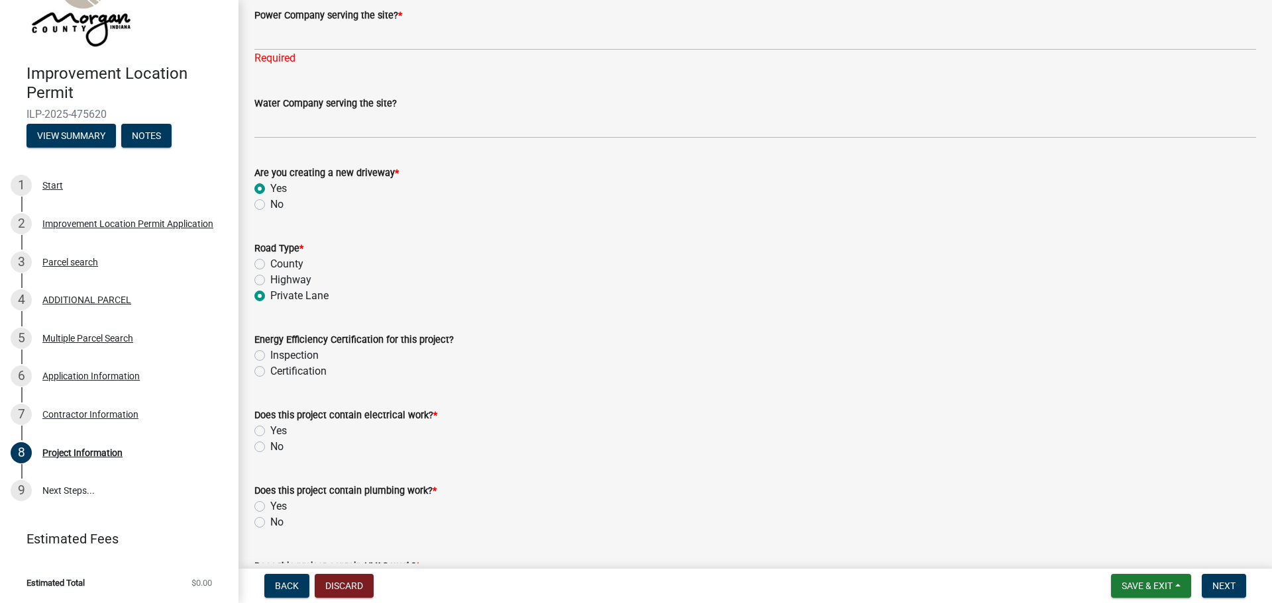
scroll to position [1656, 0]
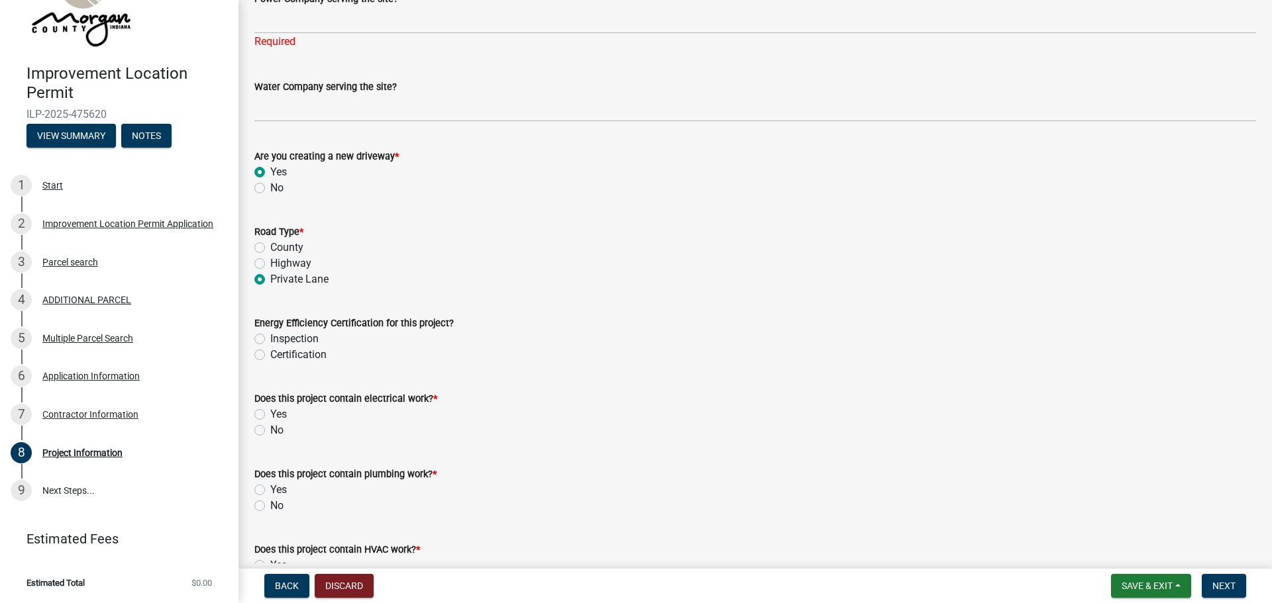
click at [270, 341] on label "Inspection" at bounding box center [294, 339] width 48 height 16
click at [270, 340] on input "Inspection" at bounding box center [274, 335] width 9 height 9
radio input "true"
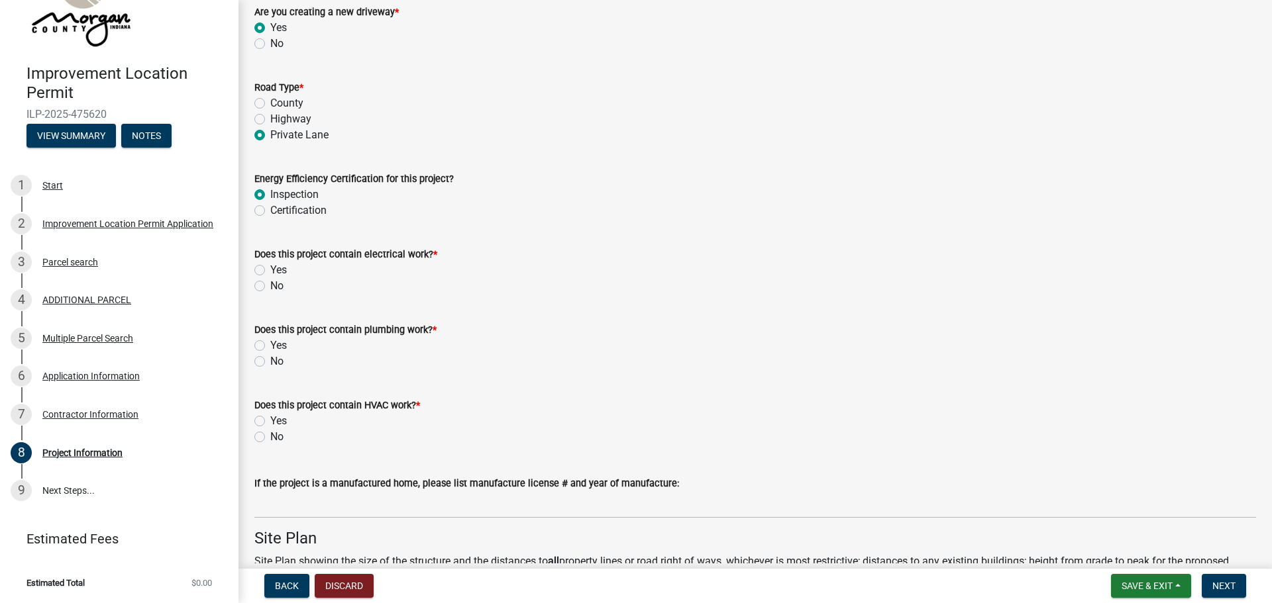
scroll to position [1788, 0]
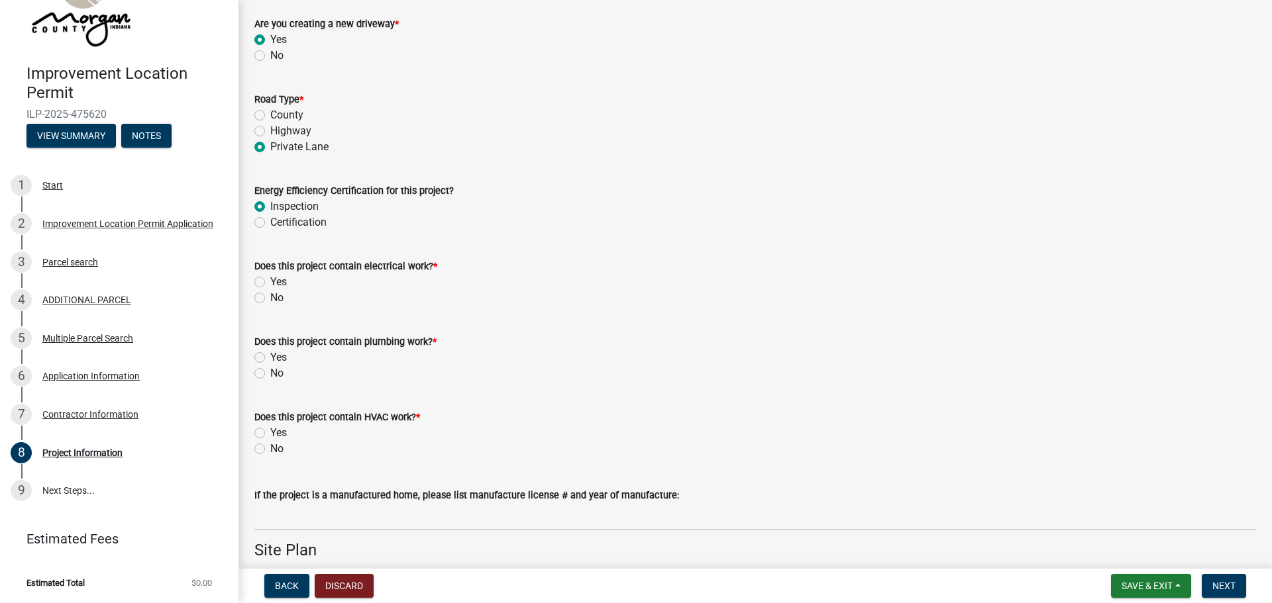
click at [270, 282] on label "Yes" at bounding box center [278, 282] width 17 height 16
click at [270, 282] on input "Yes" at bounding box center [274, 278] width 9 height 9
radio input "true"
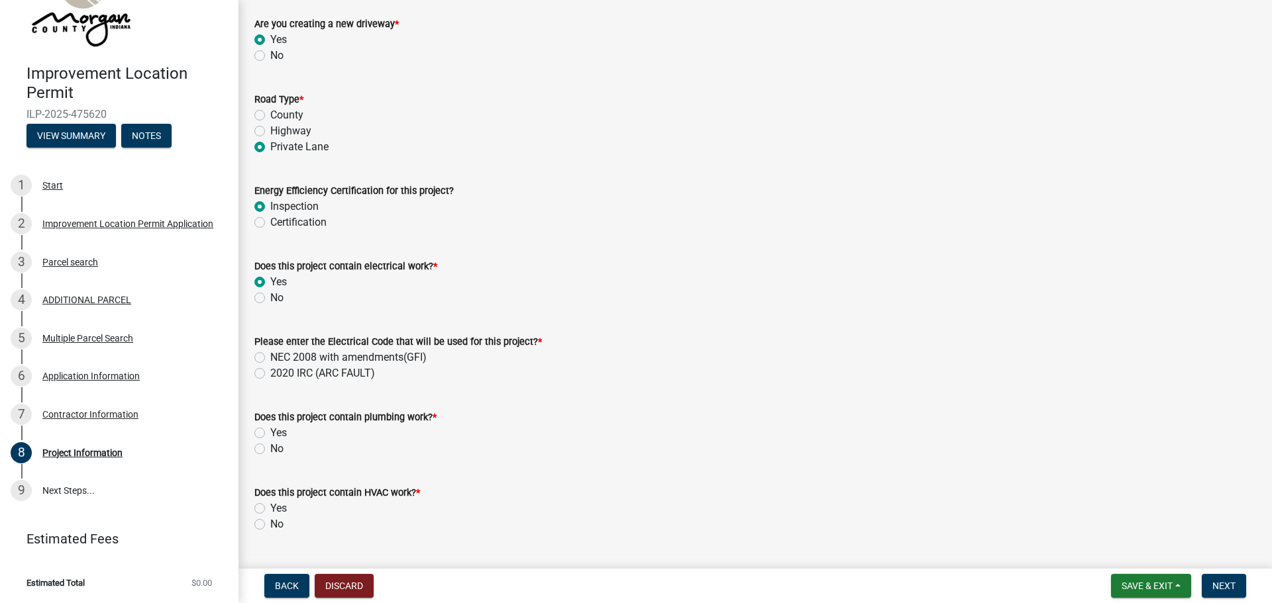
click at [270, 356] on label "NEC 2008 with amendments(GFI)" at bounding box center [348, 358] width 156 height 16
click at [270, 356] on input "NEC 2008 with amendments(GFI)" at bounding box center [274, 354] width 9 height 9
radio input "true"
click at [270, 430] on label "Yes" at bounding box center [278, 433] width 17 height 16
click at [270, 430] on input "Yes" at bounding box center [274, 429] width 9 height 9
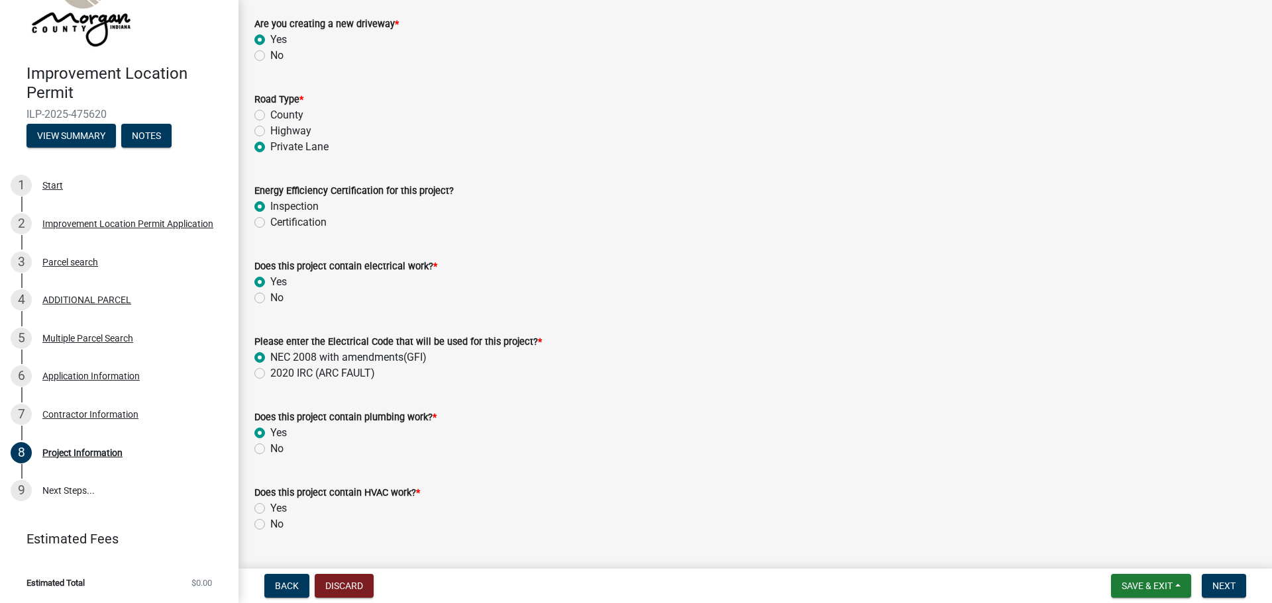
radio input "true"
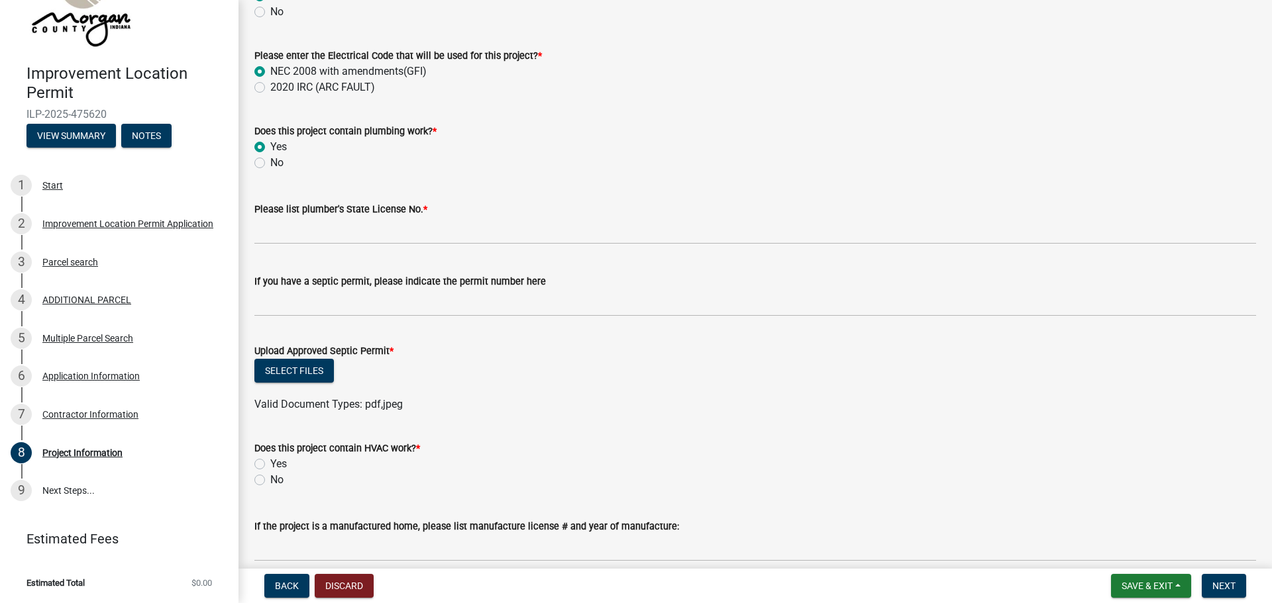
scroll to position [2109, 0]
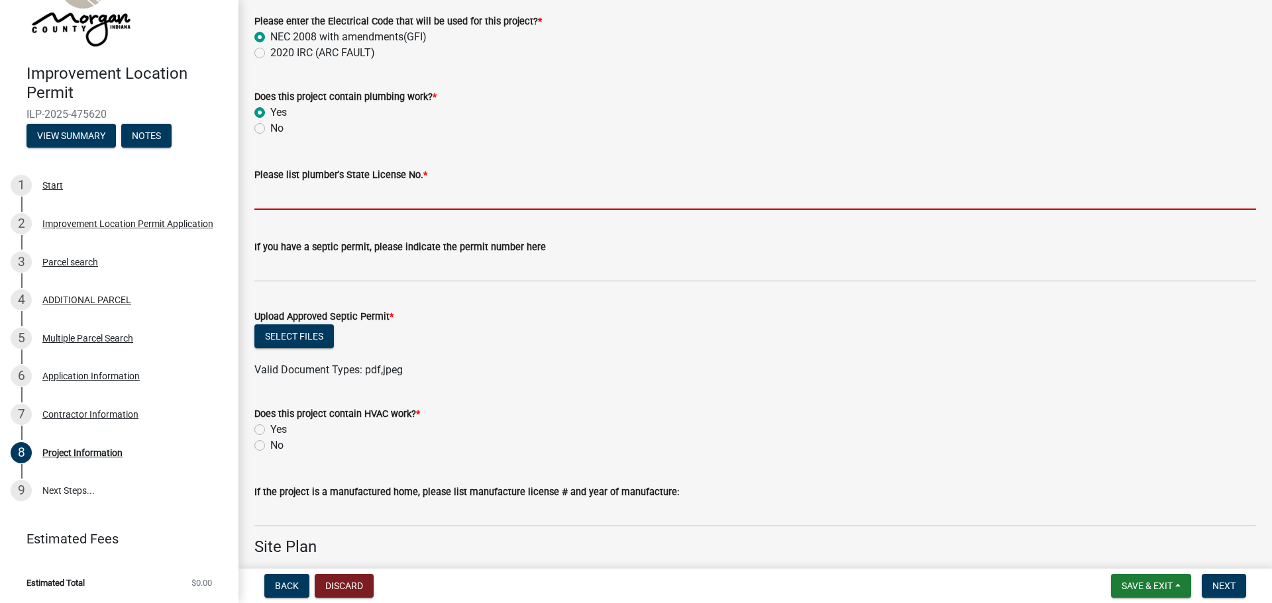
click at [348, 200] on input "Please list plumber's State License No. *" at bounding box center [754, 196] width 1001 height 27
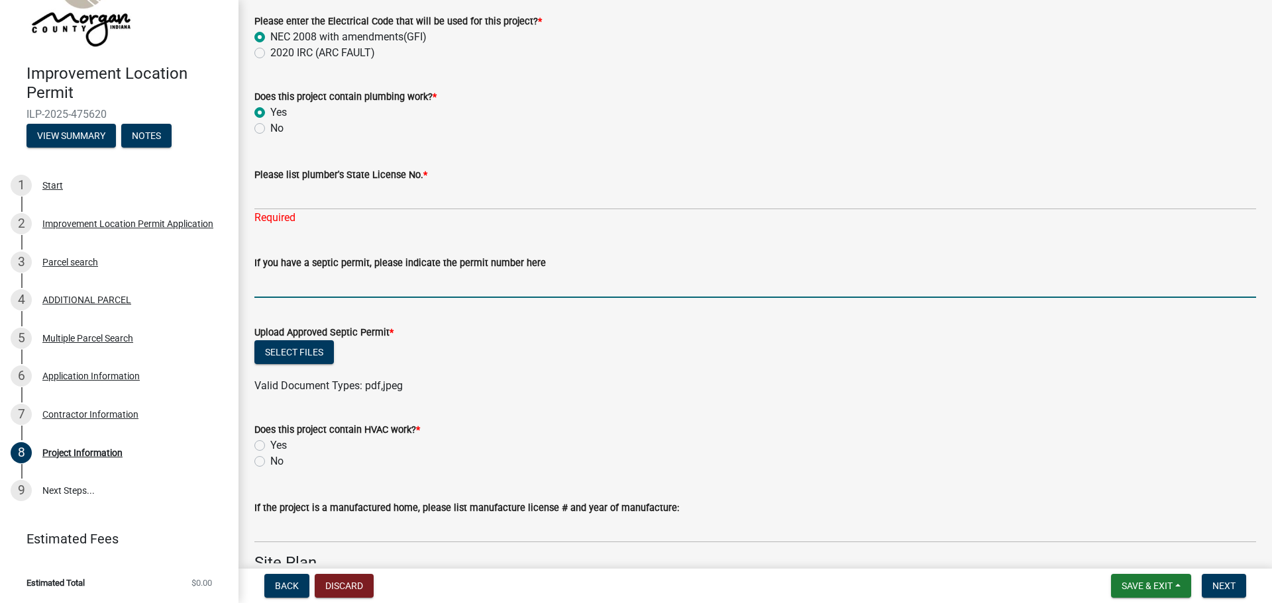
click at [319, 275] on input "If you have a septic permit, please indicate the permit number here" at bounding box center [754, 284] width 1001 height 27
type input "PC81023640"
drag, startPoint x: 325, startPoint y: 285, endPoint x: 251, endPoint y: 290, distance: 73.7
click at [249, 290] on div "If you have a septic permit, please indicate the permit number here PC81023640" at bounding box center [754, 267] width 1021 height 62
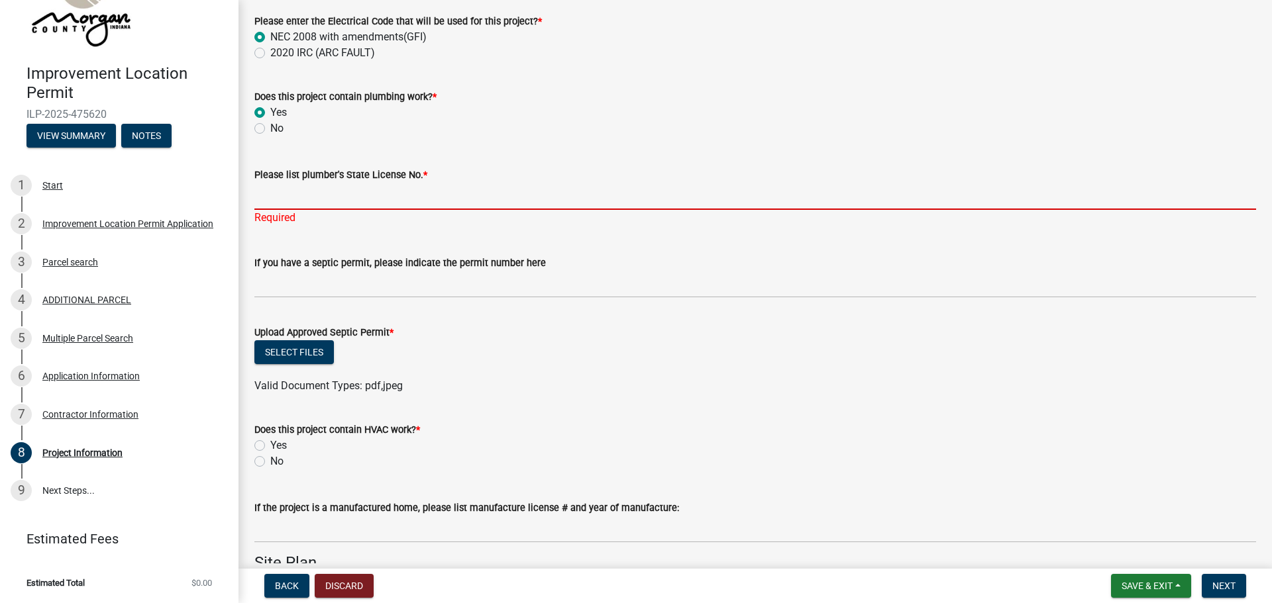
click at [280, 200] on input "Please list plumber's State License No. *" at bounding box center [754, 196] width 1001 height 27
paste input "PC81023640"
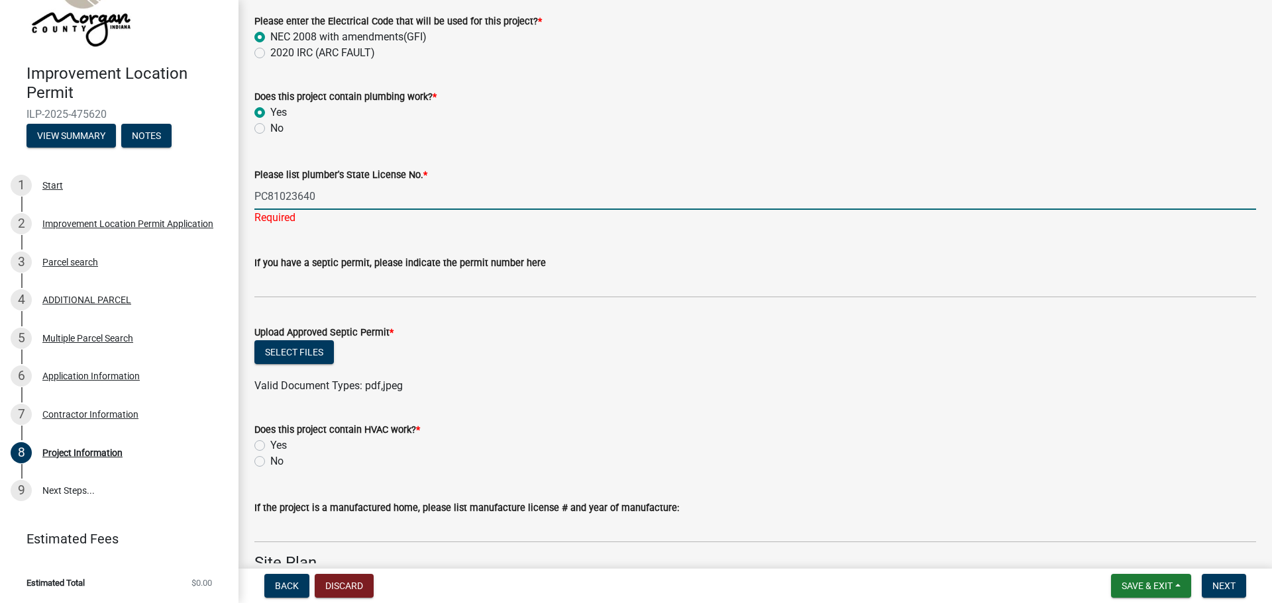
type input "PC81023640"
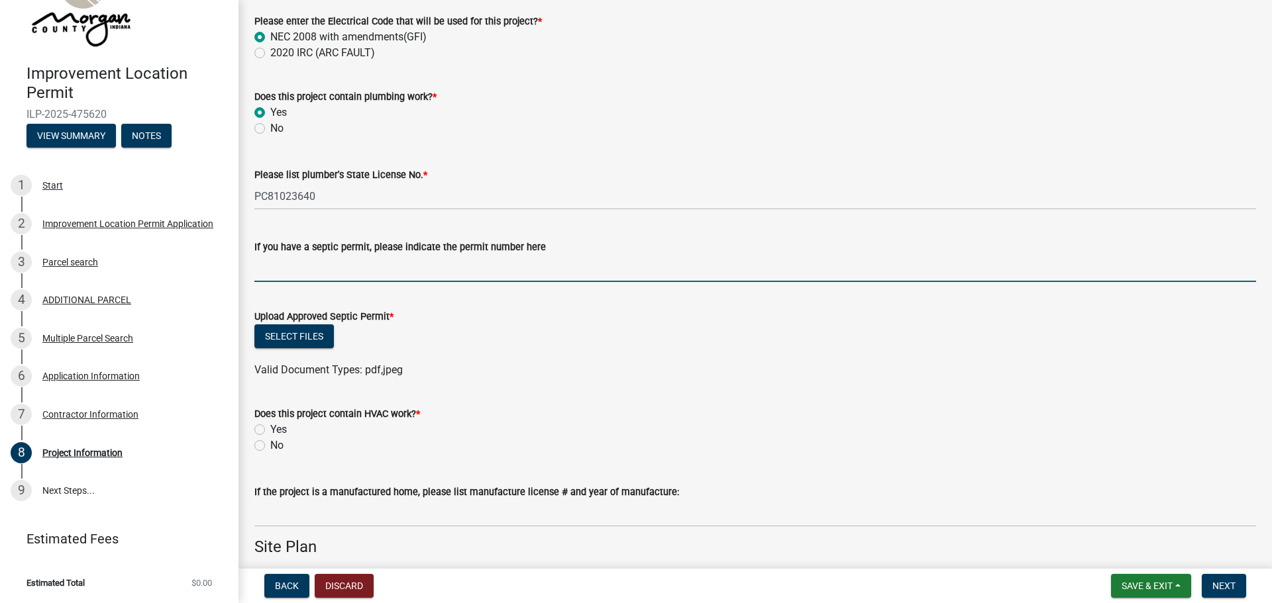
click at [309, 286] on wm-data-entity-input "If you have a septic permit, please indicate the permit number here" at bounding box center [754, 257] width 1001 height 72
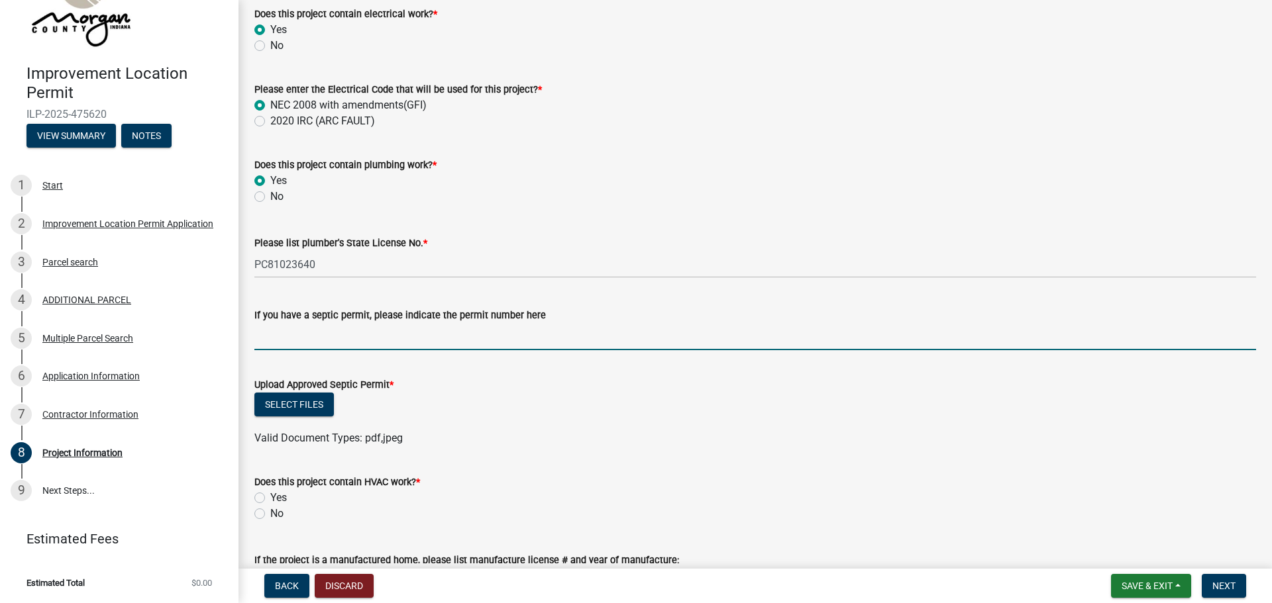
scroll to position [2042, 0]
click at [290, 336] on input "If you have a septic permit, please indicate the permit number here" at bounding box center [754, 334] width 1001 height 27
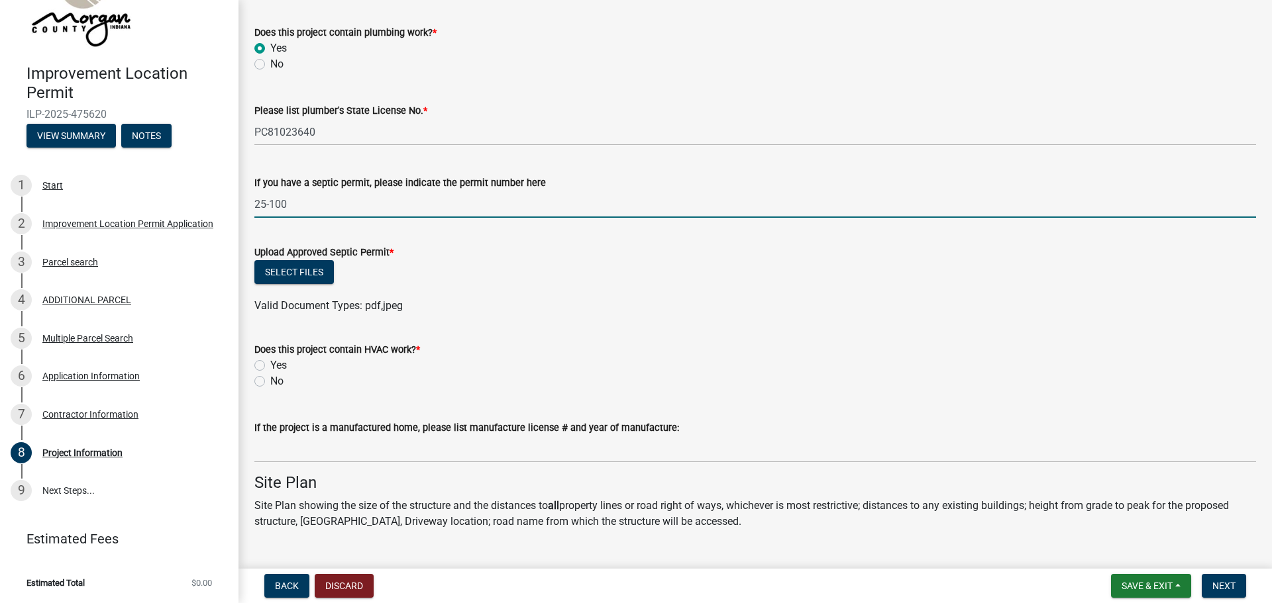
scroll to position [2175, 0]
type input "25-100"
click at [305, 269] on button "Select files" at bounding box center [293, 270] width 79 height 24
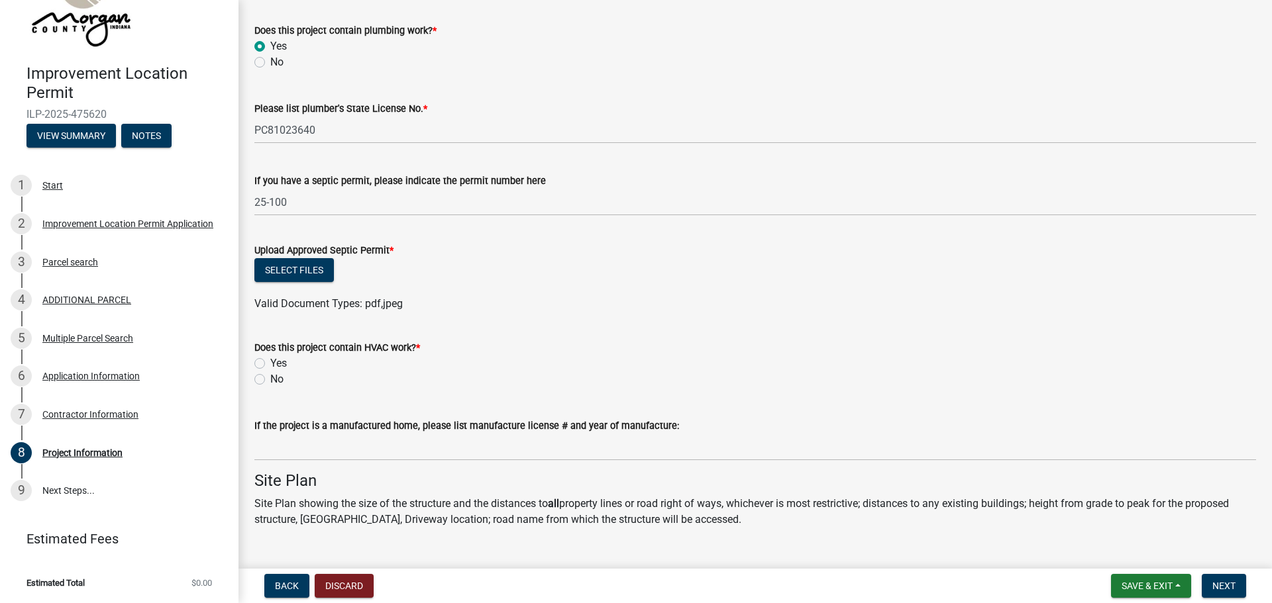
click at [1224, 105] on div "Please list plumber's State License No. *" at bounding box center [754, 109] width 1001 height 16
click at [299, 272] on button "Select files" at bounding box center [293, 270] width 79 height 24
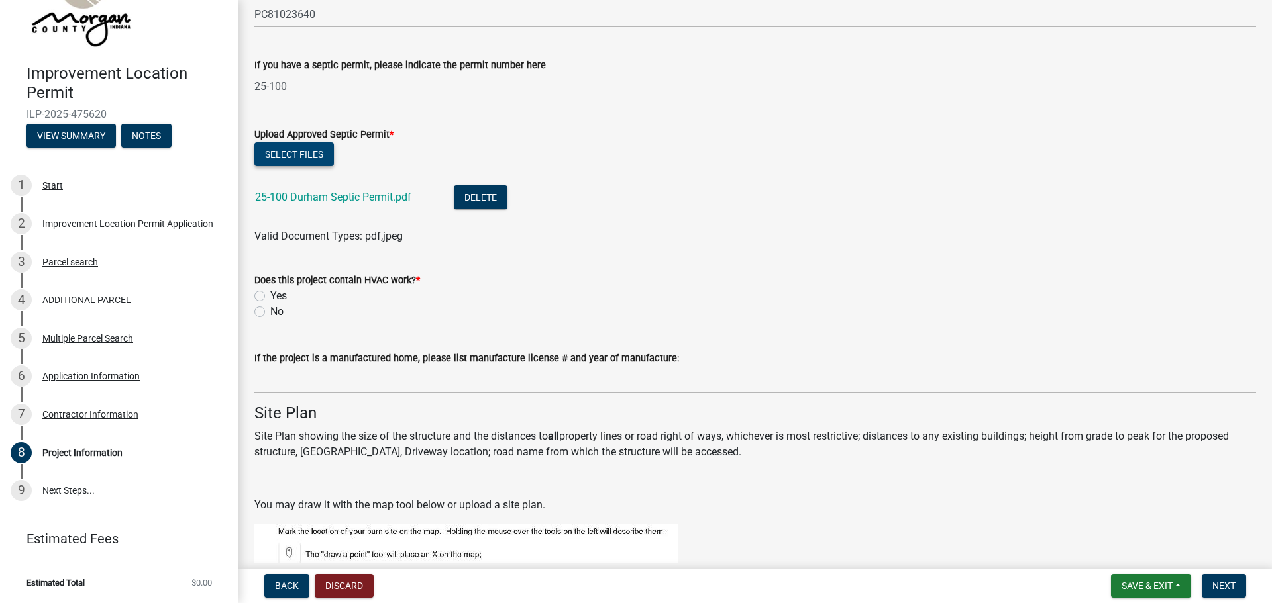
scroll to position [2307, 0]
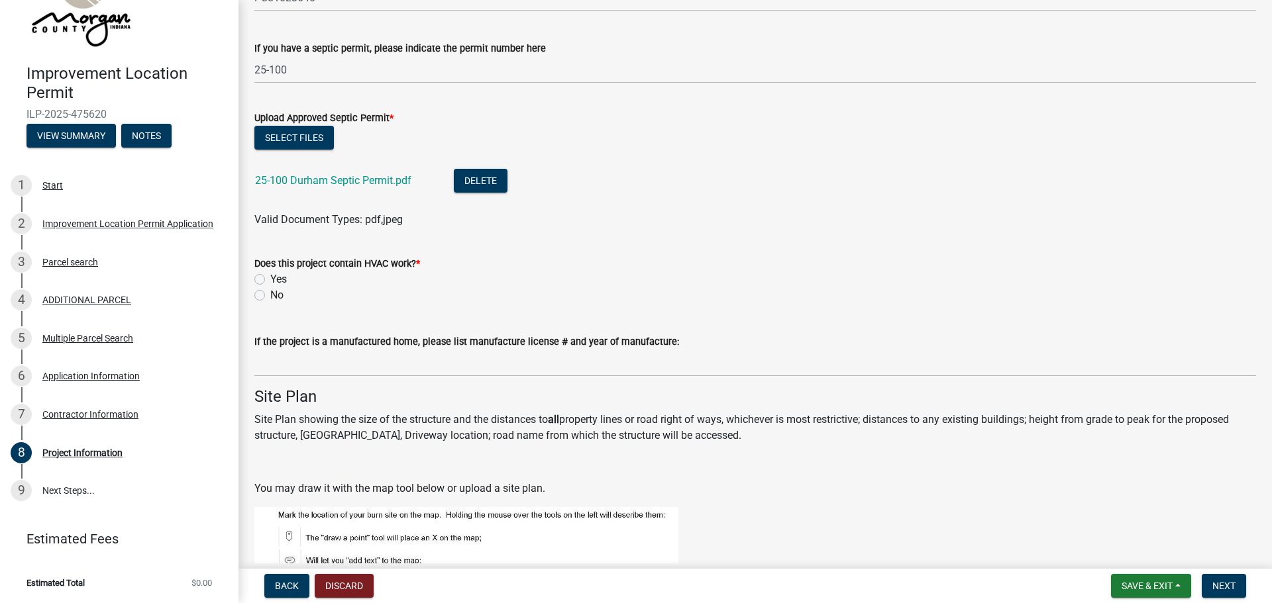
click at [270, 283] on label "Yes" at bounding box center [278, 280] width 17 height 16
click at [270, 280] on input "Yes" at bounding box center [274, 276] width 9 height 9
radio input "true"
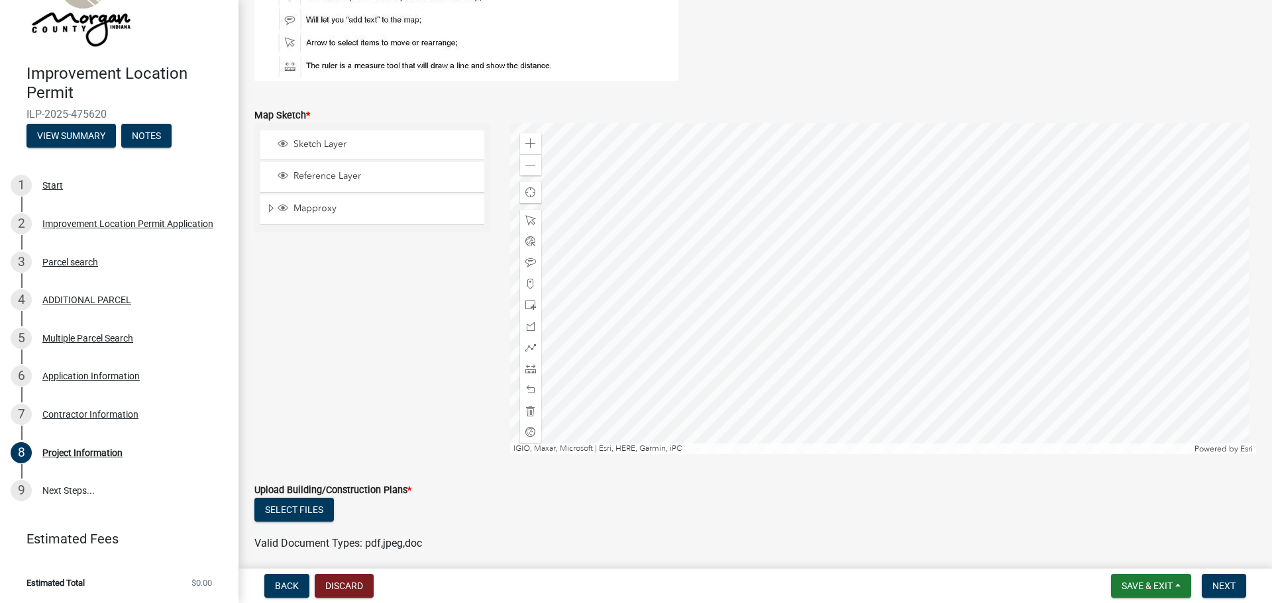
scroll to position [2848, 0]
click at [310, 508] on button "Select files" at bounding box center [293, 511] width 79 height 24
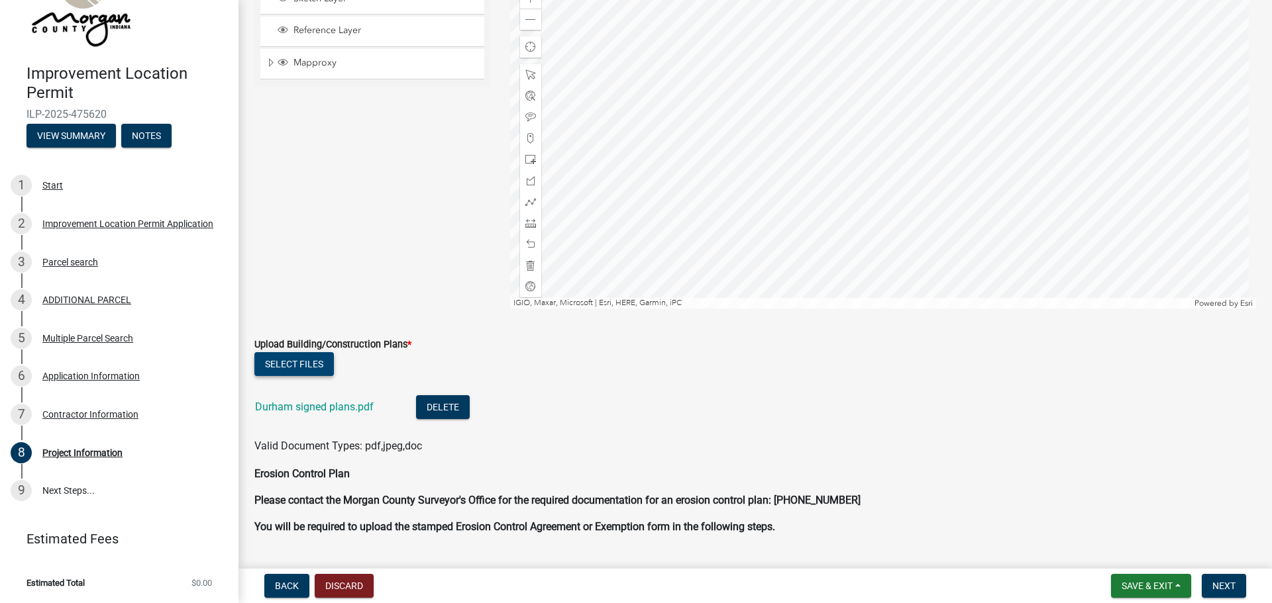
scroll to position [3046, 0]
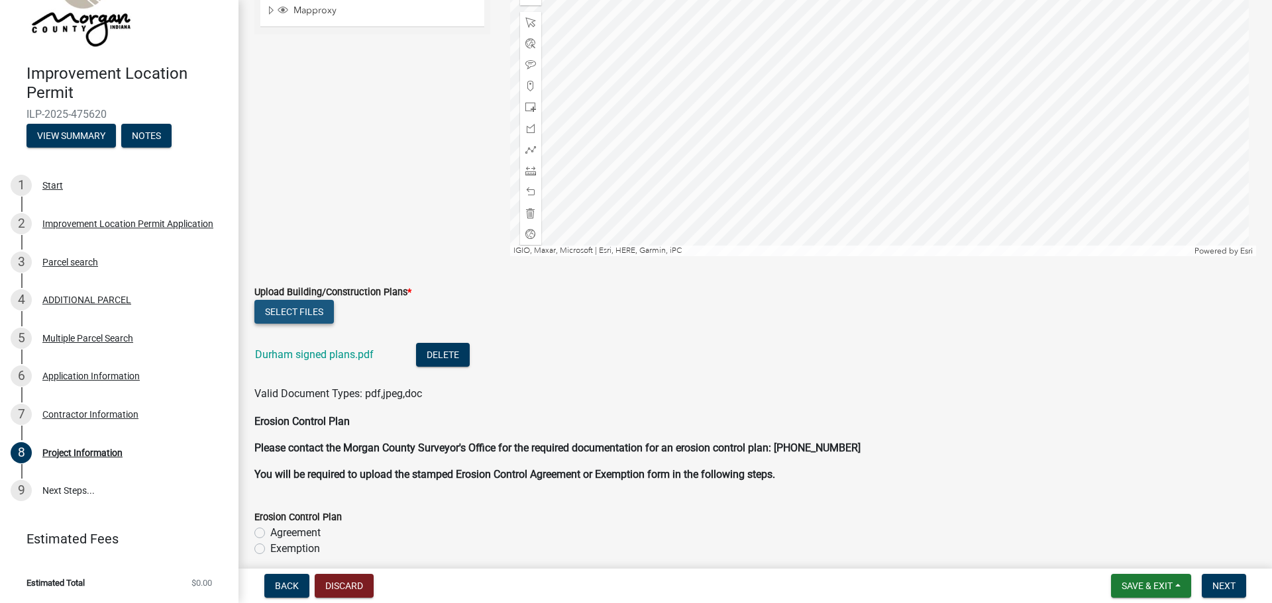
click at [304, 315] on button "Select files" at bounding box center [293, 312] width 79 height 24
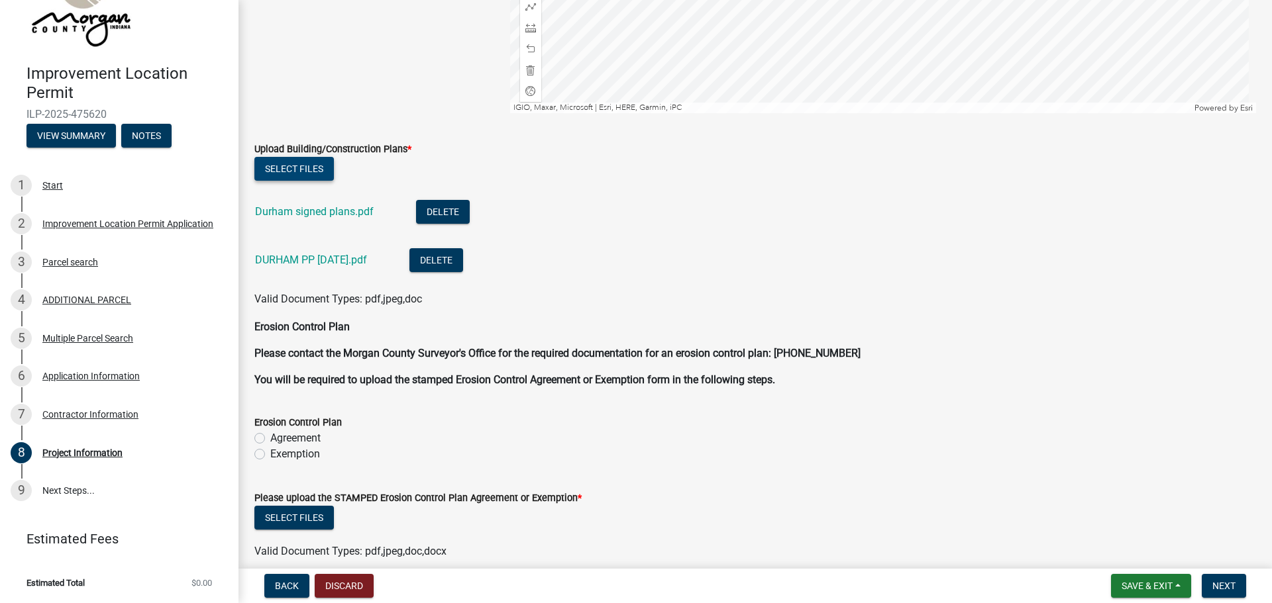
scroll to position [3276, 0]
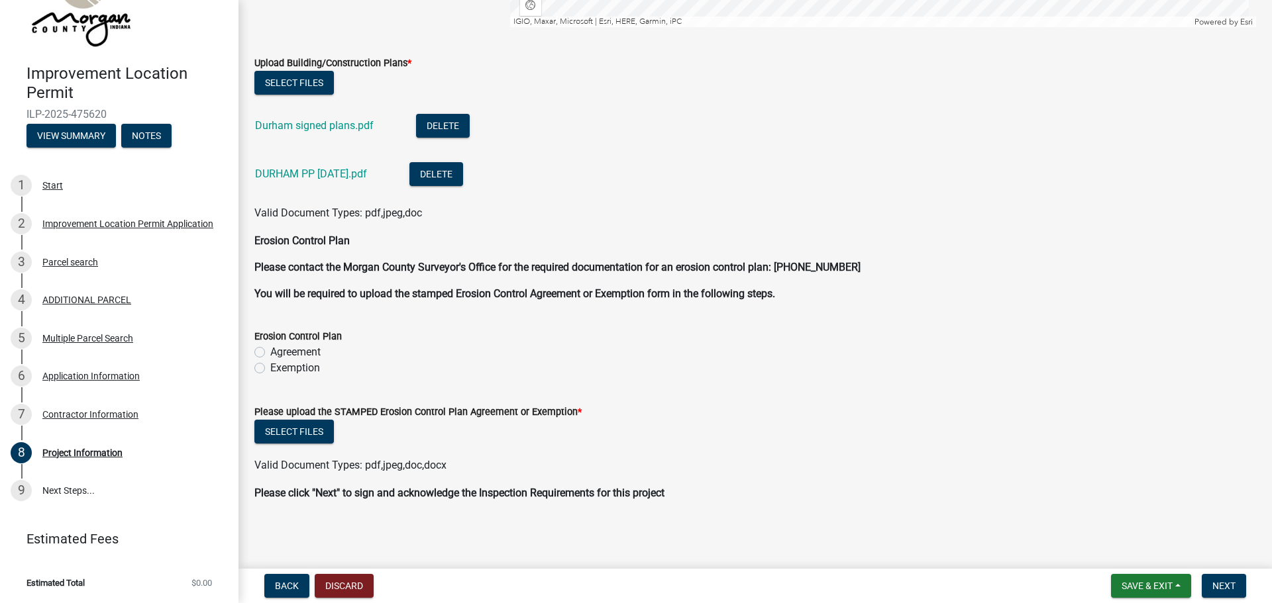
click at [270, 352] on label "Agreement" at bounding box center [295, 352] width 50 height 16
click at [270, 352] on input "Agreement" at bounding box center [274, 348] width 9 height 9
radio input "true"
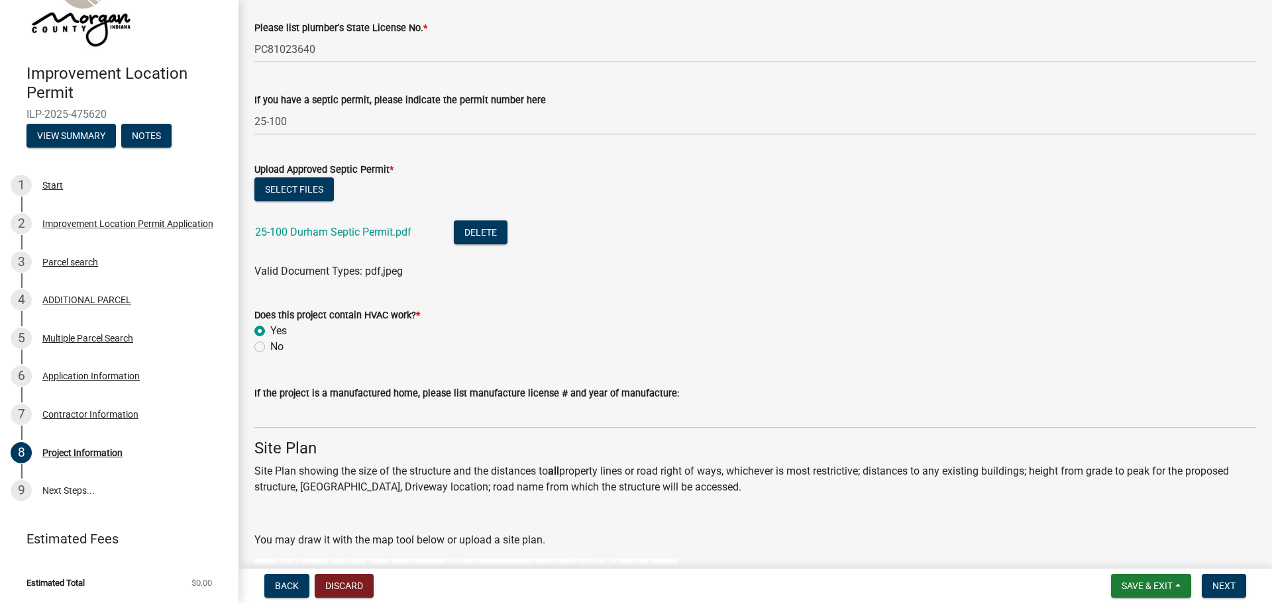
scroll to position [2017, 0]
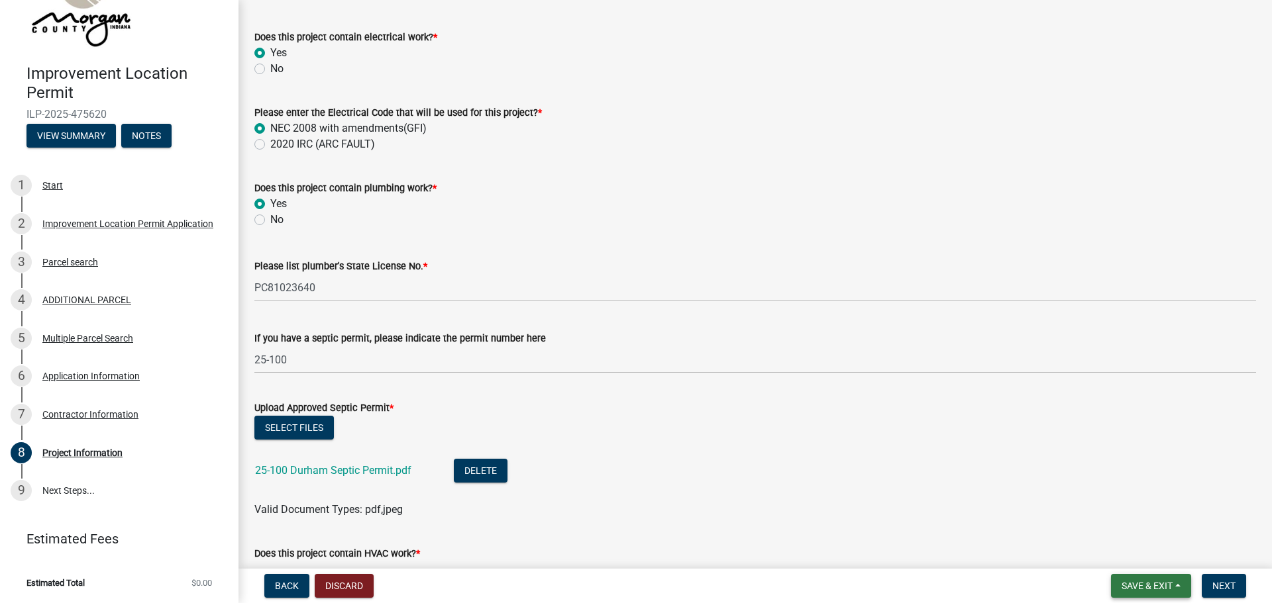
click at [1176, 586] on button "Save & Exit" at bounding box center [1151, 586] width 80 height 24
click at [1105, 519] on button "Save" at bounding box center [1138, 520] width 106 height 32
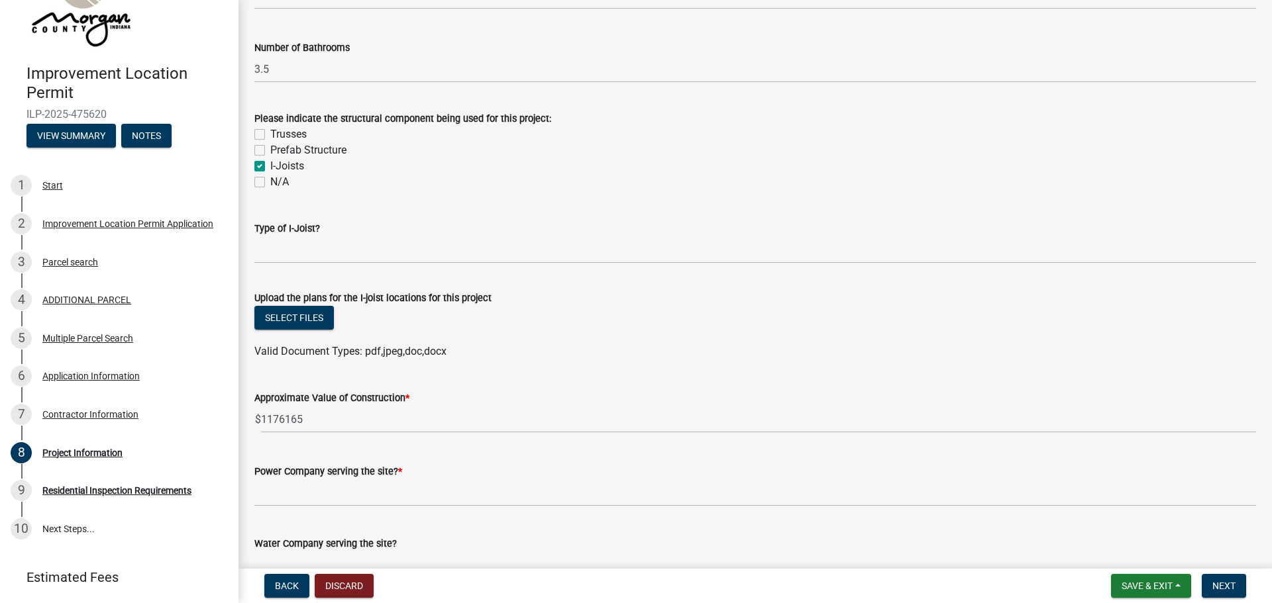
scroll to position [1249, 0]
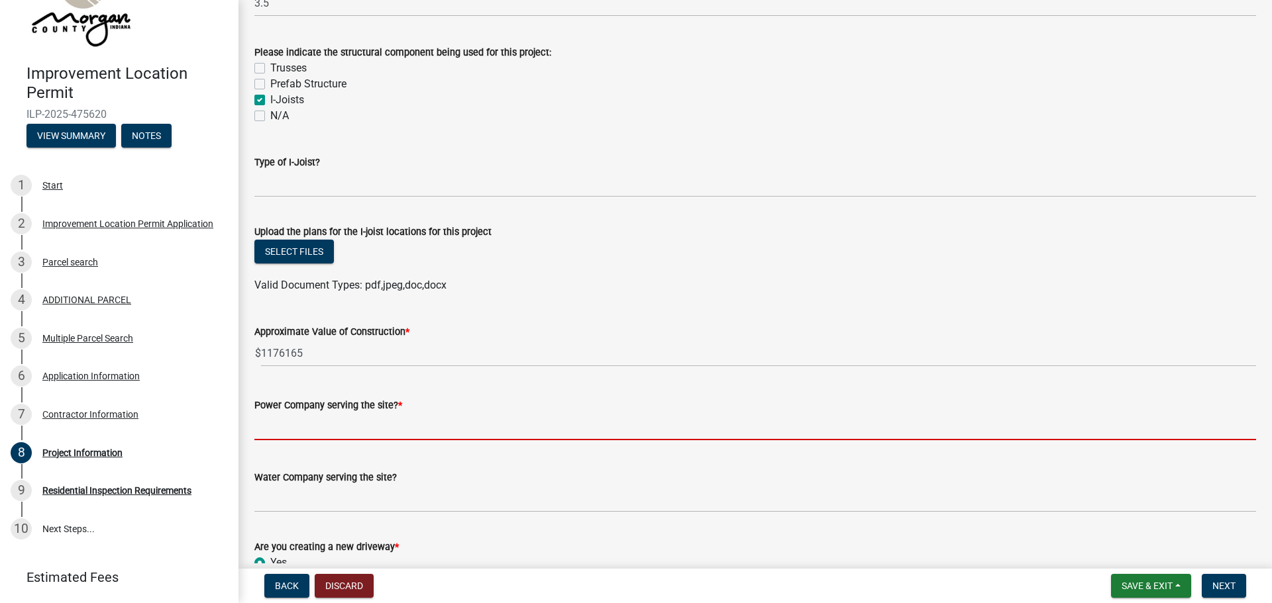
click at [286, 430] on input "Power Company serving the site? *" at bounding box center [754, 426] width 1001 height 27
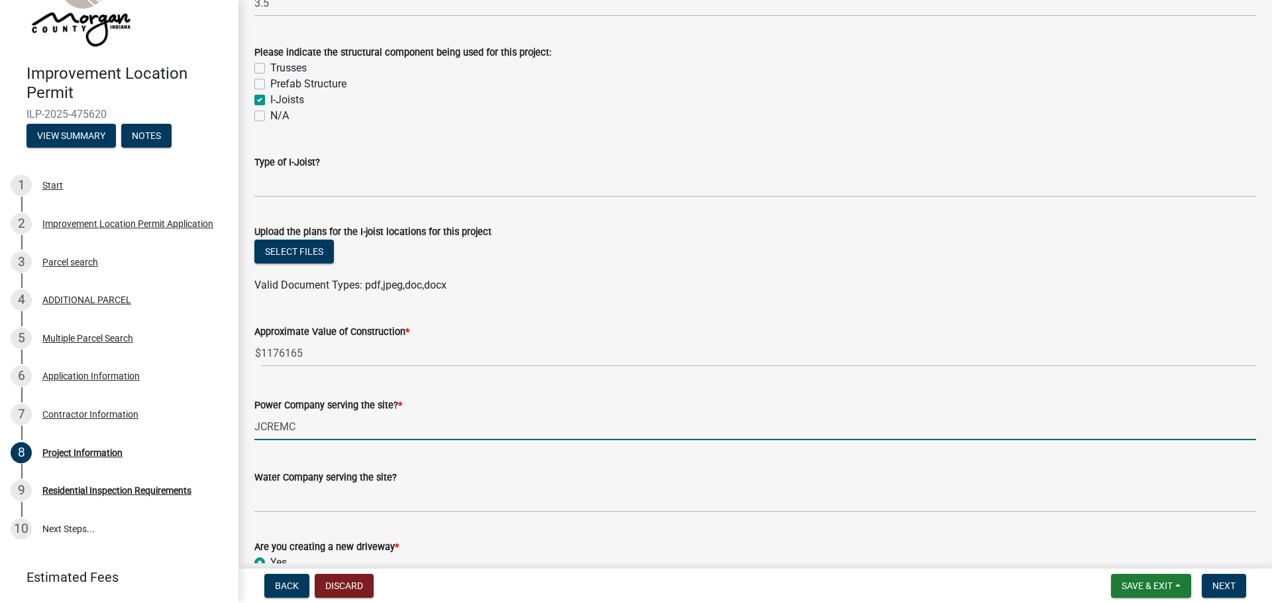
type input "JCREMC"
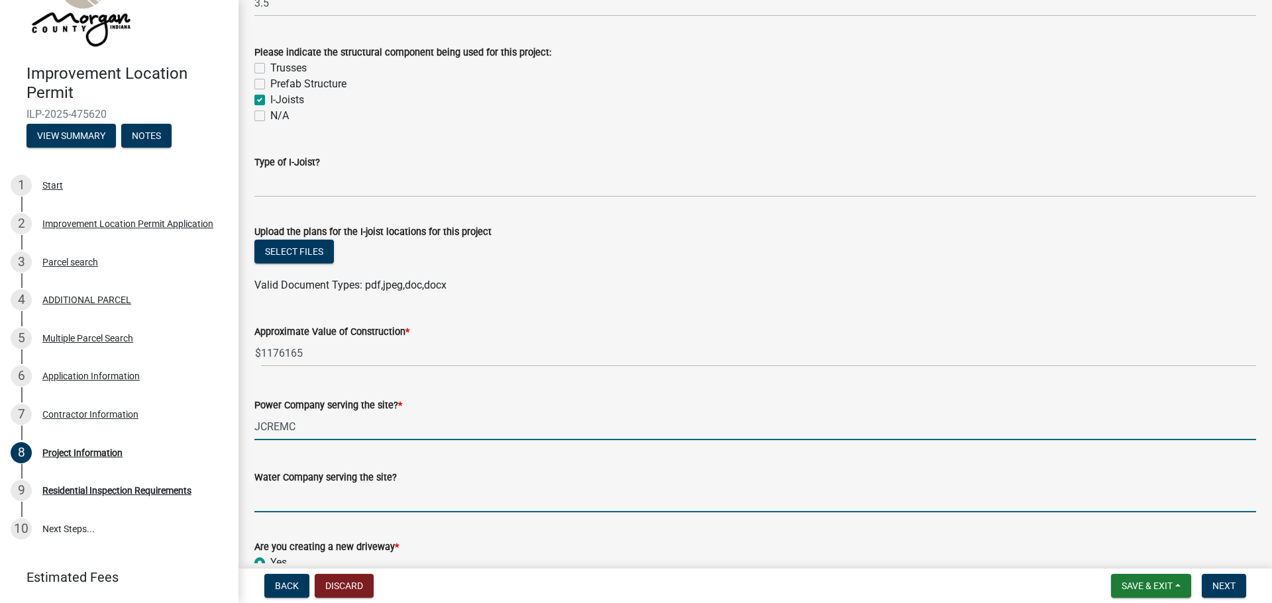
click at [321, 506] on input "Water Company serving the site?" at bounding box center [754, 498] width 1001 height 27
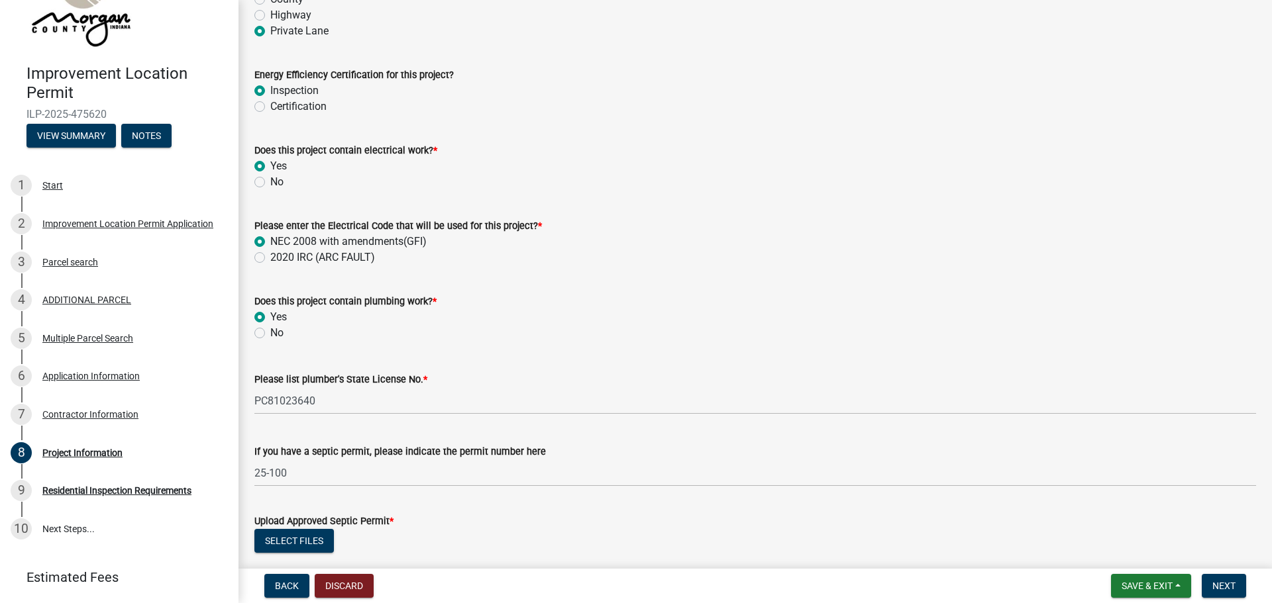
scroll to position [1921, 0]
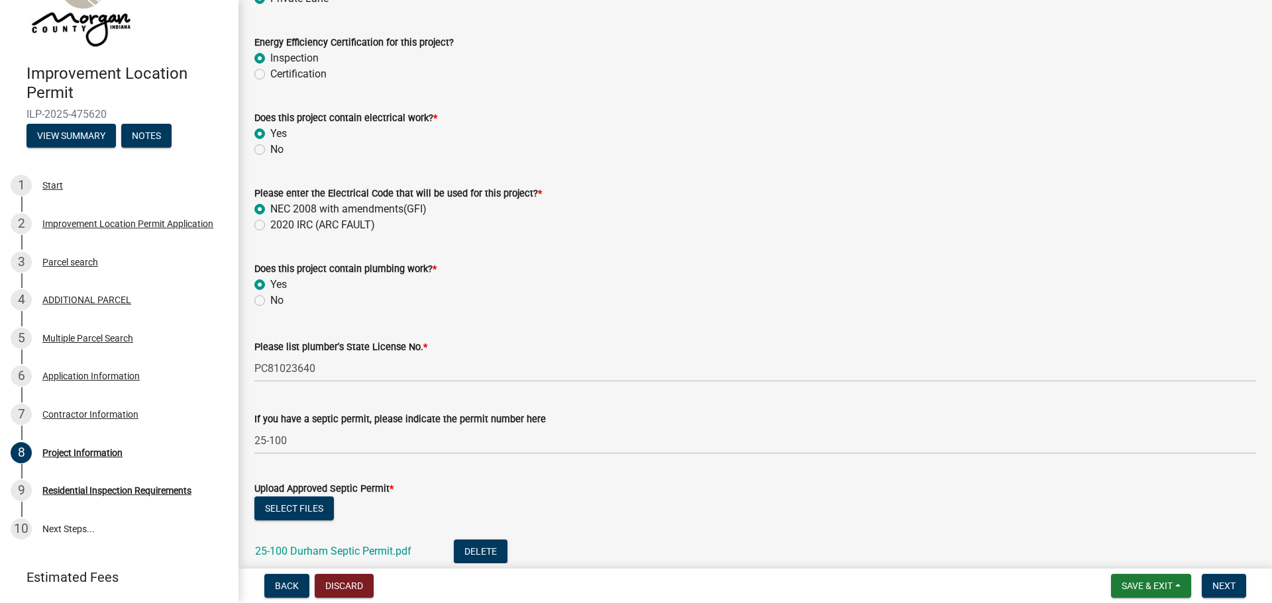
type input "Brown County Water"
click at [270, 75] on label "Certification" at bounding box center [298, 74] width 56 height 16
click at [270, 75] on input "Certification" at bounding box center [274, 70] width 9 height 9
radio input "true"
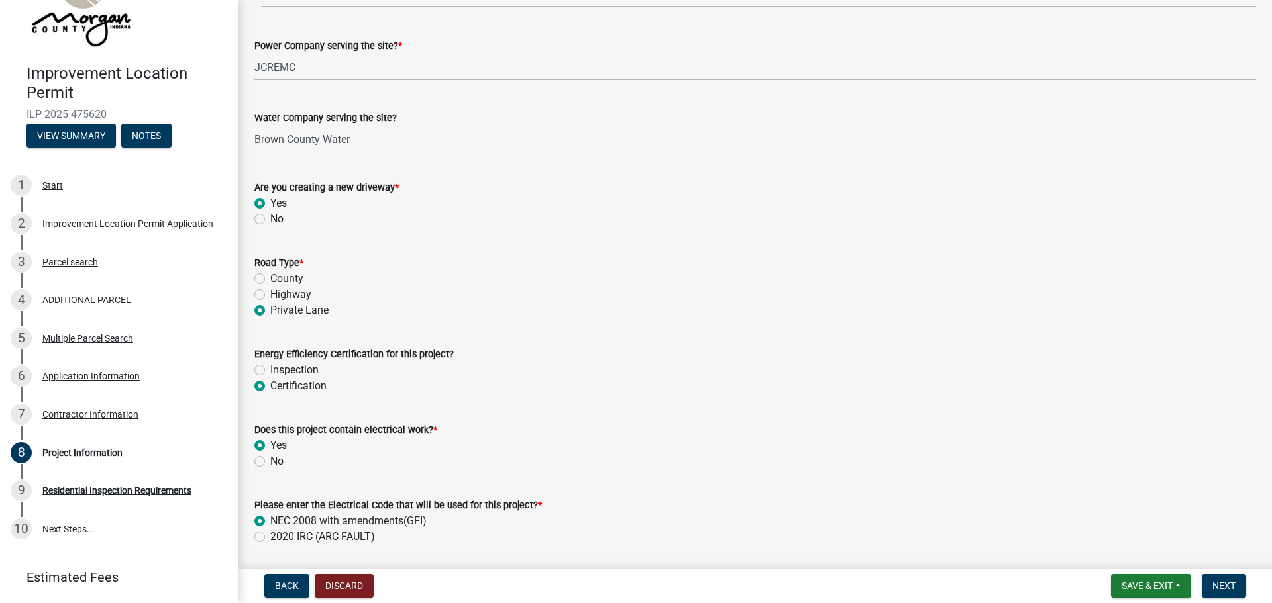
scroll to position [1589, 0]
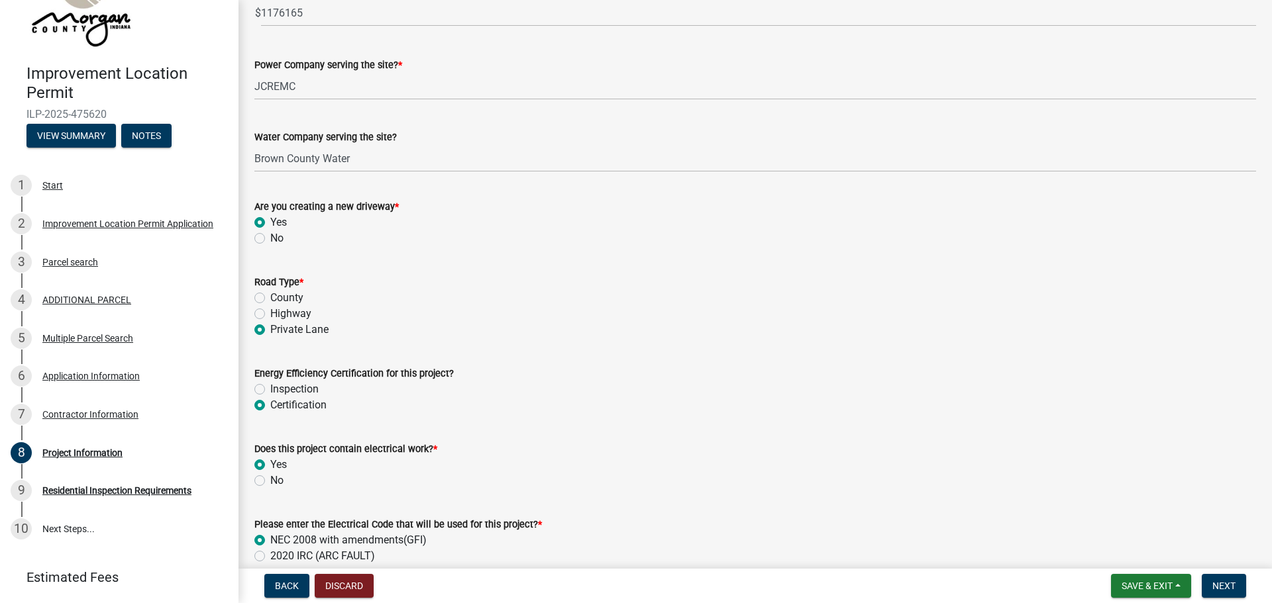
click at [270, 297] on label "County" at bounding box center [286, 298] width 33 height 16
click at [270, 297] on input "County" at bounding box center [274, 294] width 9 height 9
radio input "true"
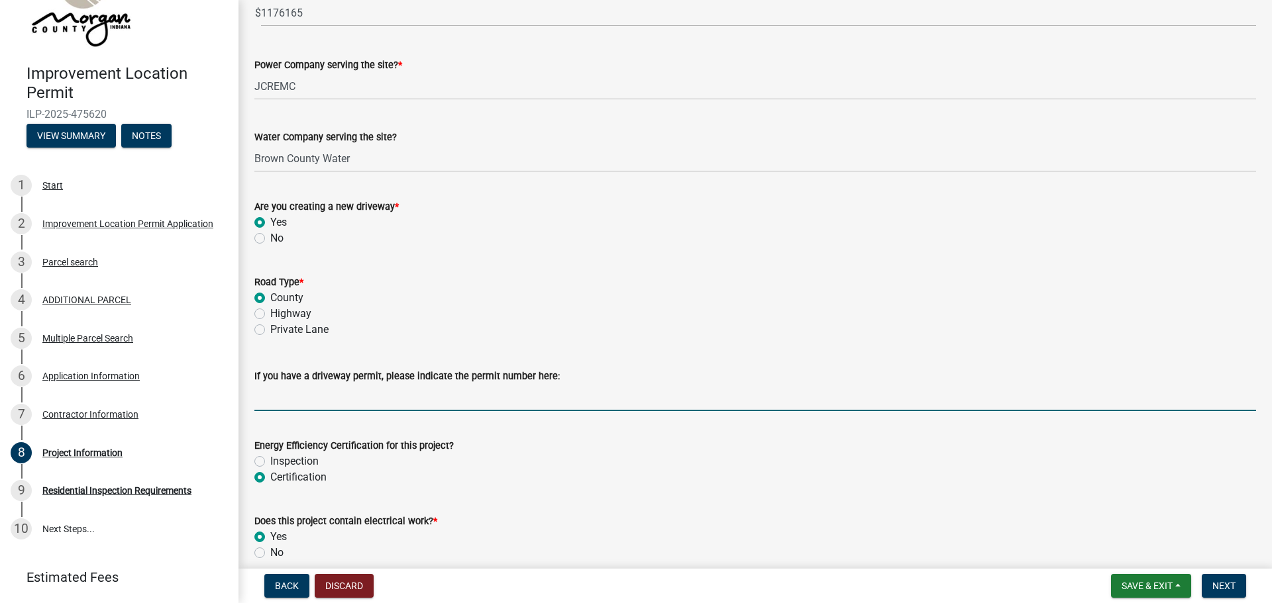
click at [319, 403] on input "If you have a driveway permit, please indicate the permit number here:" at bounding box center [754, 397] width 1001 height 27
paste input "DW-2025-126"
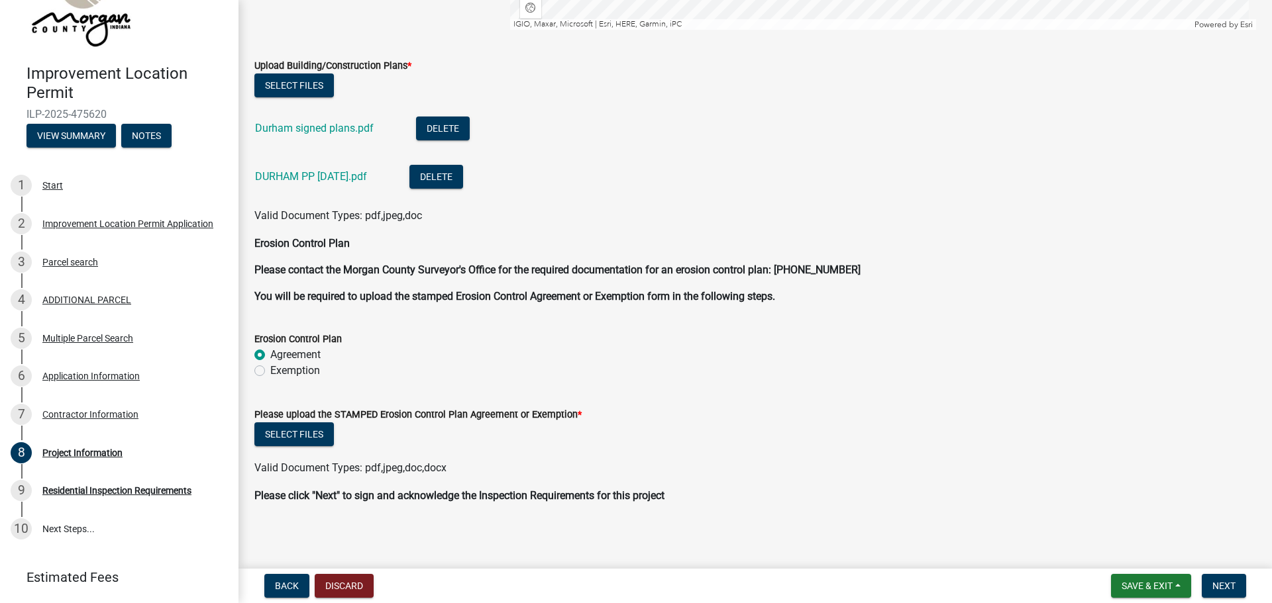
scroll to position [3332, 0]
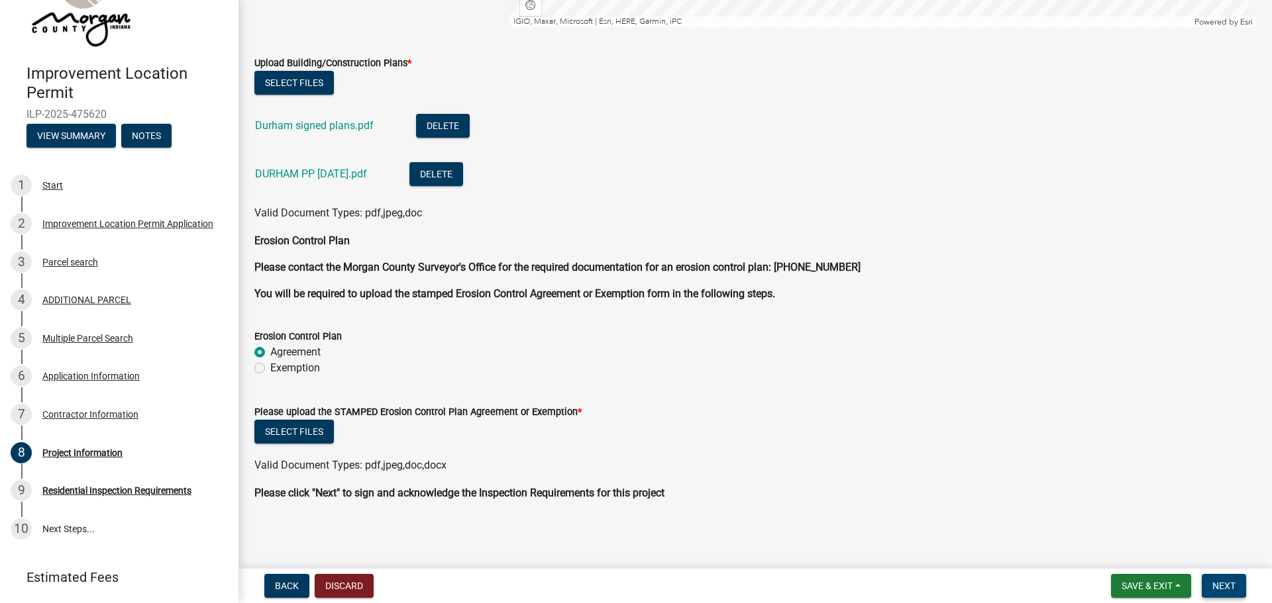
type input "DW-2025-126"
click at [1229, 585] on span "Next" at bounding box center [1223, 586] width 23 height 11
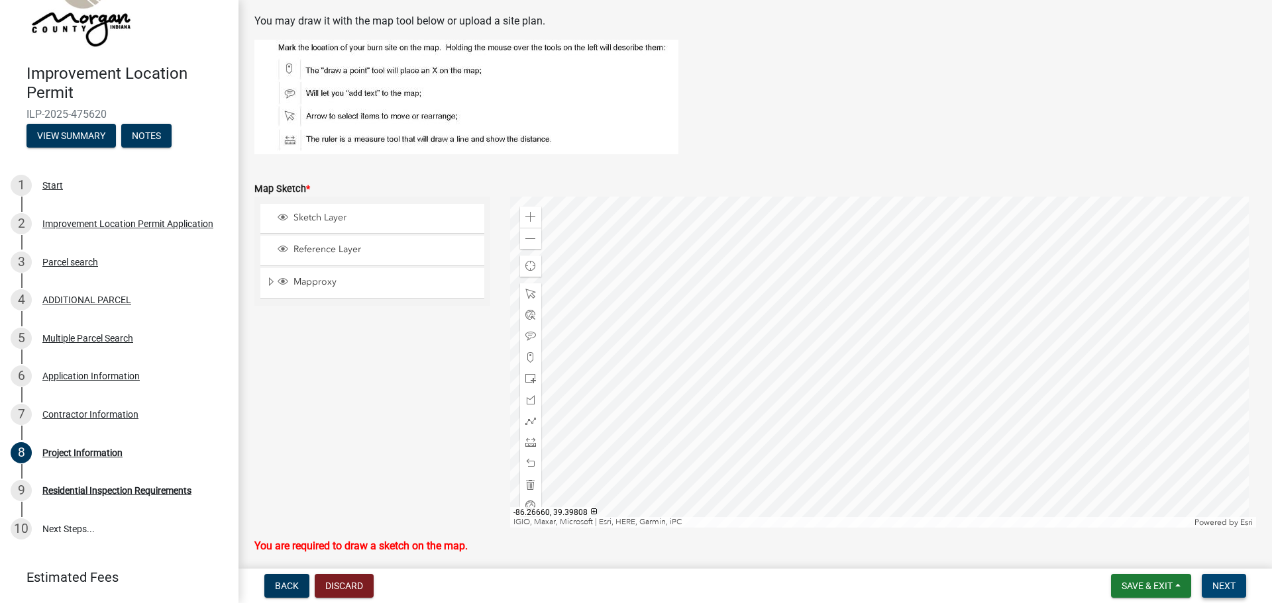
scroll to position [2802, 0]
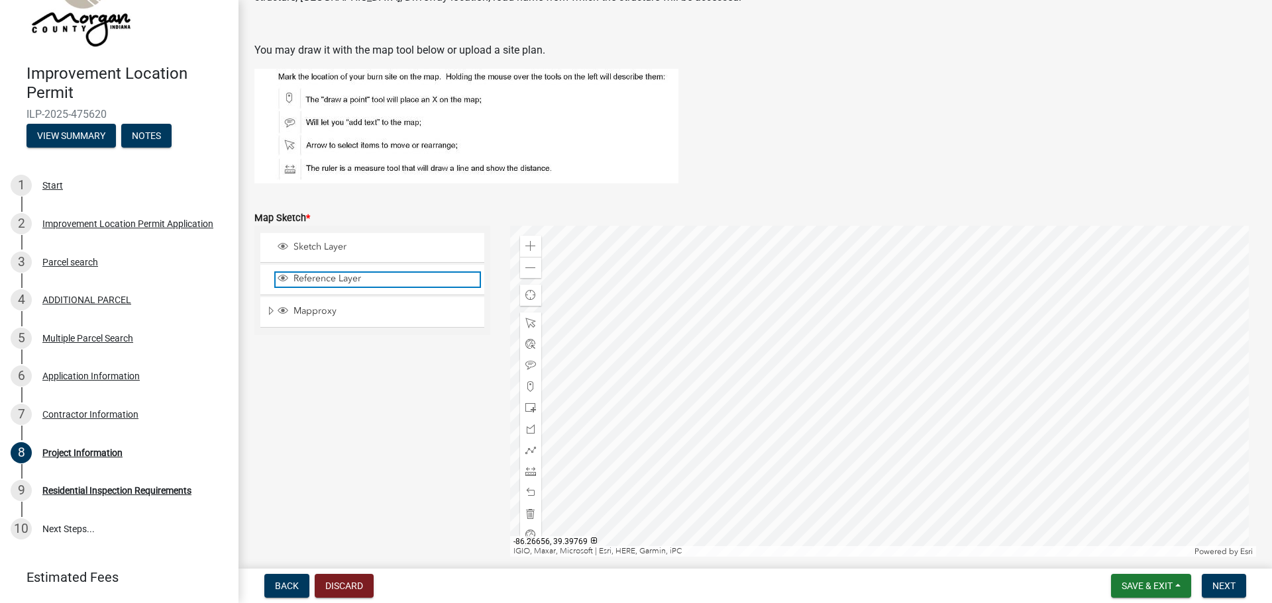
click at [314, 279] on span "Reference Layer" at bounding box center [384, 279] width 189 height 12
click at [883, 425] on div at bounding box center [883, 391] width 746 height 331
click at [320, 277] on span "Reference Layer" at bounding box center [384, 279] width 189 height 12
click at [821, 368] on div at bounding box center [883, 391] width 746 height 331
click at [525, 364] on span at bounding box center [530, 365] width 11 height 11
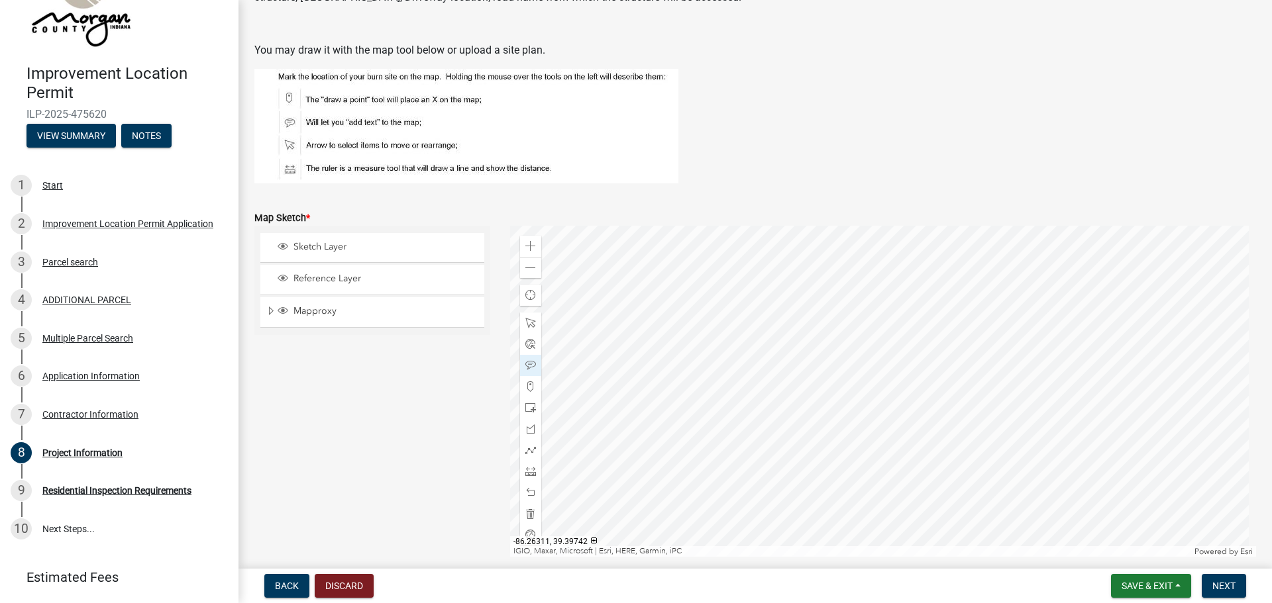
click at [795, 385] on div at bounding box center [883, 391] width 746 height 331
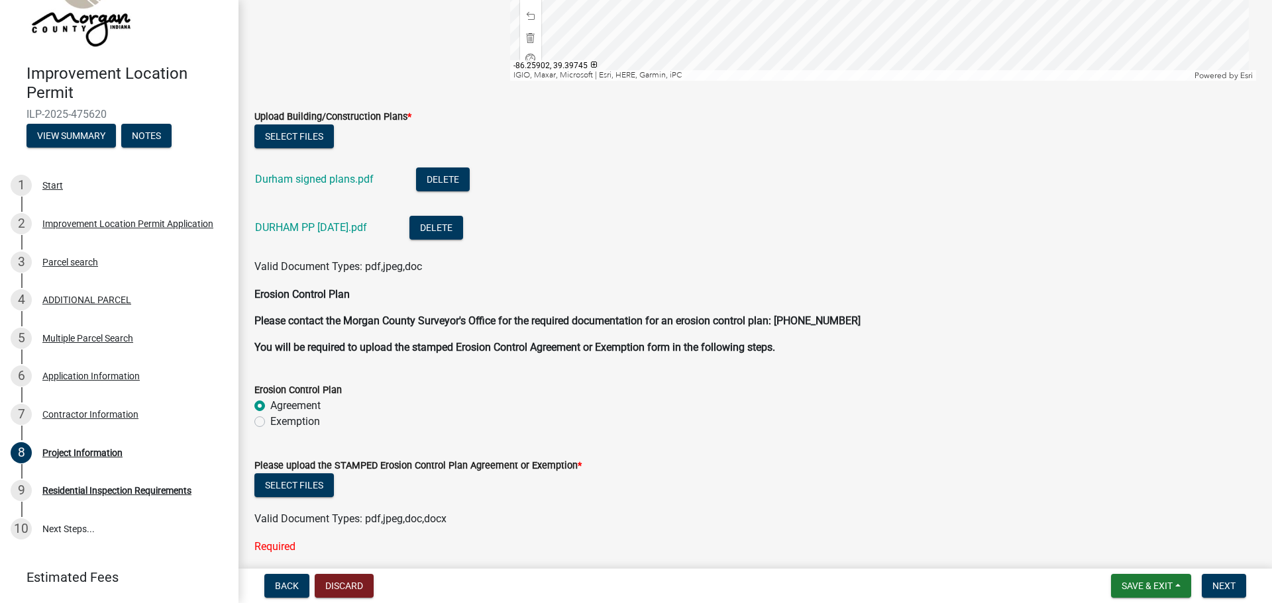
scroll to position [3358, 0]
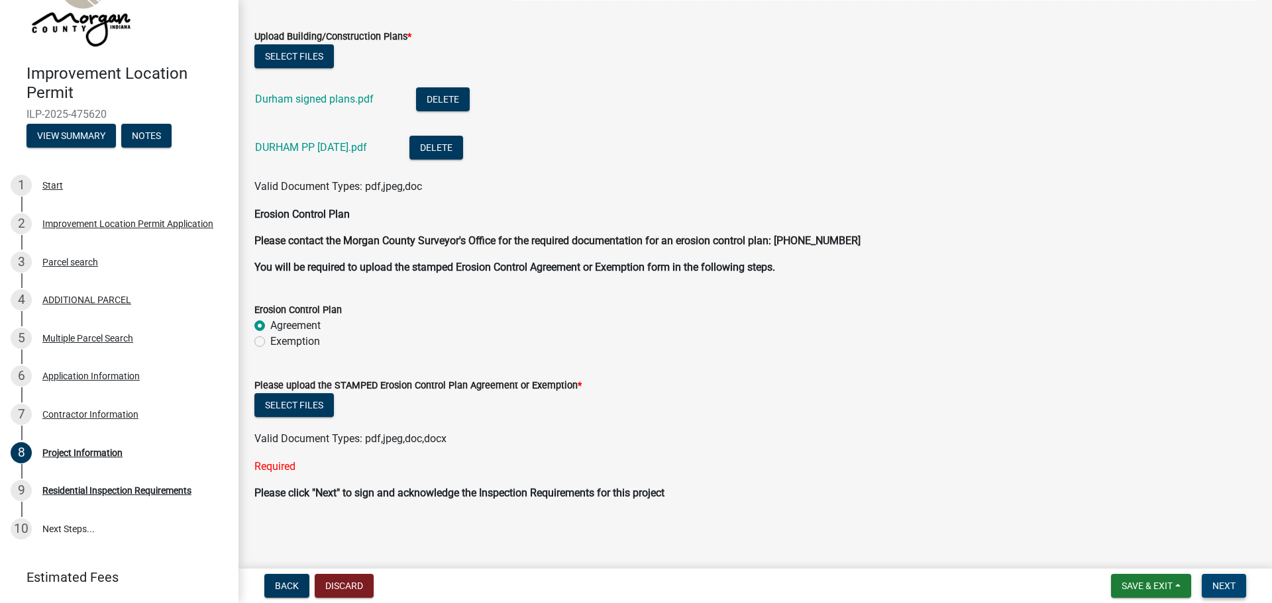
click at [1224, 587] on span "Next" at bounding box center [1223, 586] width 23 height 11
click at [1176, 585] on button "Save & Exit" at bounding box center [1151, 586] width 80 height 24
click at [1108, 513] on button "Save" at bounding box center [1138, 520] width 106 height 32
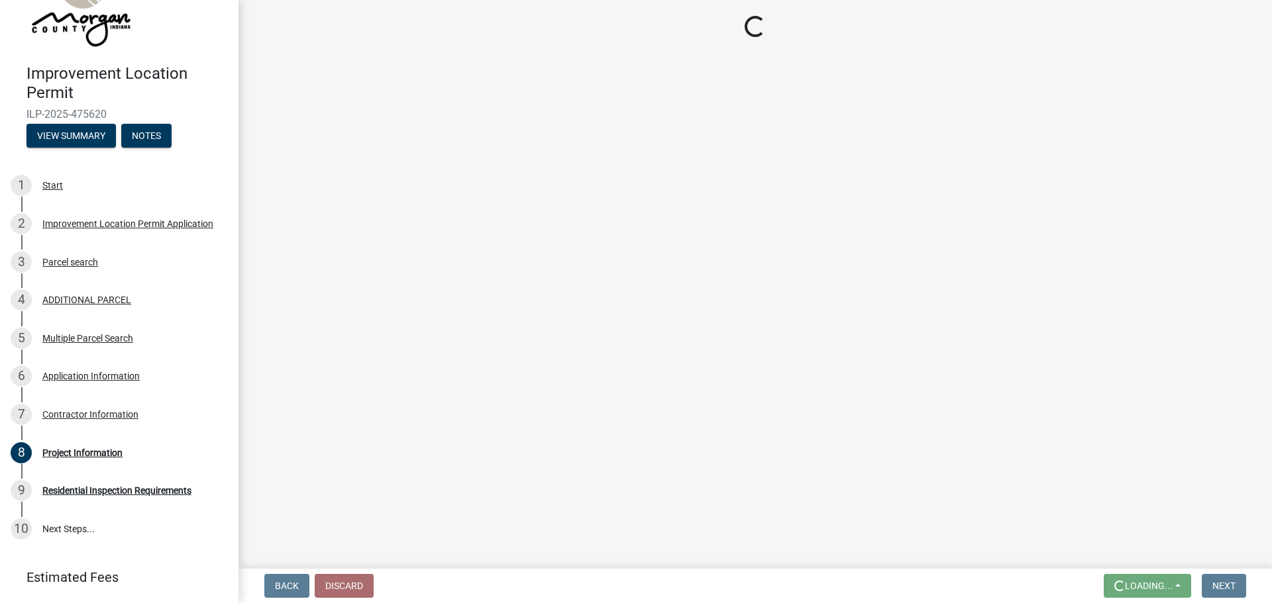
scroll to position [0, 0]
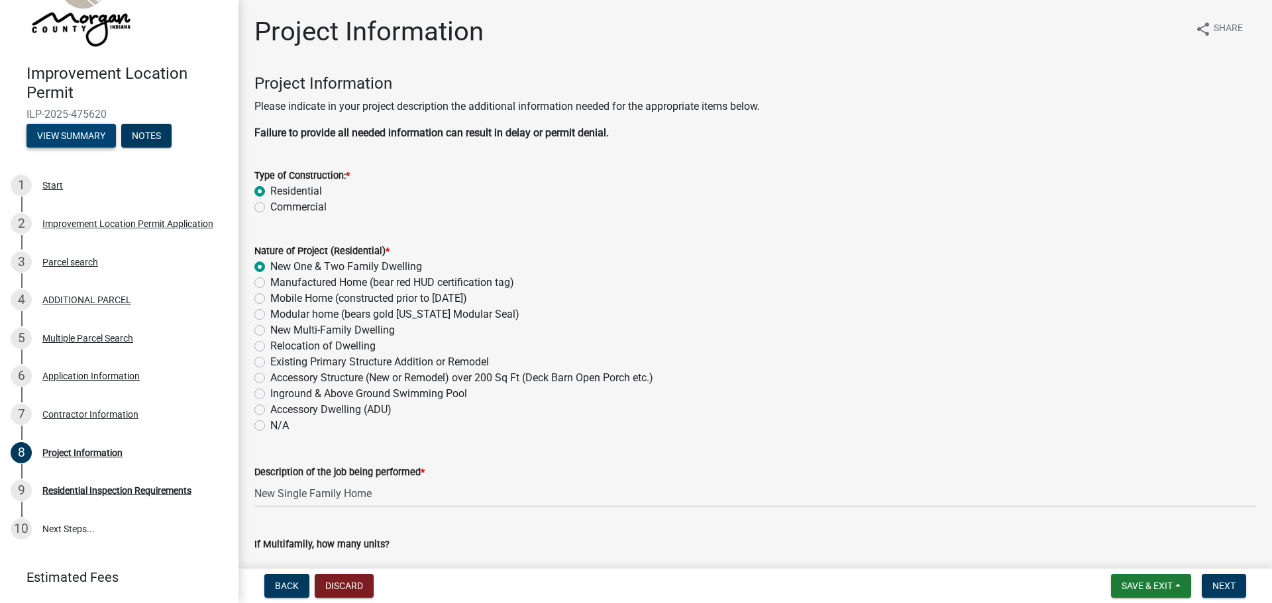
click at [68, 136] on button "View Summary" at bounding box center [70, 136] width 89 height 24
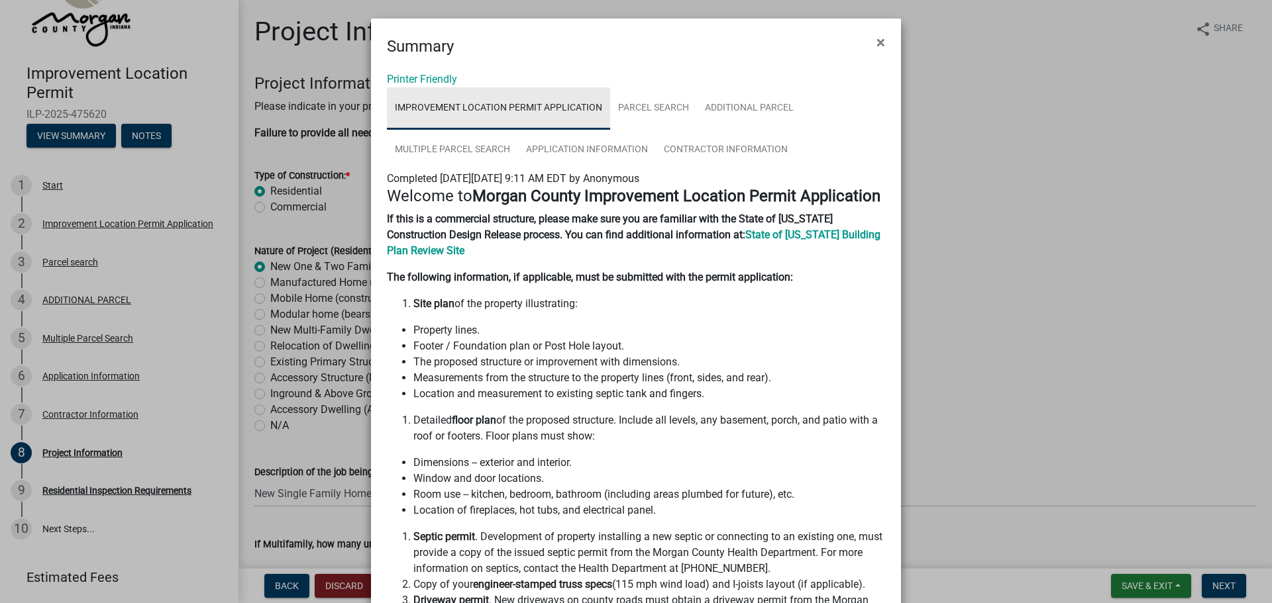
click at [483, 105] on link "Improvement Location Permit Application" at bounding box center [498, 108] width 223 height 42
click at [876, 44] on span "×" at bounding box center [880, 42] width 9 height 19
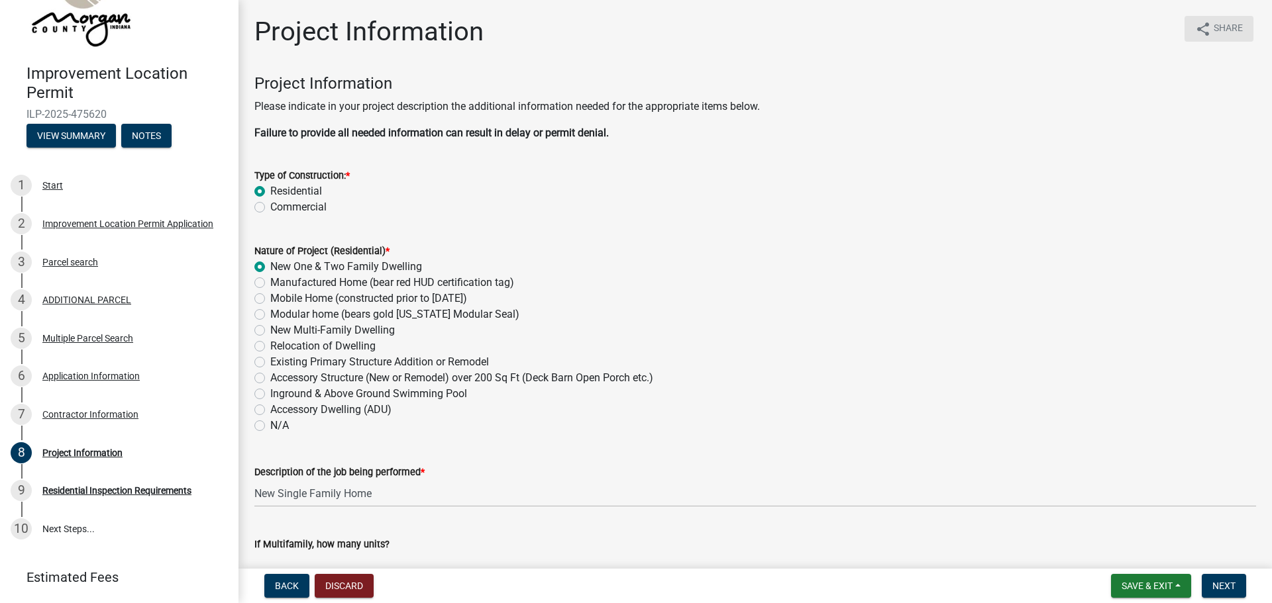
click at [1197, 26] on icon "share" at bounding box center [1203, 29] width 16 height 16
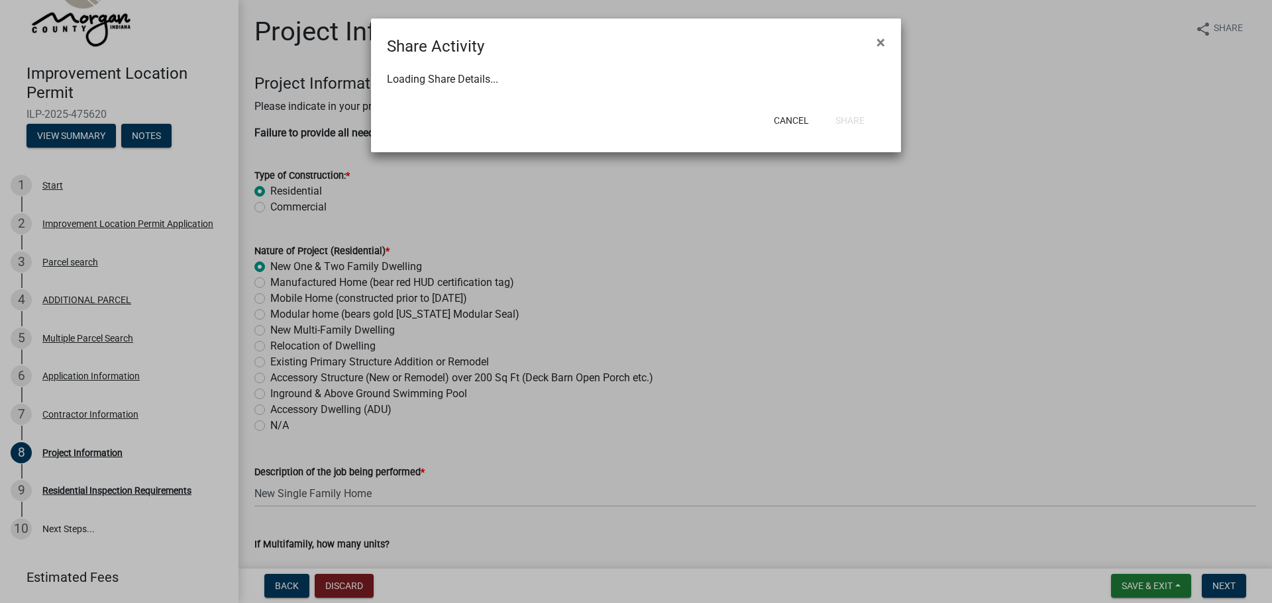
select select "1"
select select "0"
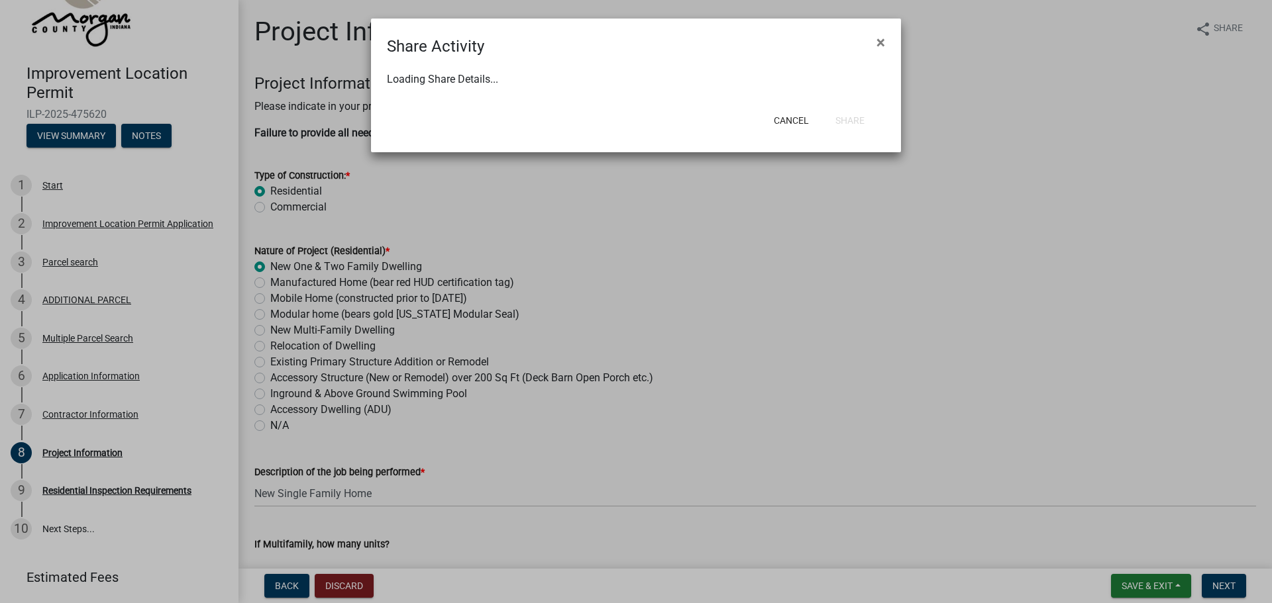
select select "0"
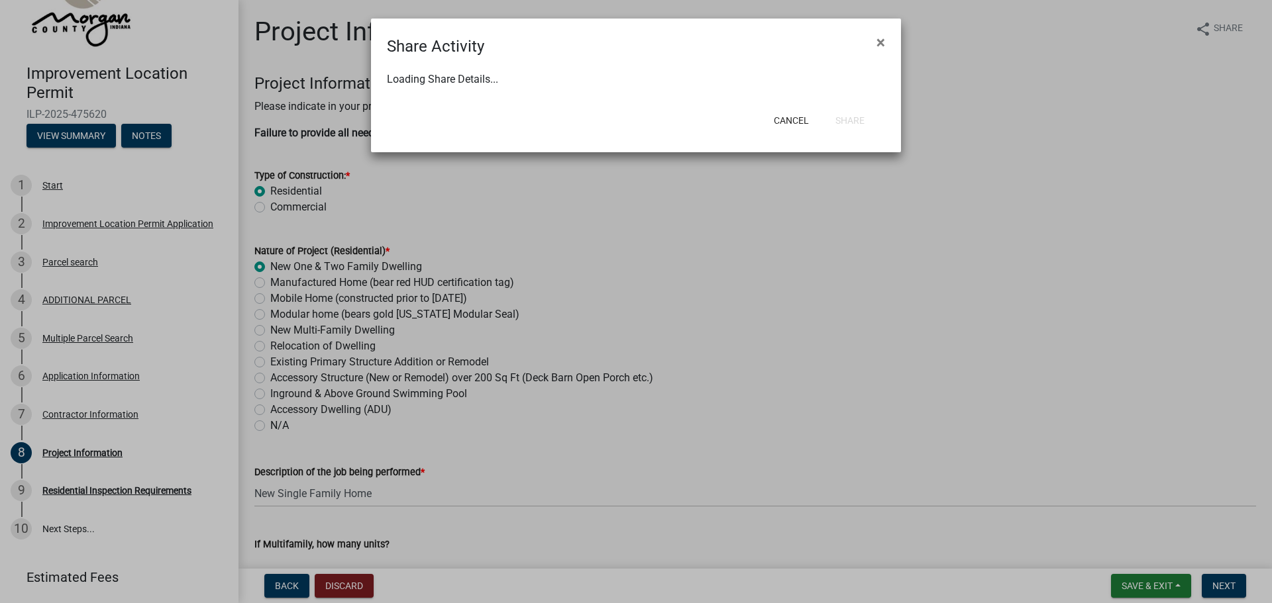
select select "0"
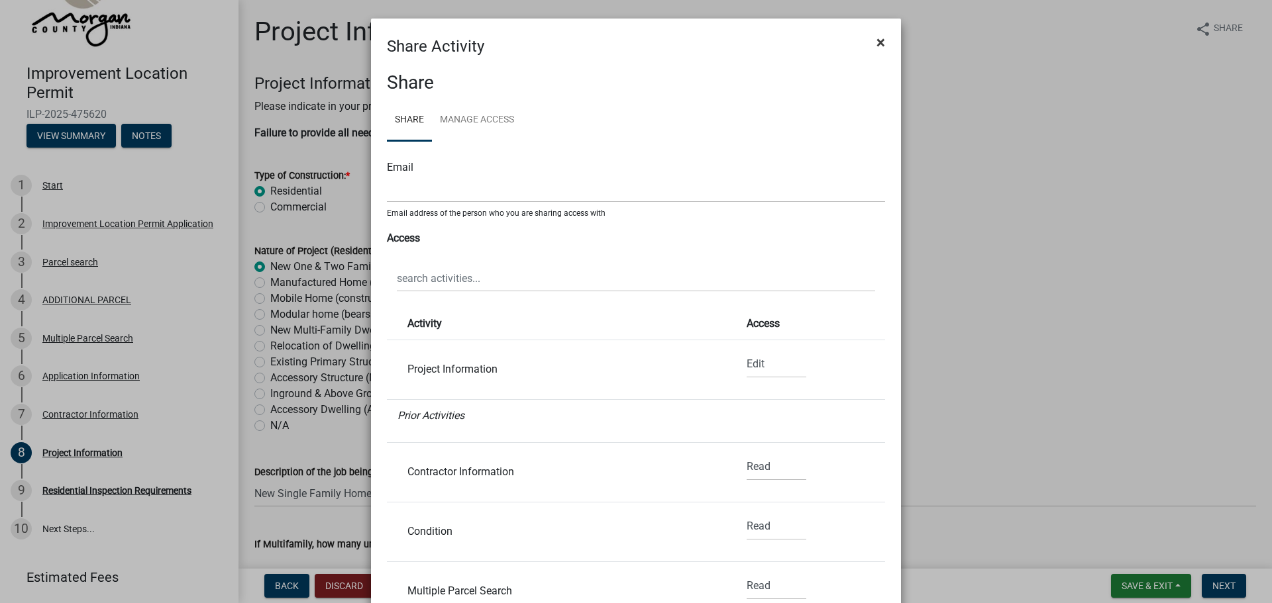
click at [876, 39] on span "×" at bounding box center [880, 42] width 9 height 19
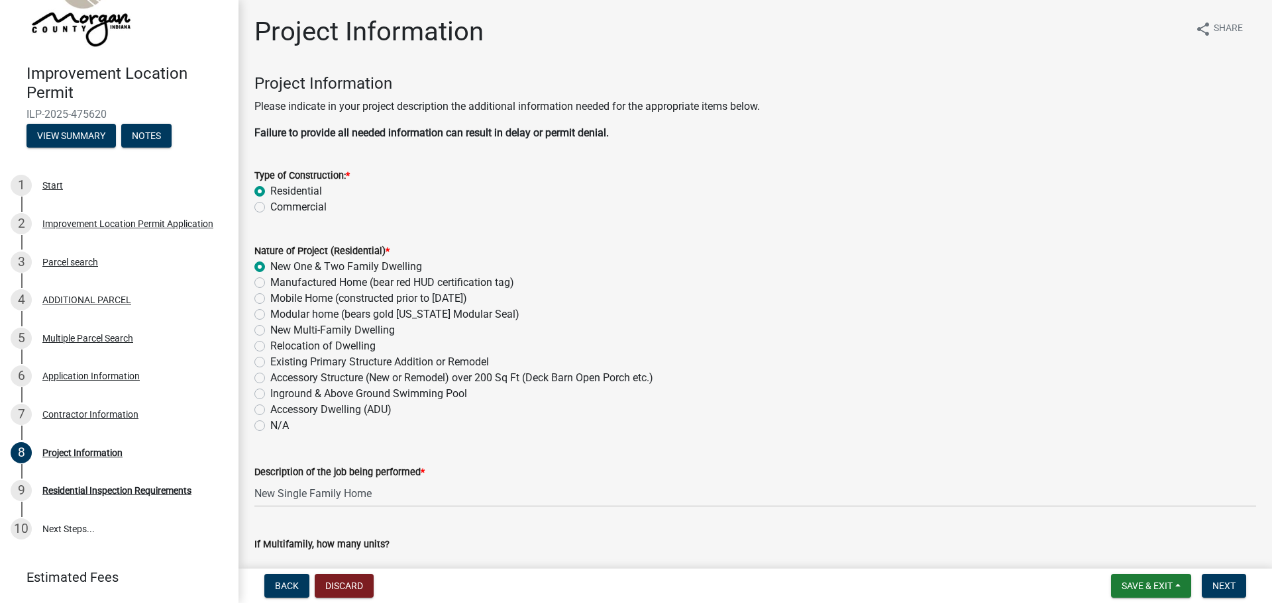
click at [79, 113] on span "ILP-2025-475620" at bounding box center [118, 114] width 185 height 13
click at [79, 135] on button "View Summary" at bounding box center [70, 136] width 89 height 24
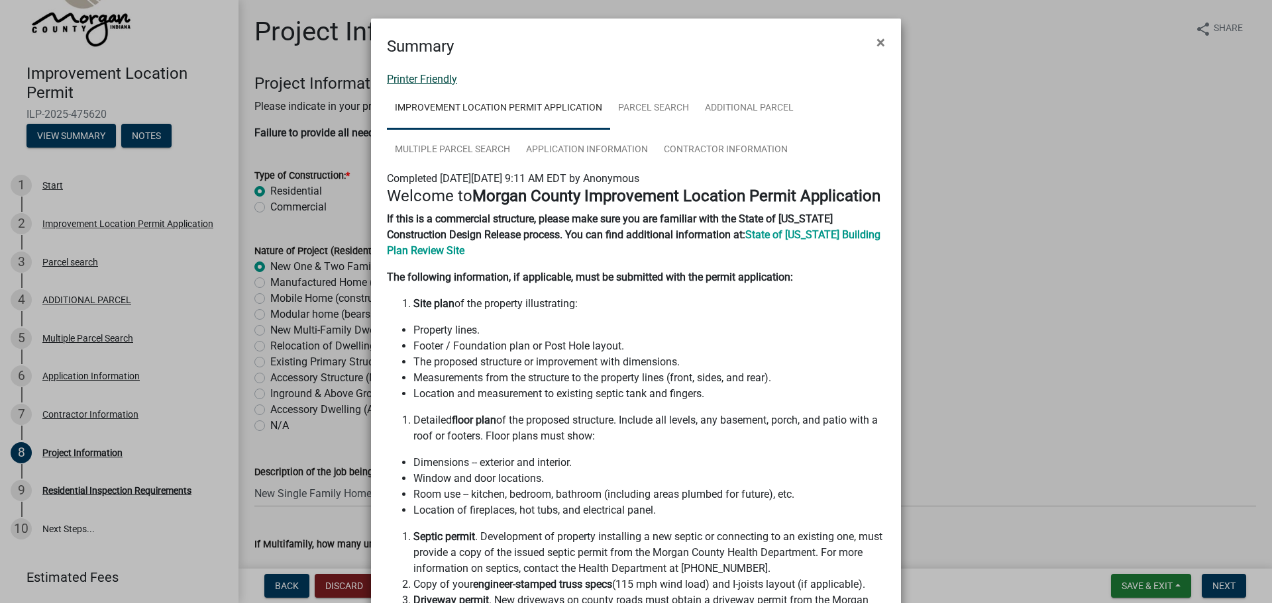
click at [403, 79] on link "Printer Friendly" at bounding box center [422, 79] width 70 height 13
click at [876, 42] on span "×" at bounding box center [880, 42] width 9 height 19
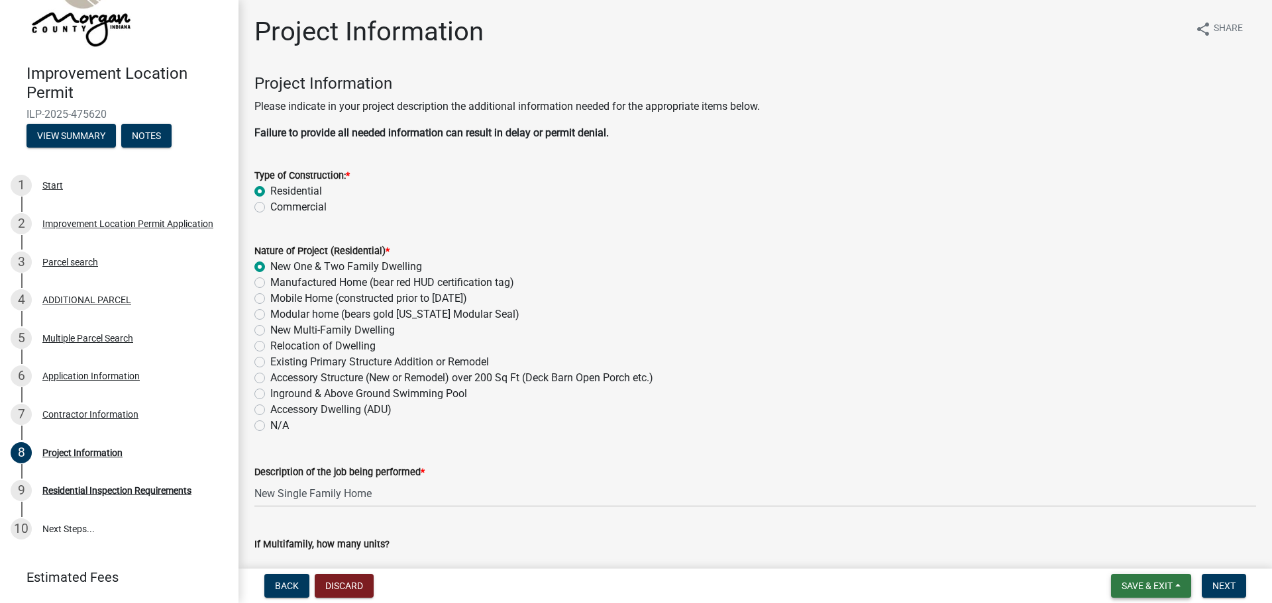
click at [1146, 585] on span "Save & Exit" at bounding box center [1146, 586] width 51 height 11
click at [1127, 551] on button "Save & Exit" at bounding box center [1138, 552] width 106 height 32
